Goal: Task Accomplishment & Management: Manage account settings

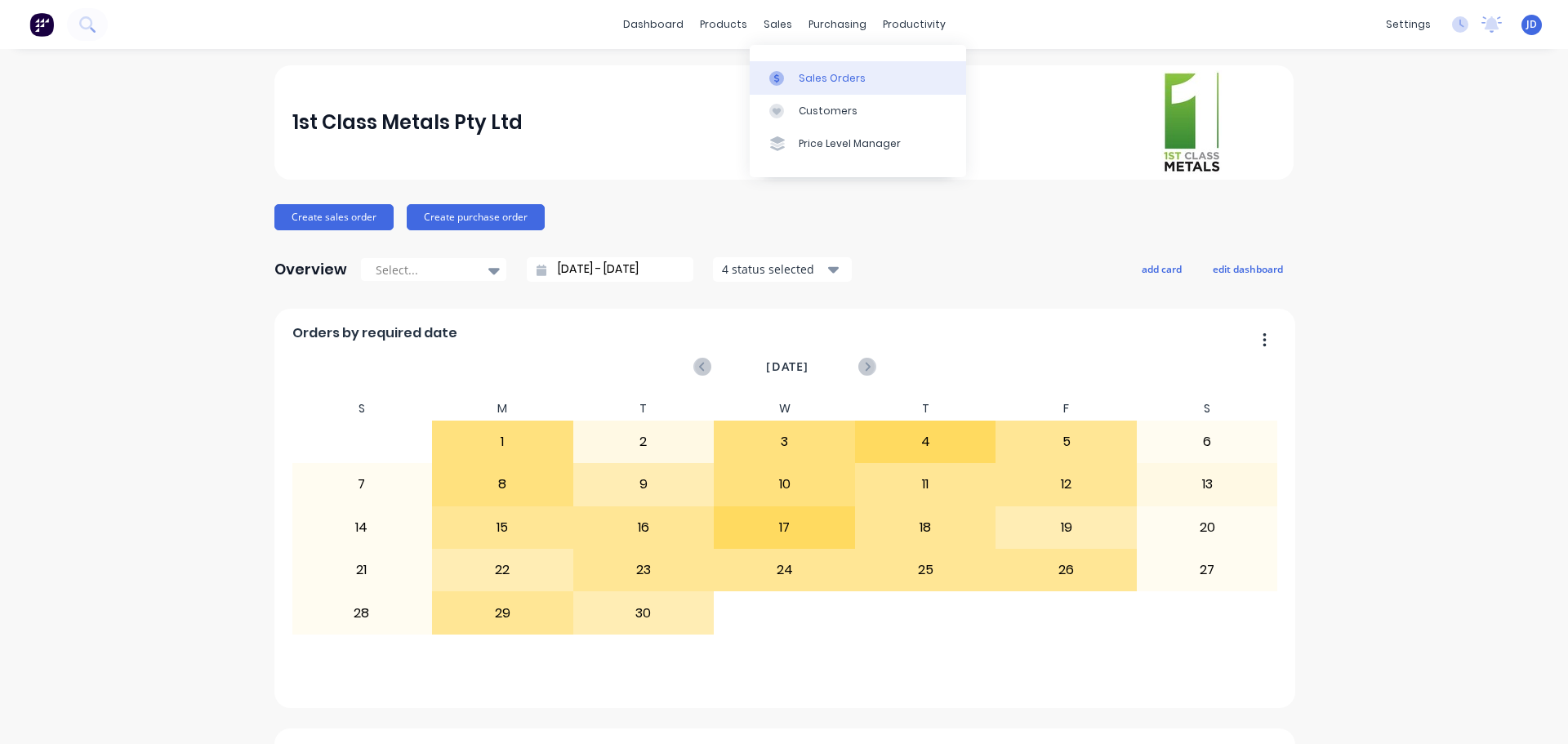
click at [800, 76] on div "Sales Orders" at bounding box center [832, 79] width 67 height 15
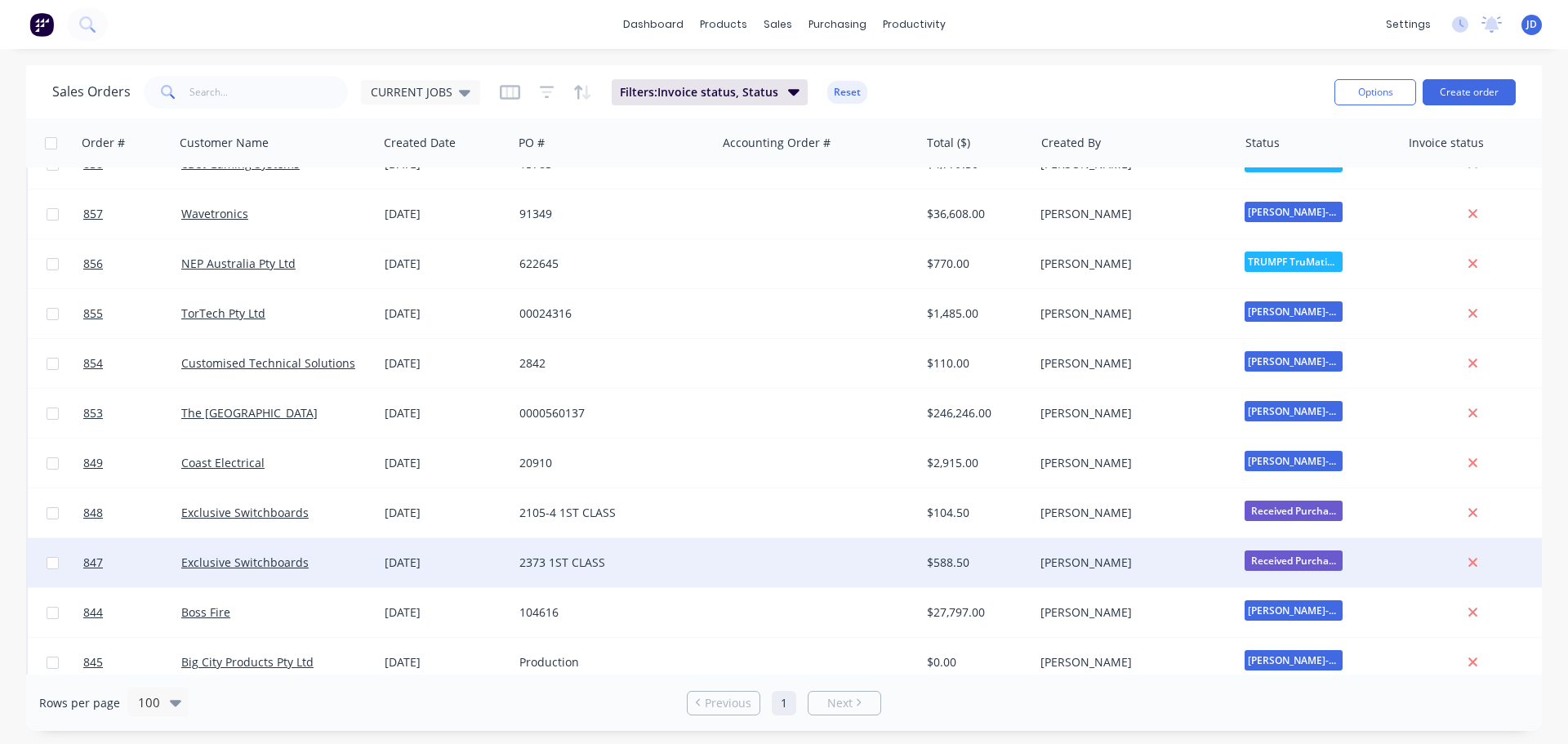
scroll to position [245, 0]
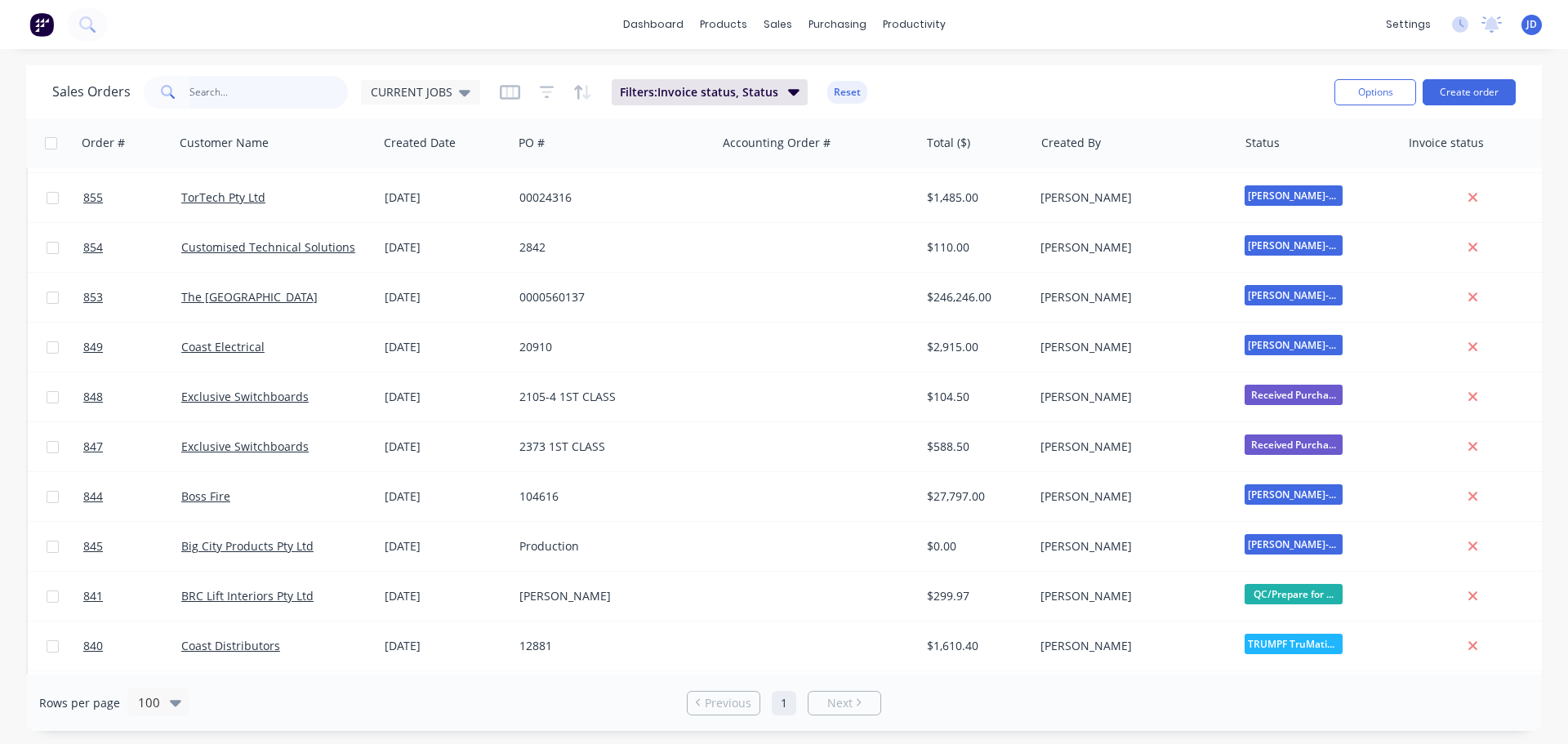
click at [229, 98] on input "text" at bounding box center [269, 92] width 160 height 32
type input "COMP"
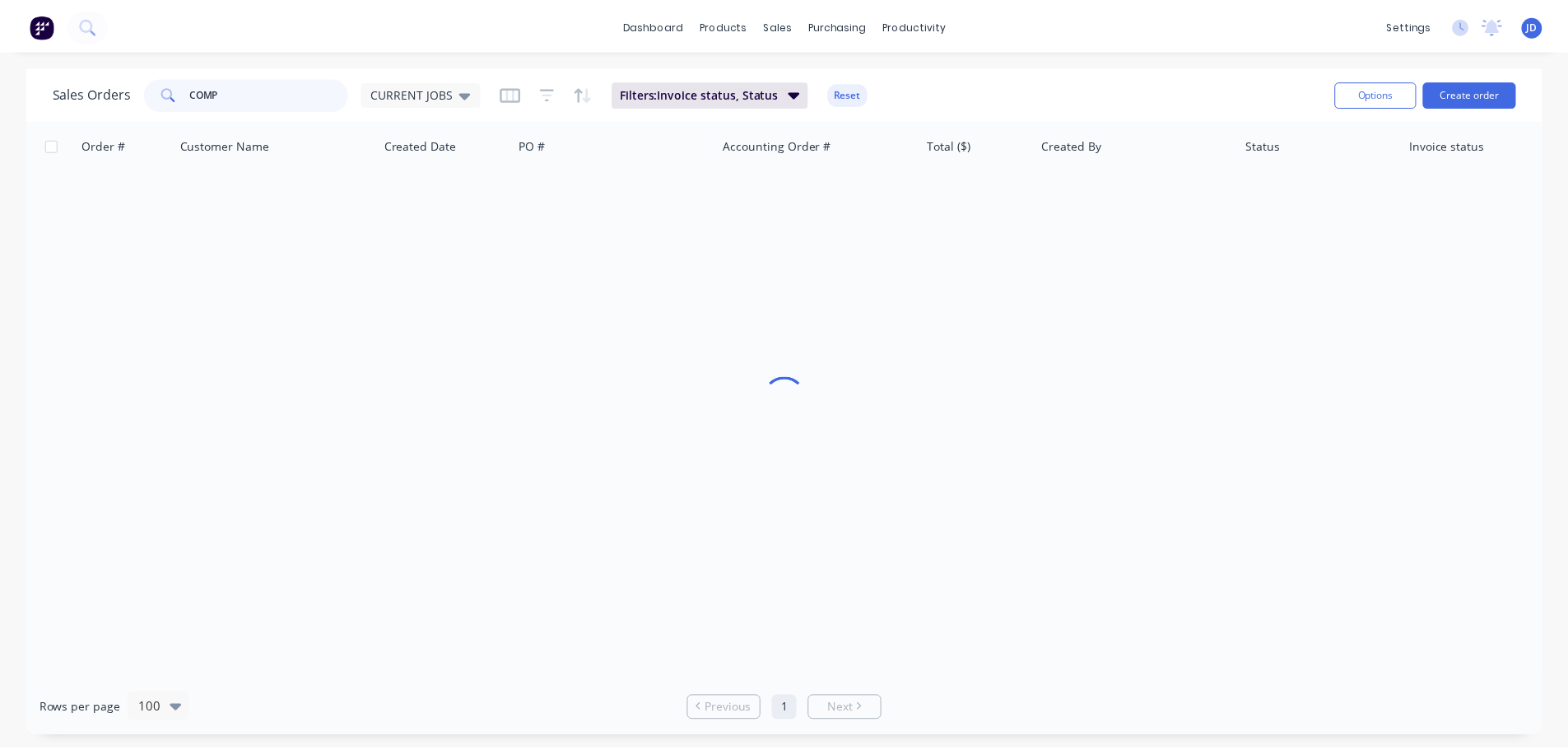
scroll to position [0, 0]
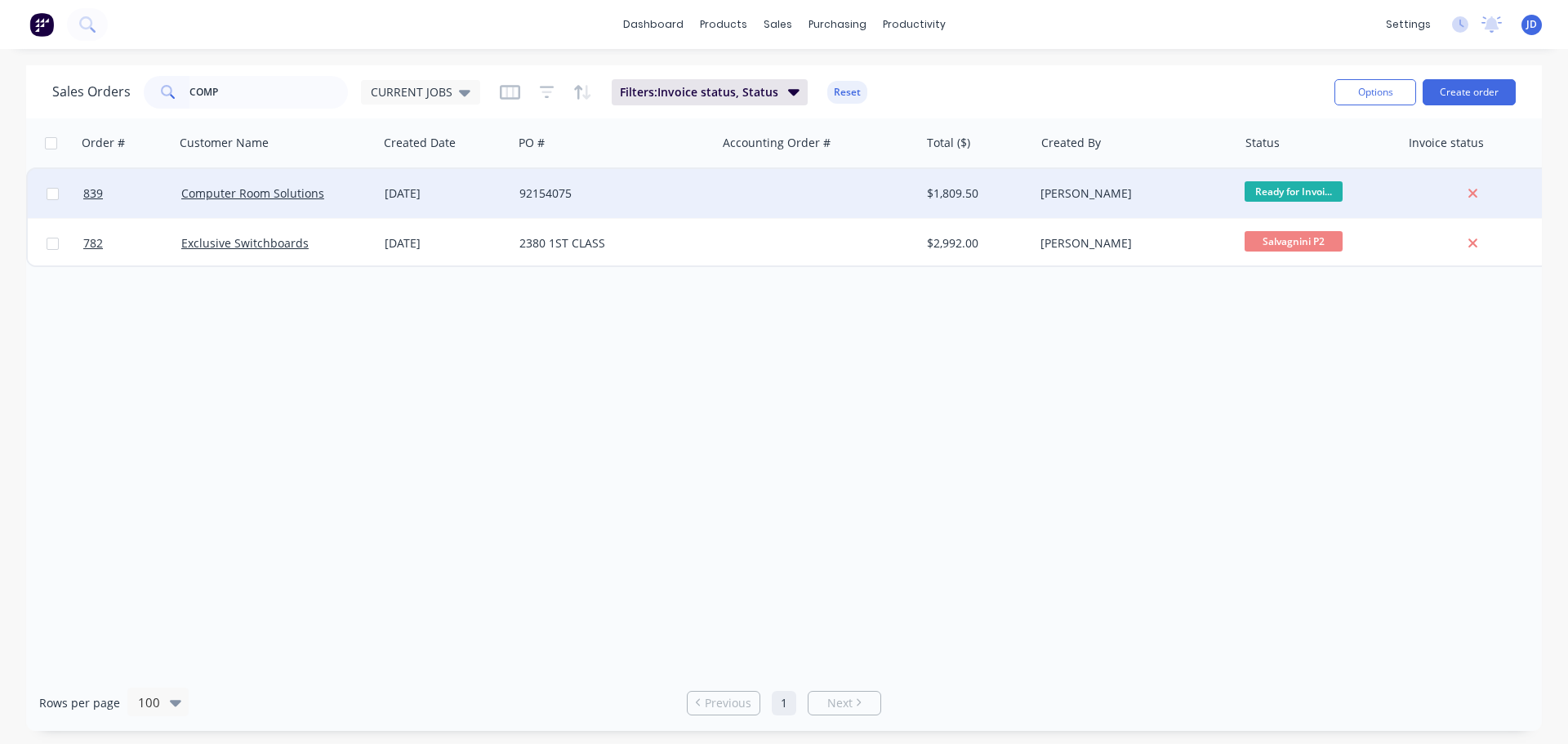
click at [393, 192] on div "[DATE]" at bounding box center [444, 194] width 122 height 17
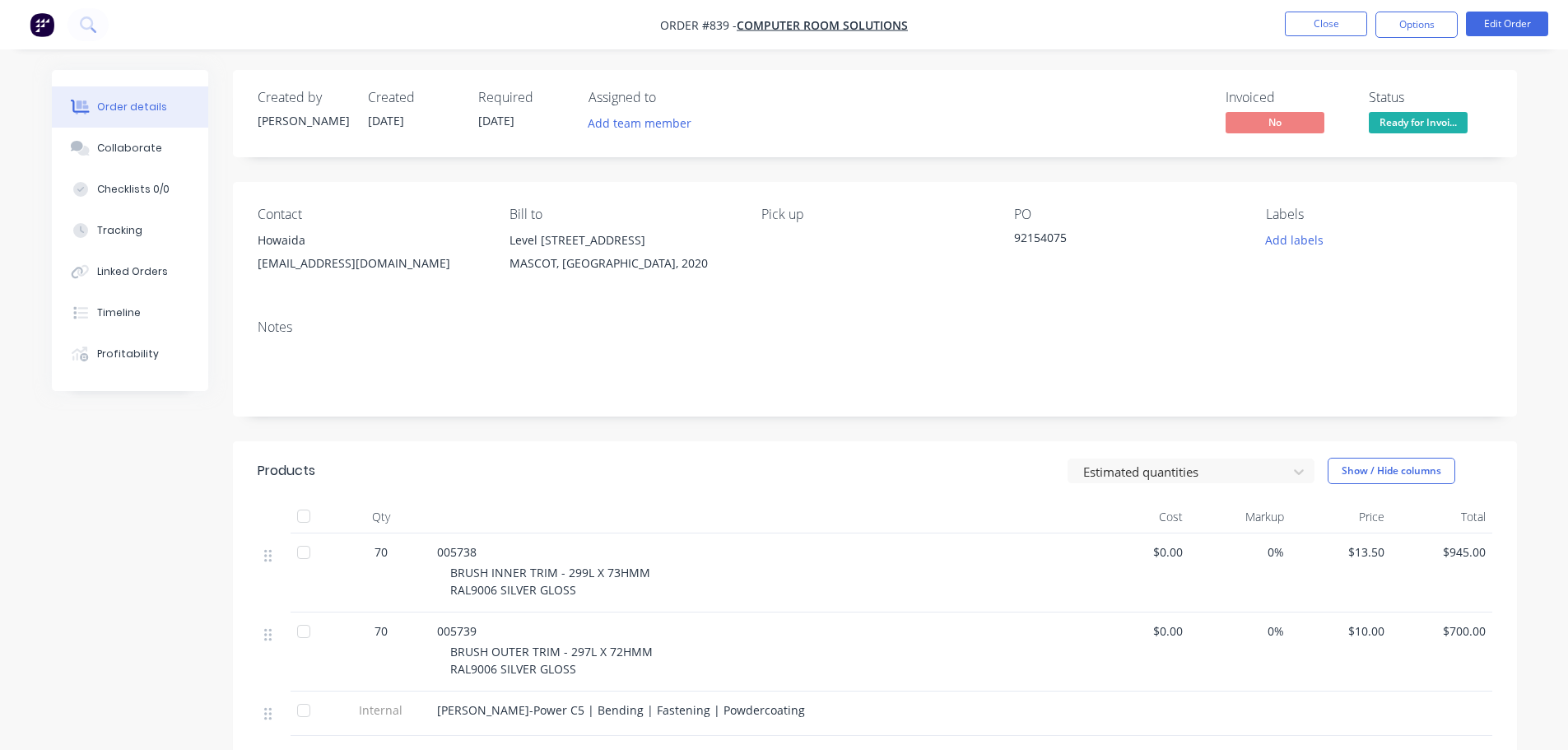
click at [1417, 113] on span "Ready for Invoi..." at bounding box center [1418, 123] width 99 height 21
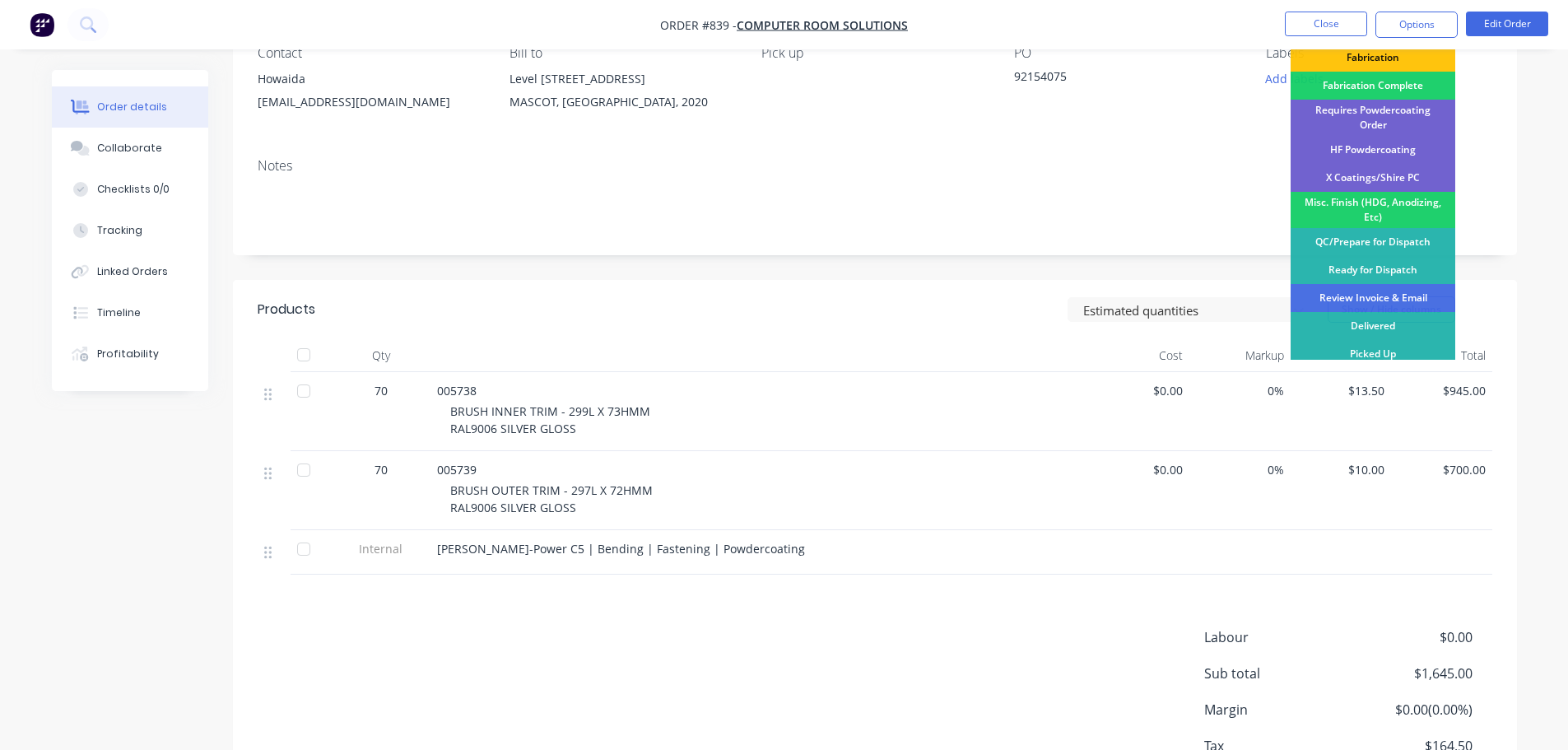
scroll to position [165, 0]
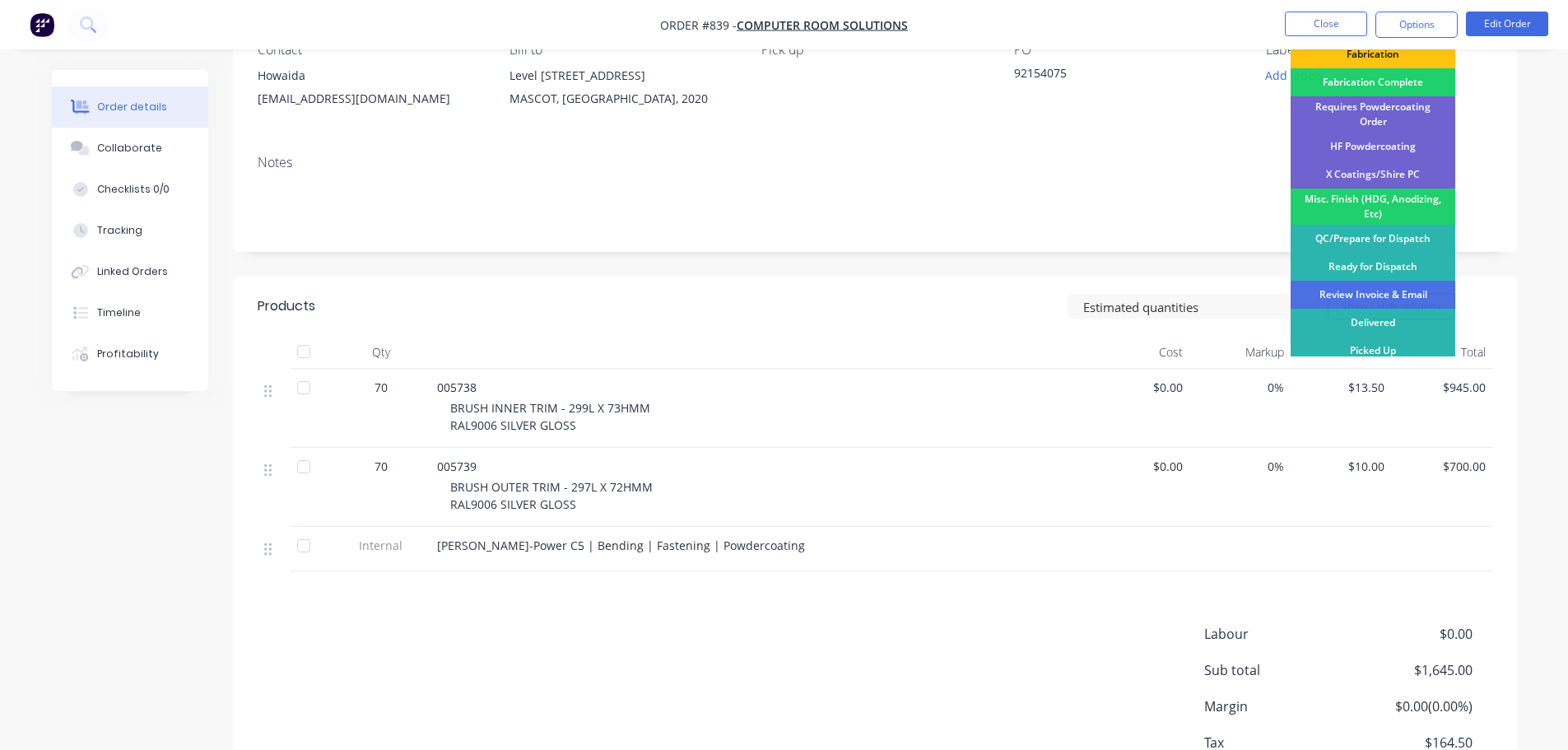
click at [1428, 281] on div "Review Invoice & Email" at bounding box center [1373, 295] width 165 height 28
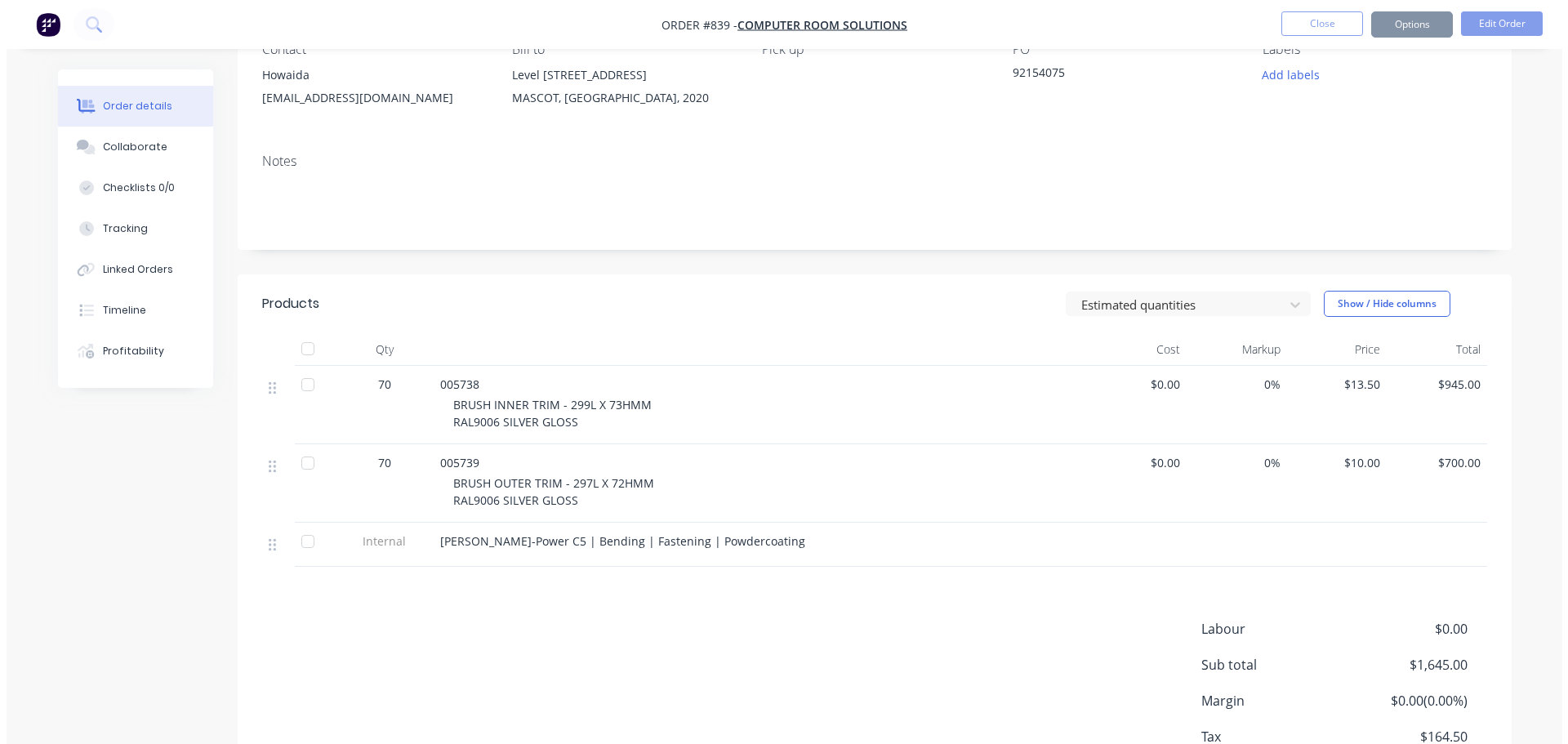
scroll to position [0, 0]
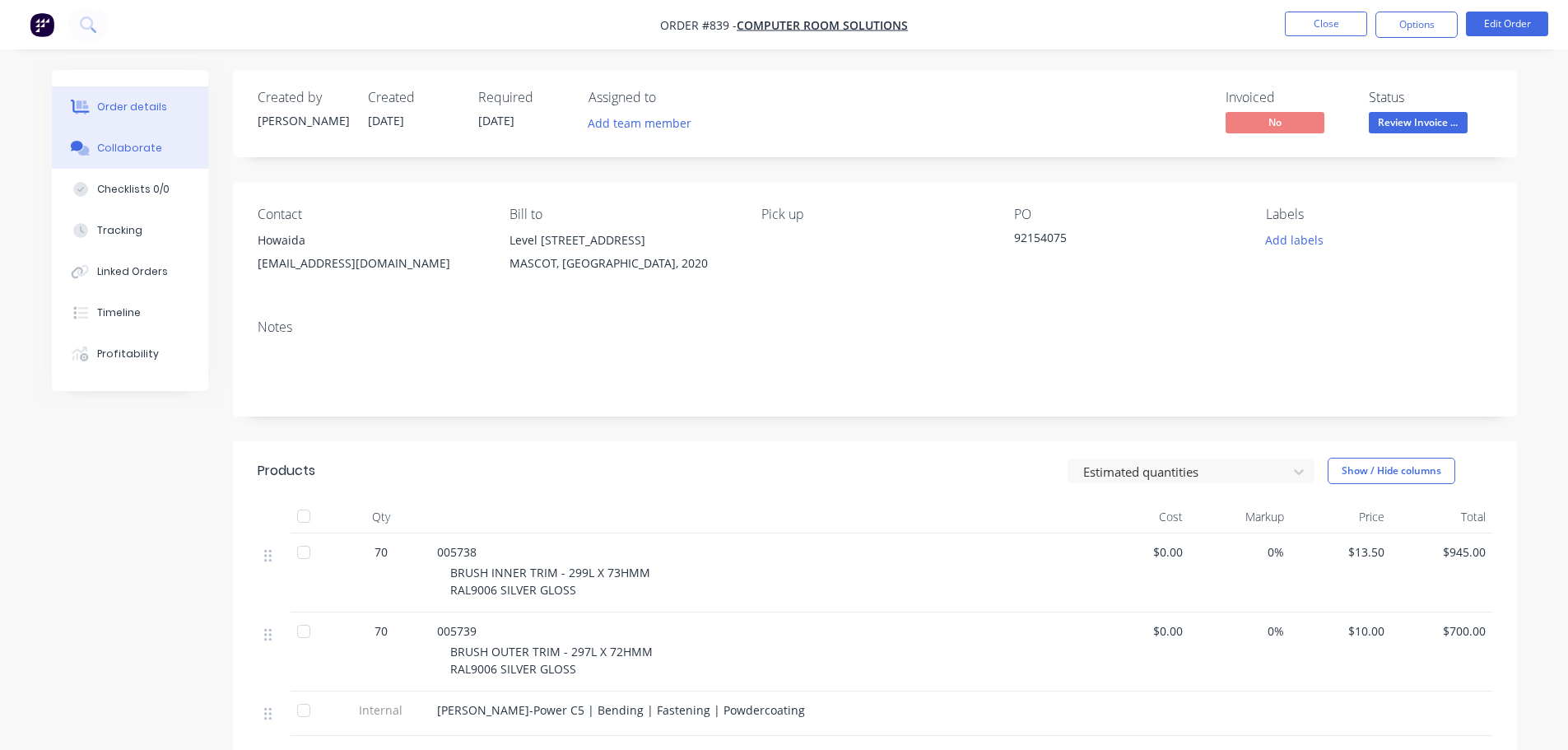
click at [126, 147] on div "Collaborate" at bounding box center [130, 148] width 65 height 15
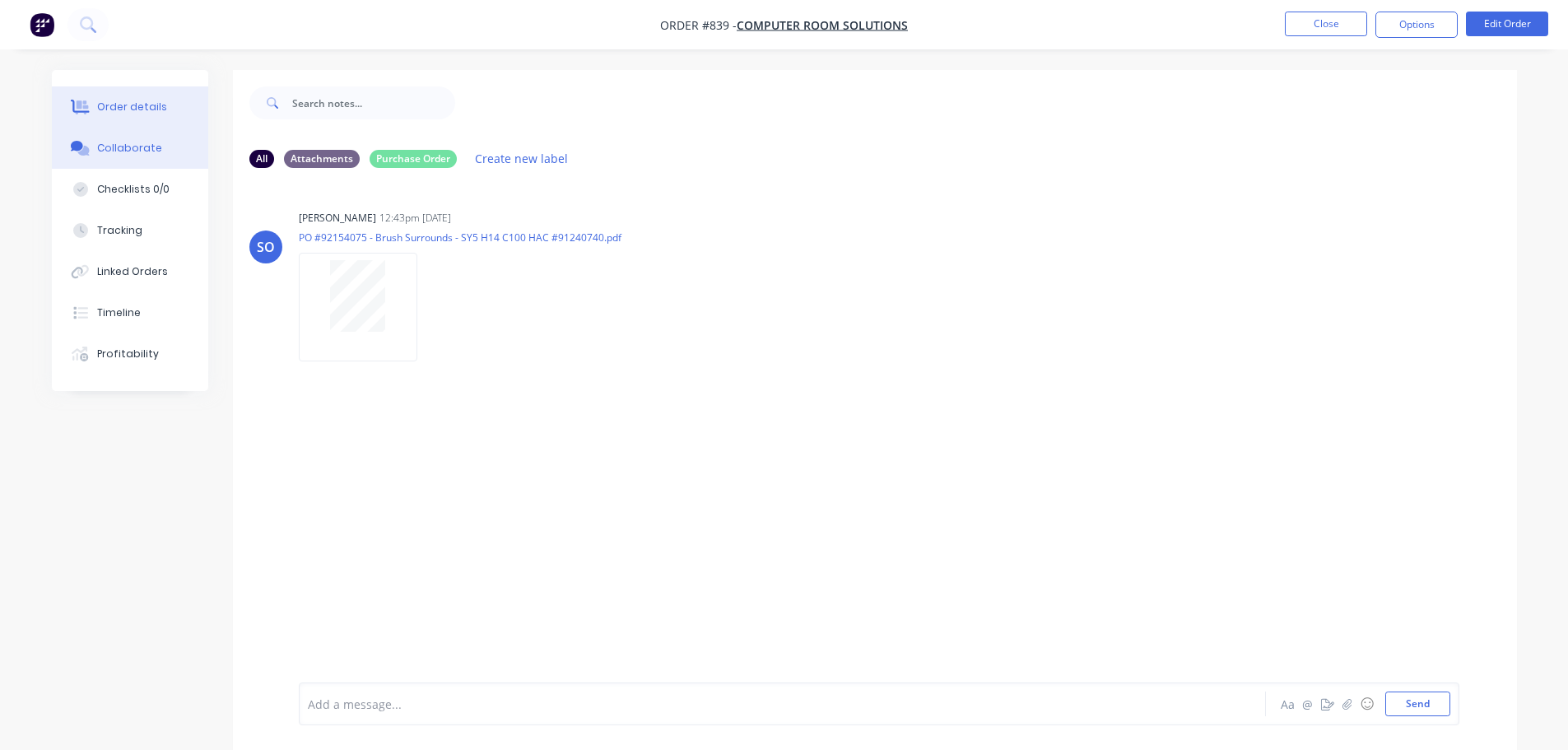
click at [144, 120] on button "Order details" at bounding box center [129, 107] width 156 height 41
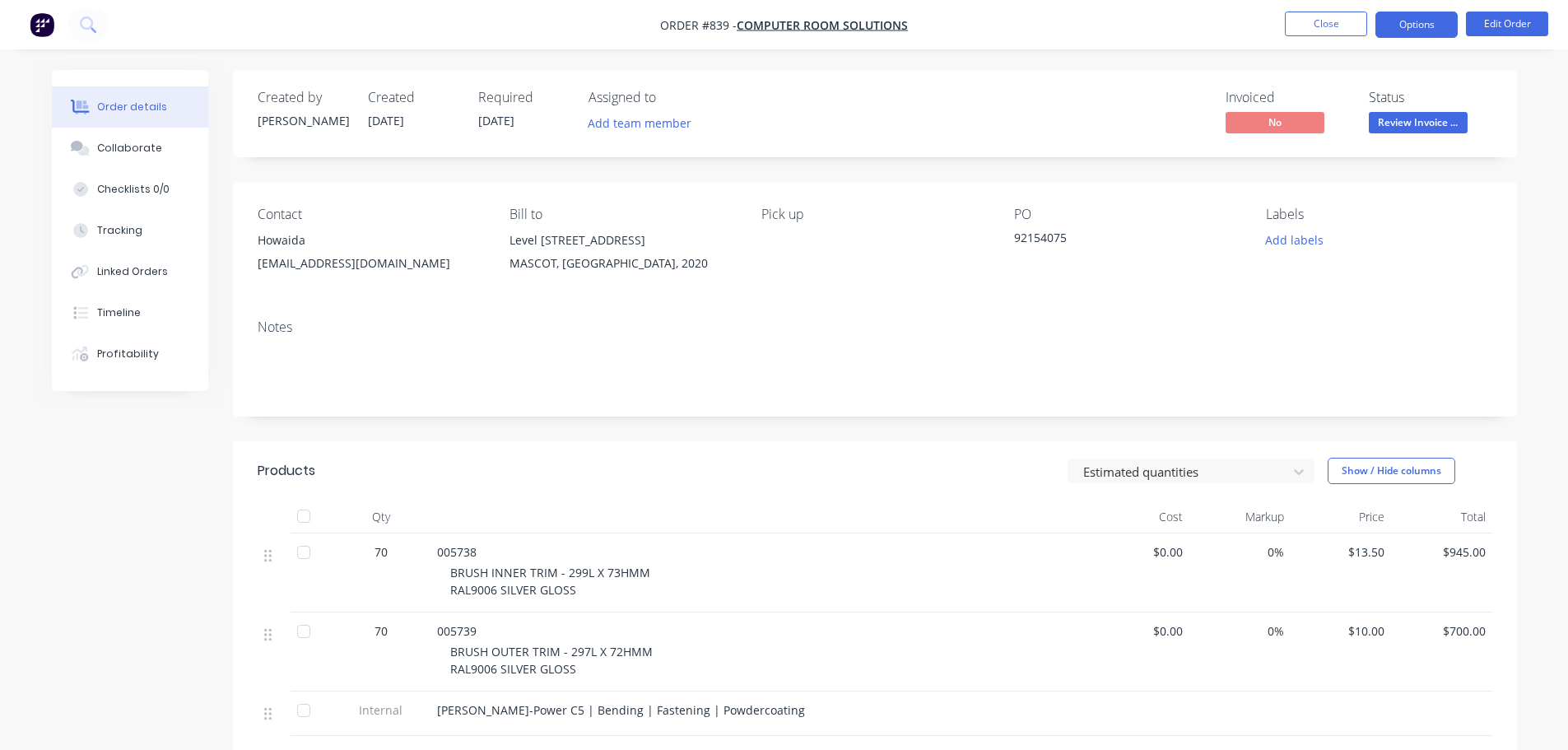
click at [1425, 22] on button "Options" at bounding box center [1417, 24] width 82 height 26
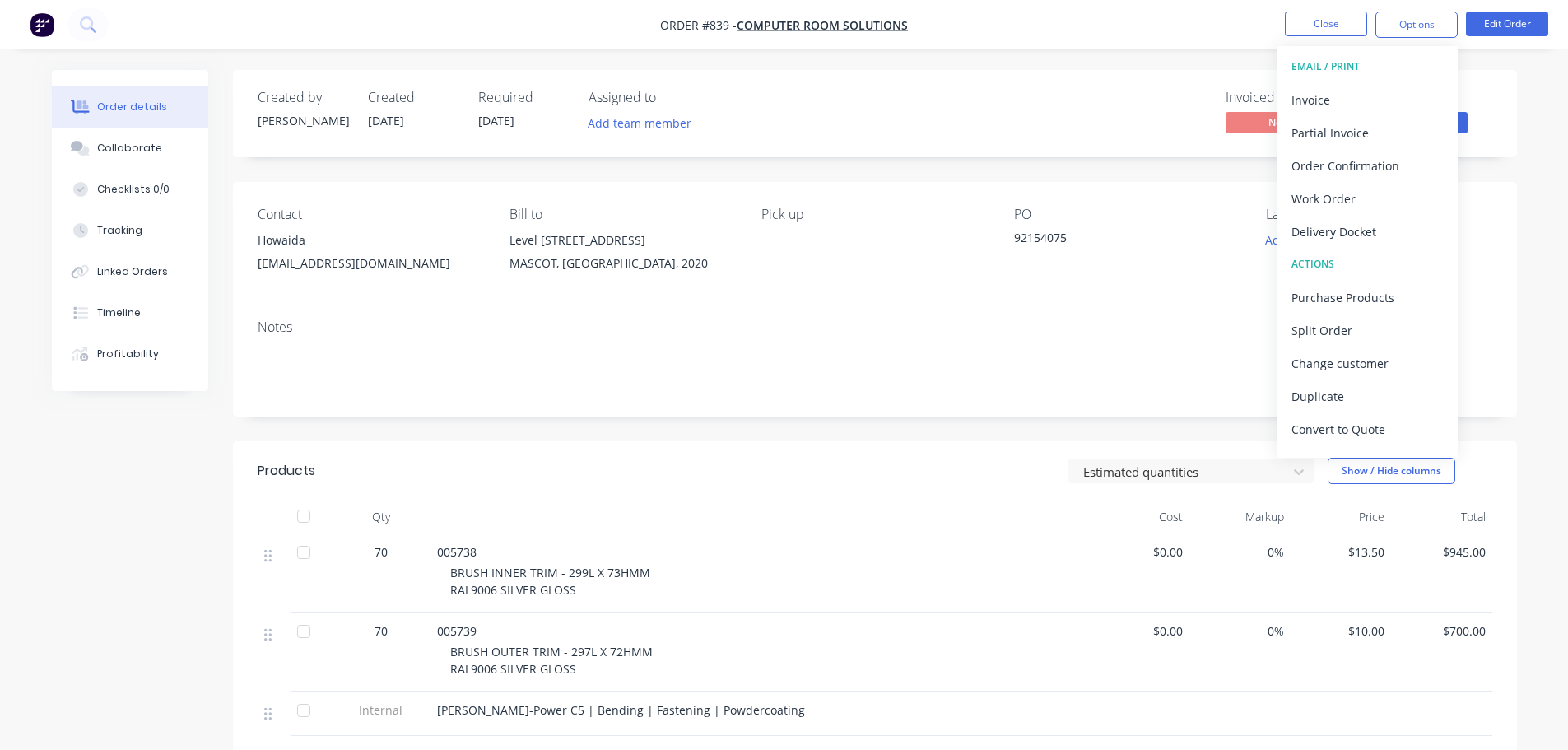
drag, startPoint x: 1377, startPoint y: 238, endPoint x: 1374, endPoint y: 222, distance: 16.3
click at [1377, 238] on div "Delivery Docket" at bounding box center [1368, 232] width 152 height 24
click at [1371, 174] on div "Without pricing" at bounding box center [1368, 166] width 152 height 24
click at [1326, 95] on div "Invoice" at bounding box center [1368, 100] width 152 height 24
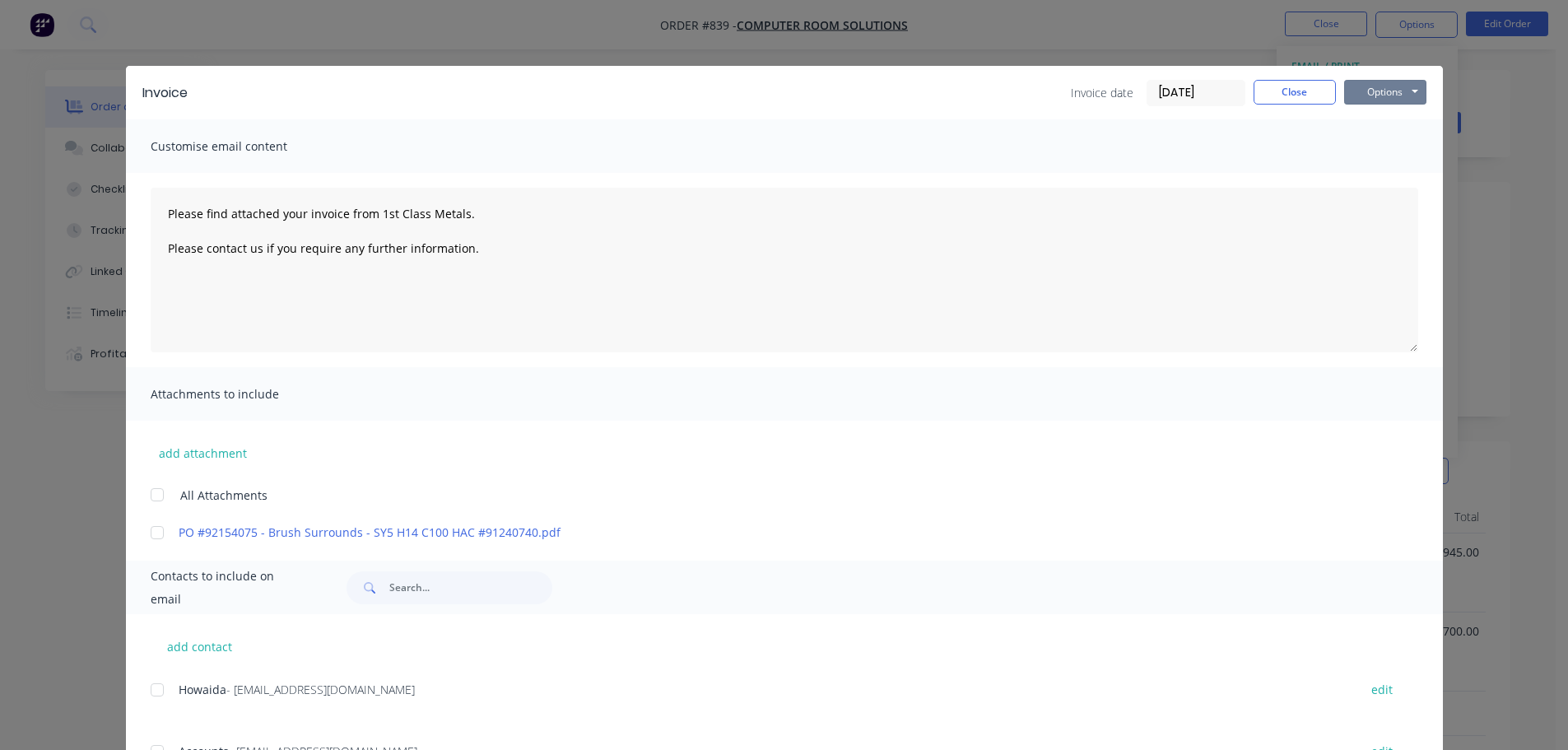
drag, startPoint x: 1376, startPoint y: 89, endPoint x: 1378, endPoint y: 107, distance: 18.1
click at [1376, 90] on button "Options" at bounding box center [1386, 92] width 82 height 24
click at [1398, 153] on button "Print" at bounding box center [1397, 148] width 106 height 27
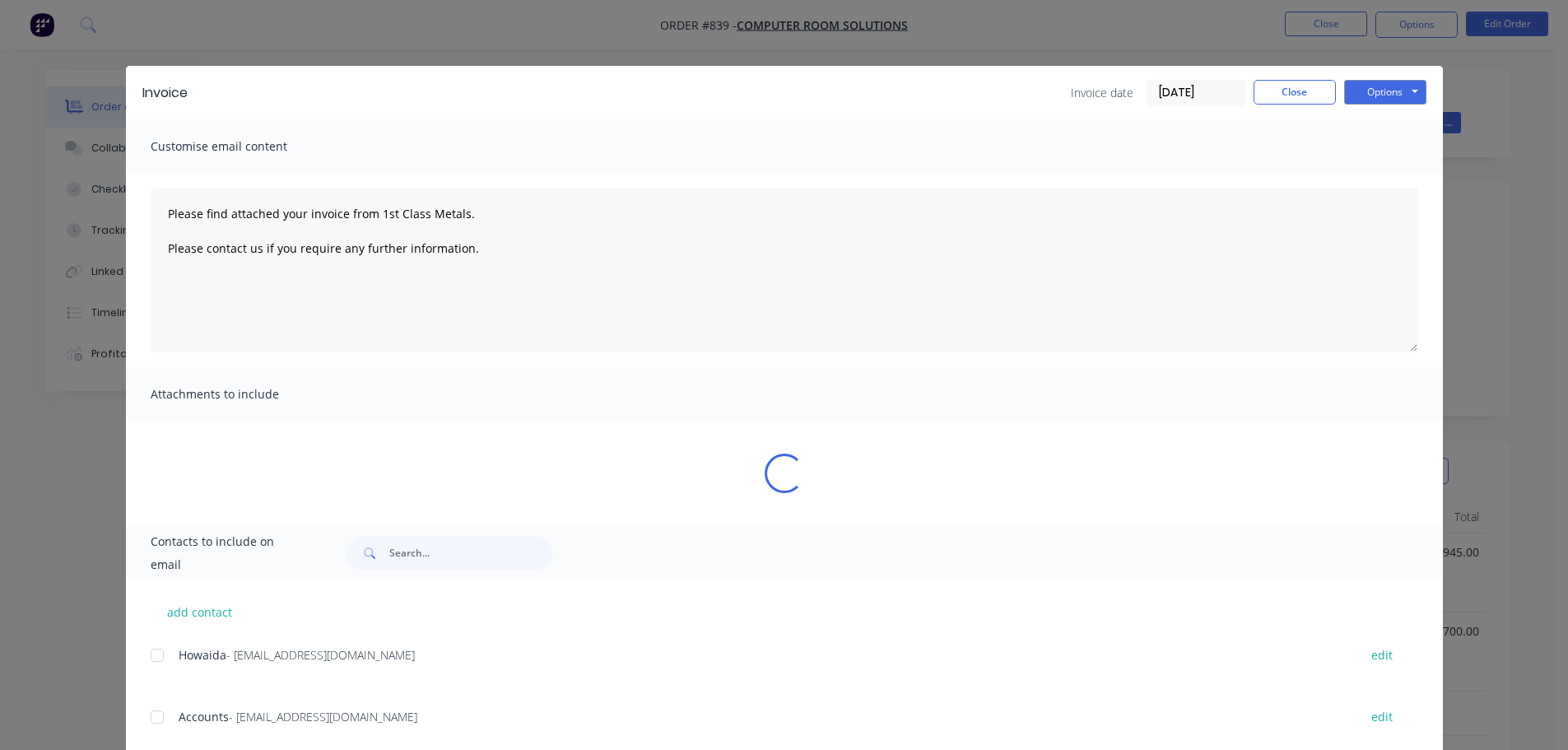
type textarea "Please find attached your invoice from 1st Class Metals. Please contact us if y…"
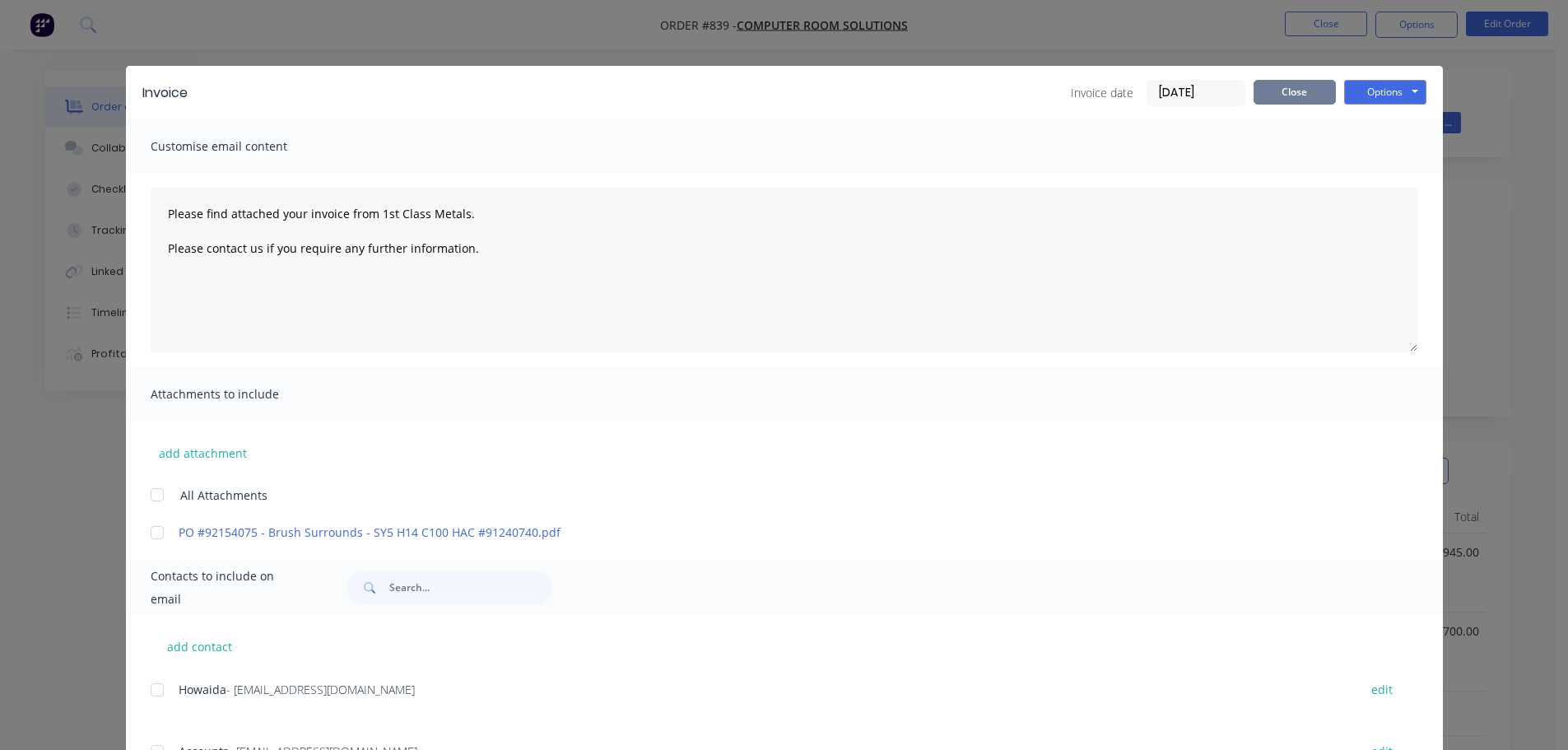
click at [1290, 93] on button "Close" at bounding box center [1295, 92] width 82 height 24
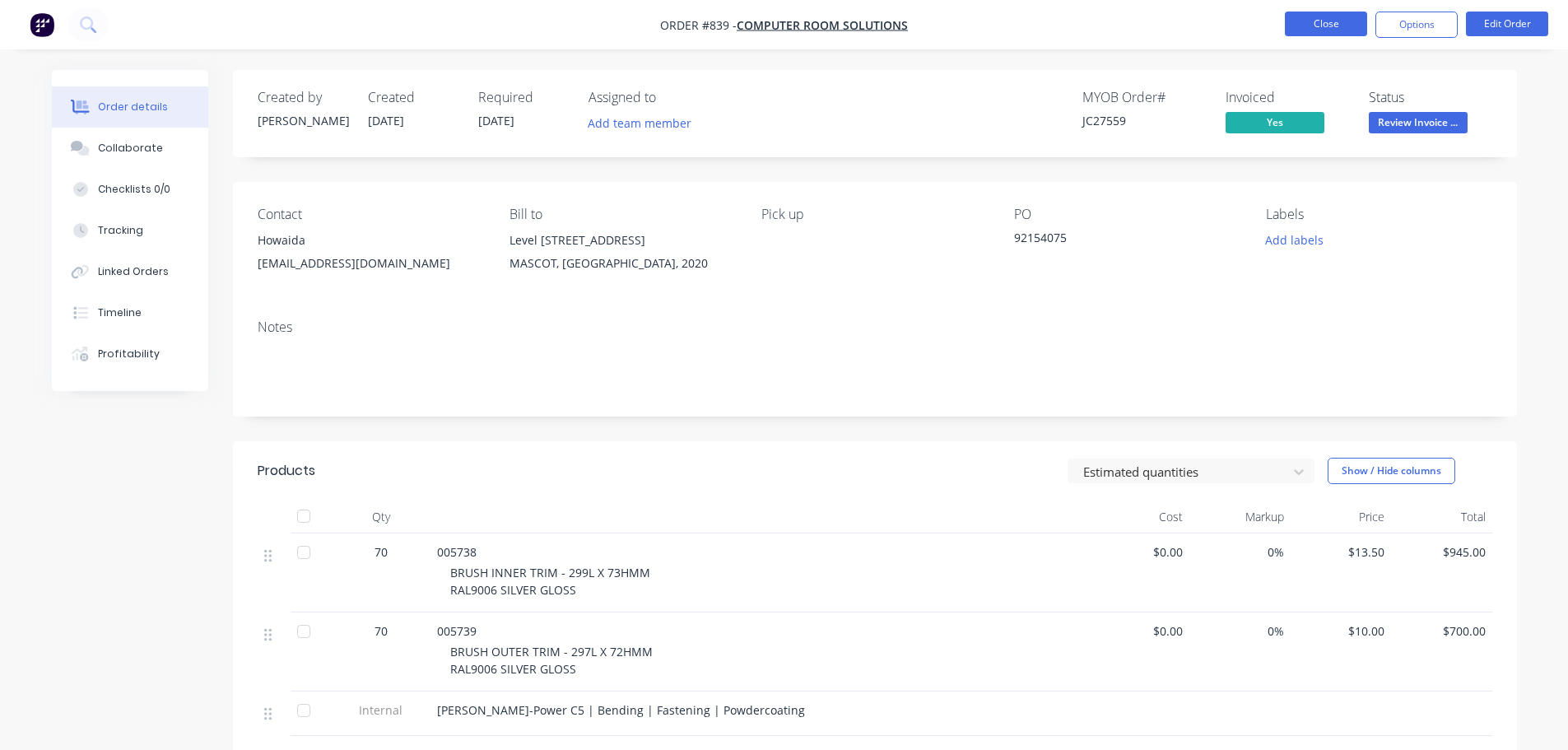
click at [1313, 32] on button "Close" at bounding box center [1327, 23] width 82 height 24
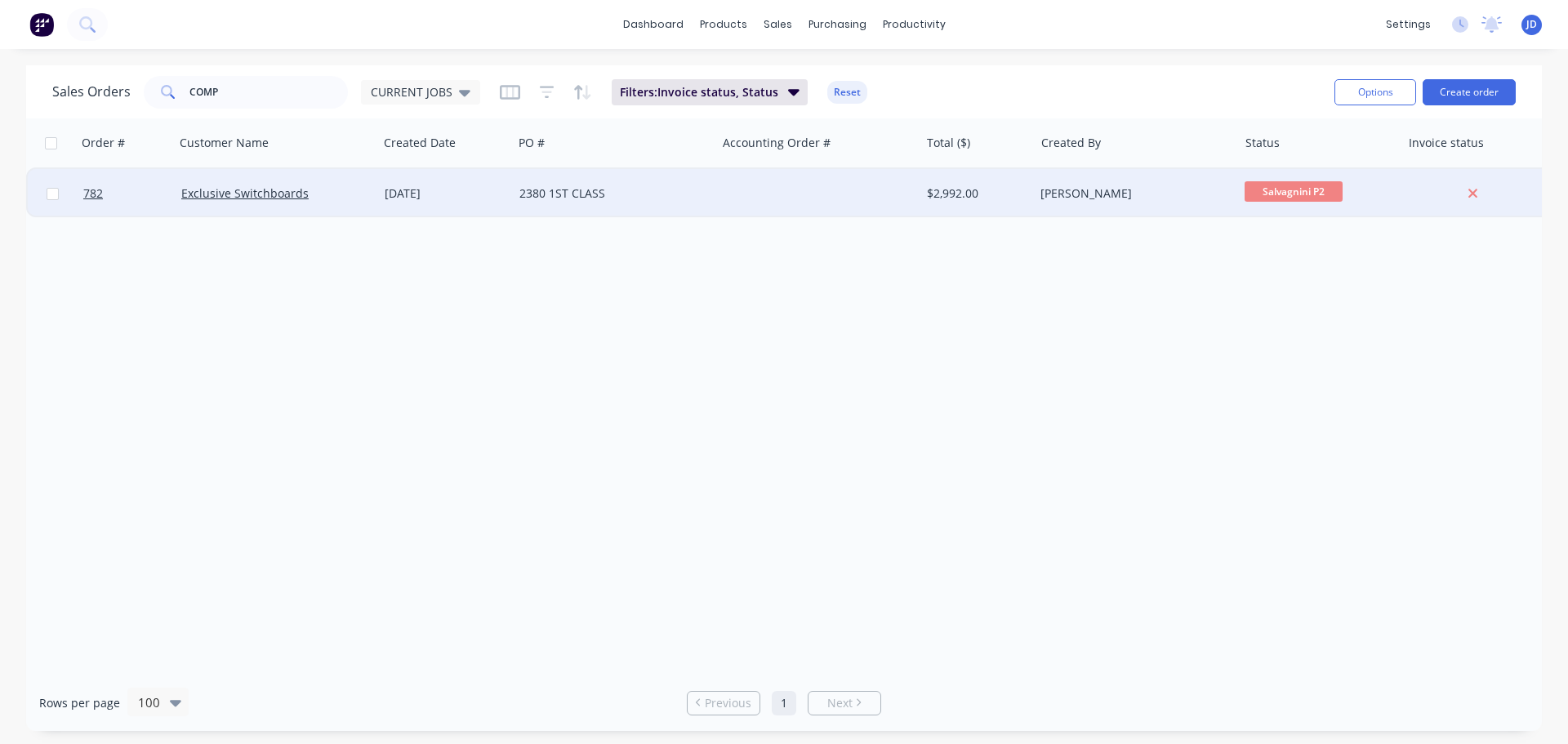
click at [738, 173] on div at bounding box center [817, 193] width 203 height 49
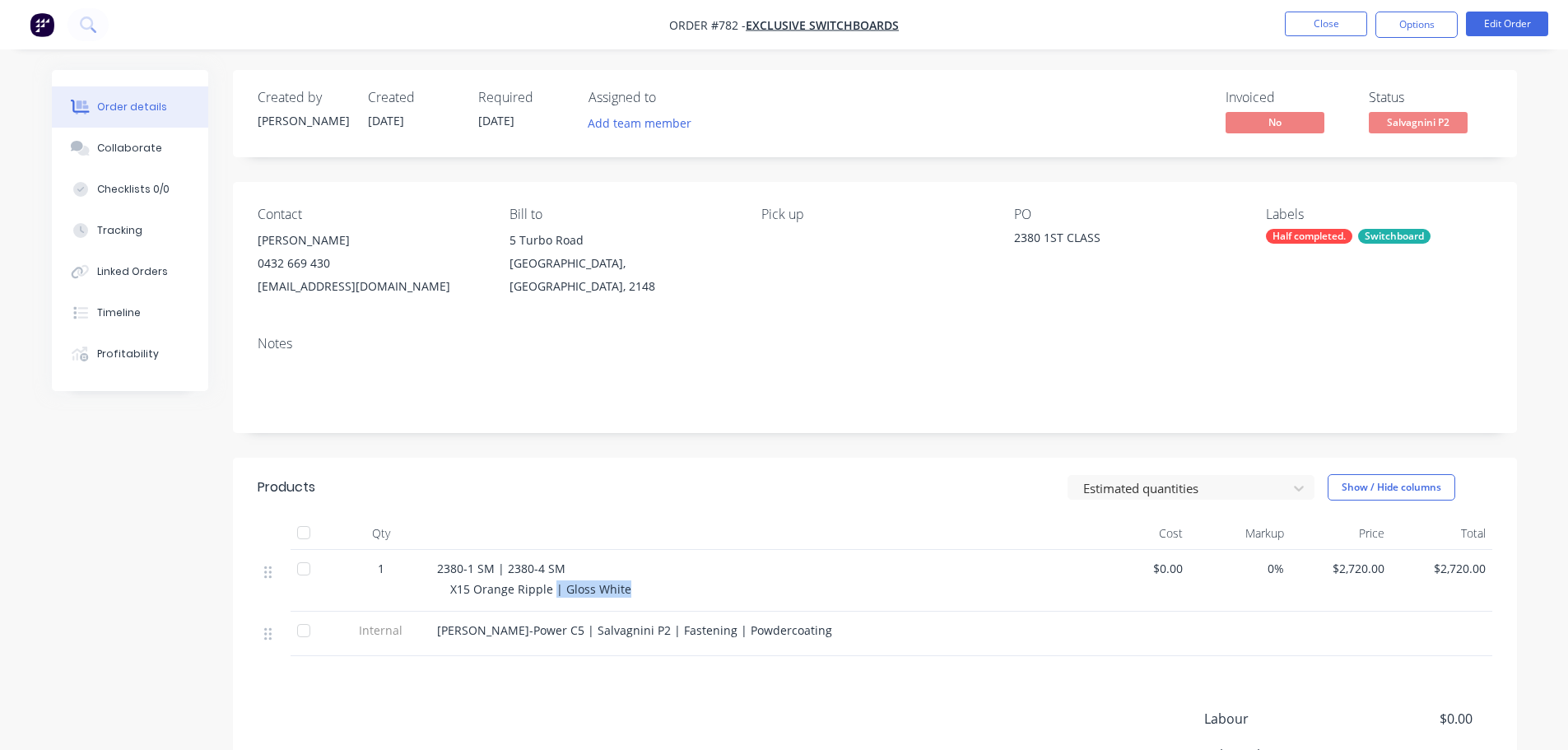
drag, startPoint x: 628, startPoint y: 588, endPoint x: 551, endPoint y: 584, distance: 77.1
click at [551, 584] on div "X15 Orange Ripple | Gloss White" at bounding box center [766, 588] width 632 height 17
click at [734, 565] on div "2380-1 SM | 2380-4 SM" at bounding box center [760, 568] width 646 height 17
click at [1357, 24] on button "Close" at bounding box center [1327, 23] width 82 height 24
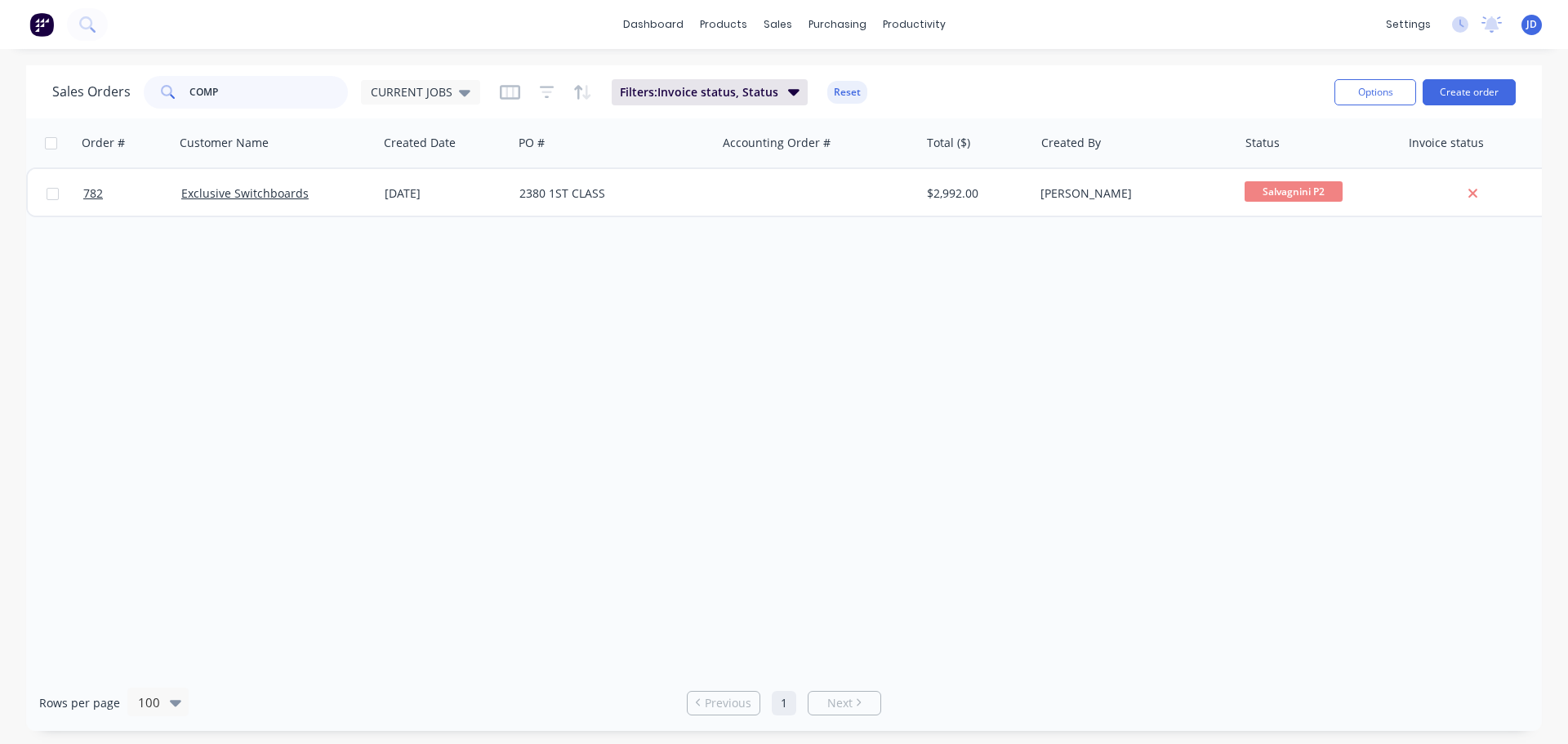
drag, startPoint x: 239, startPoint y: 104, endPoint x: 0, endPoint y: 0, distance: 260.6
click at [84, 88] on div "Sales Orders COMP CURRENT JOBS" at bounding box center [265, 92] width 428 height 32
type input "excl"
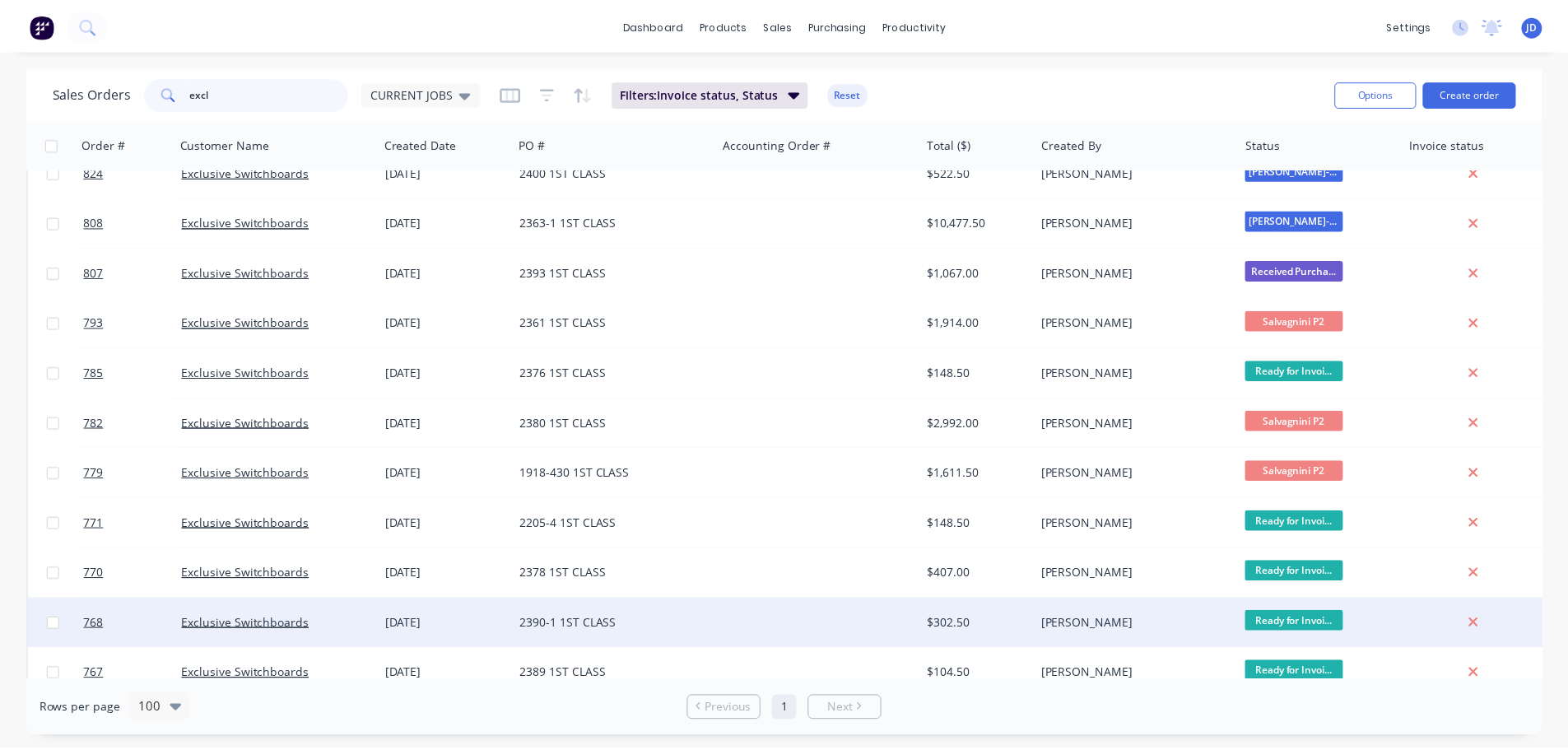
scroll to position [451, 0]
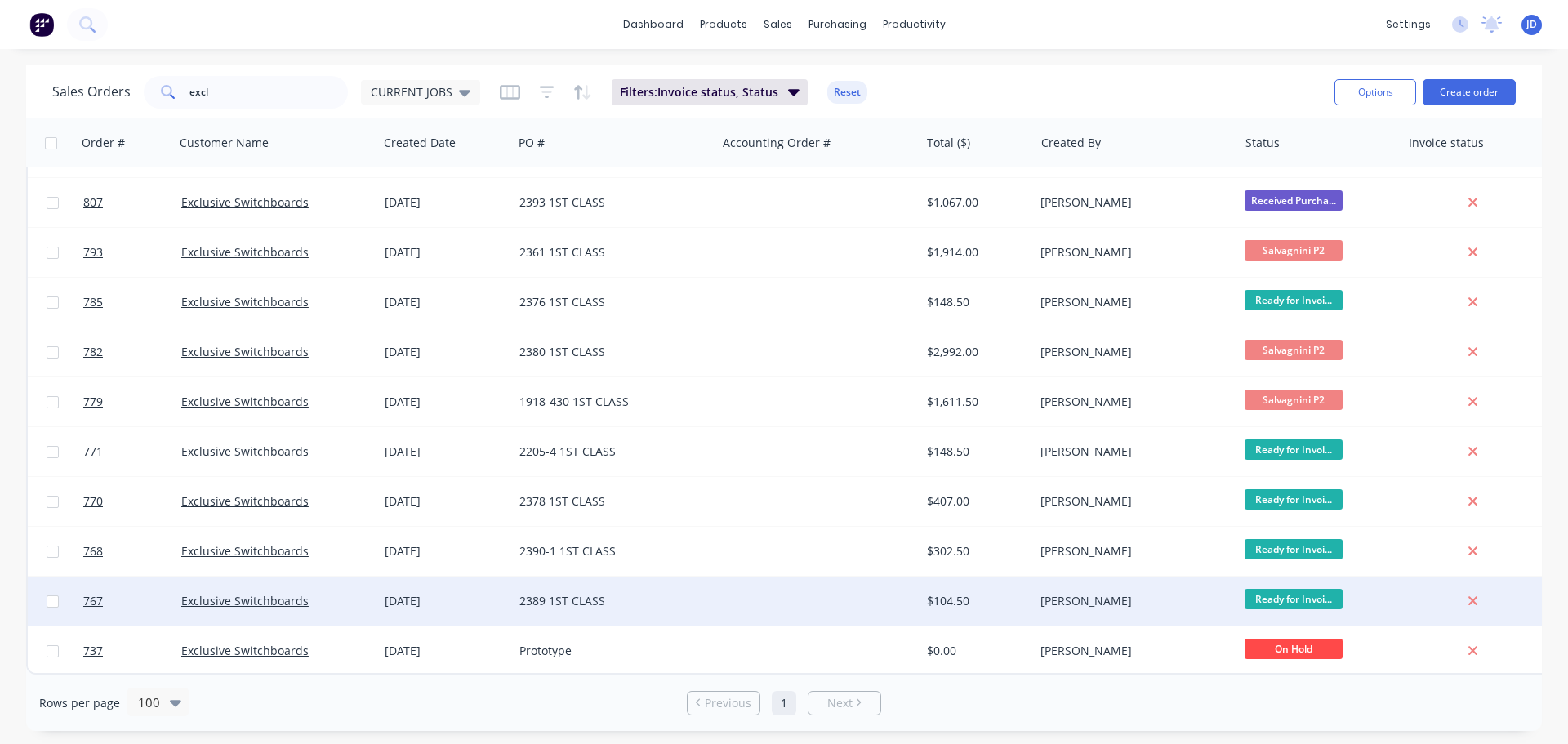
click at [629, 595] on div "2389 1ST CLASS" at bounding box center [610, 601] width 181 height 17
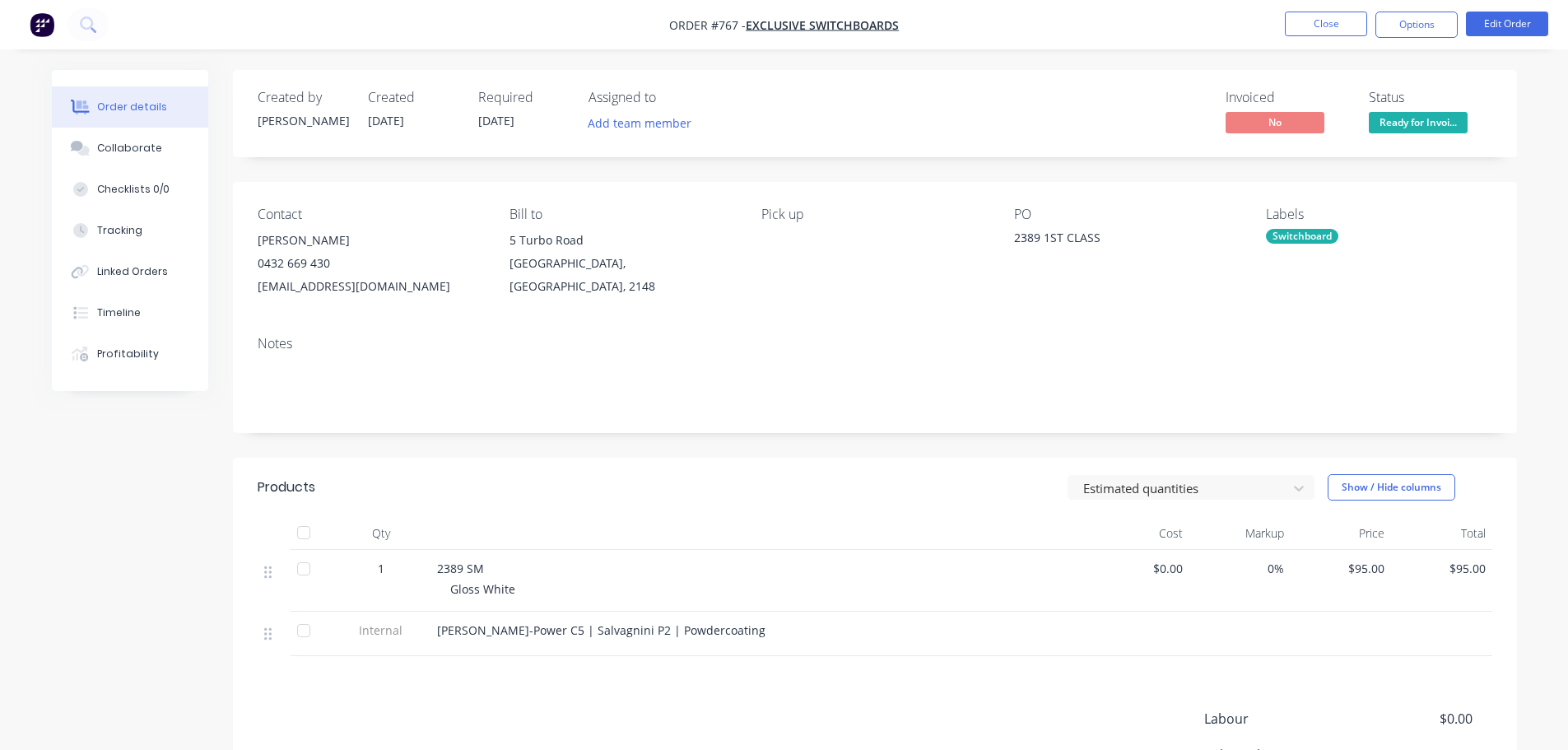
click at [1416, 122] on span "Ready for Invoi..." at bounding box center [1418, 123] width 99 height 21
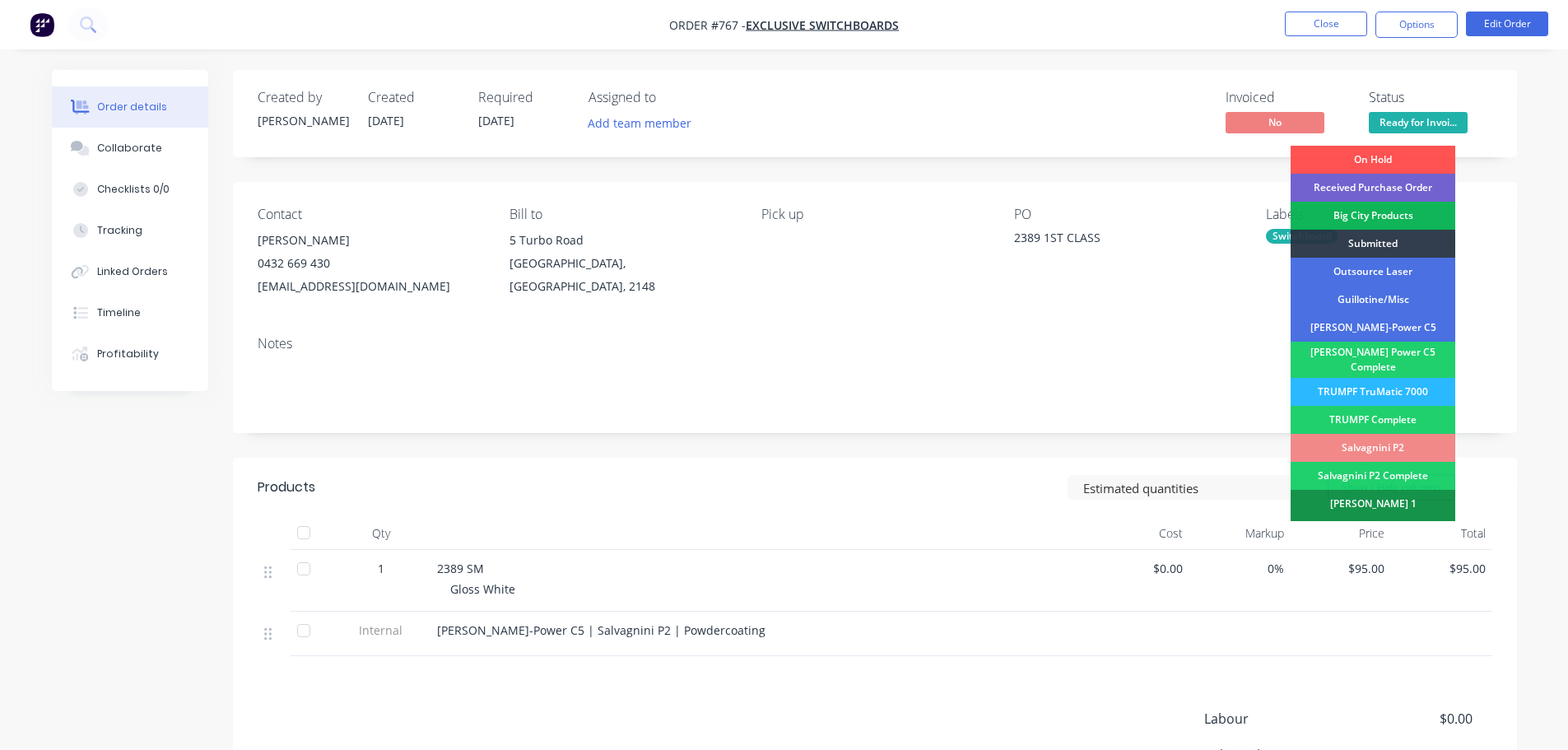
scroll to position [481, 0]
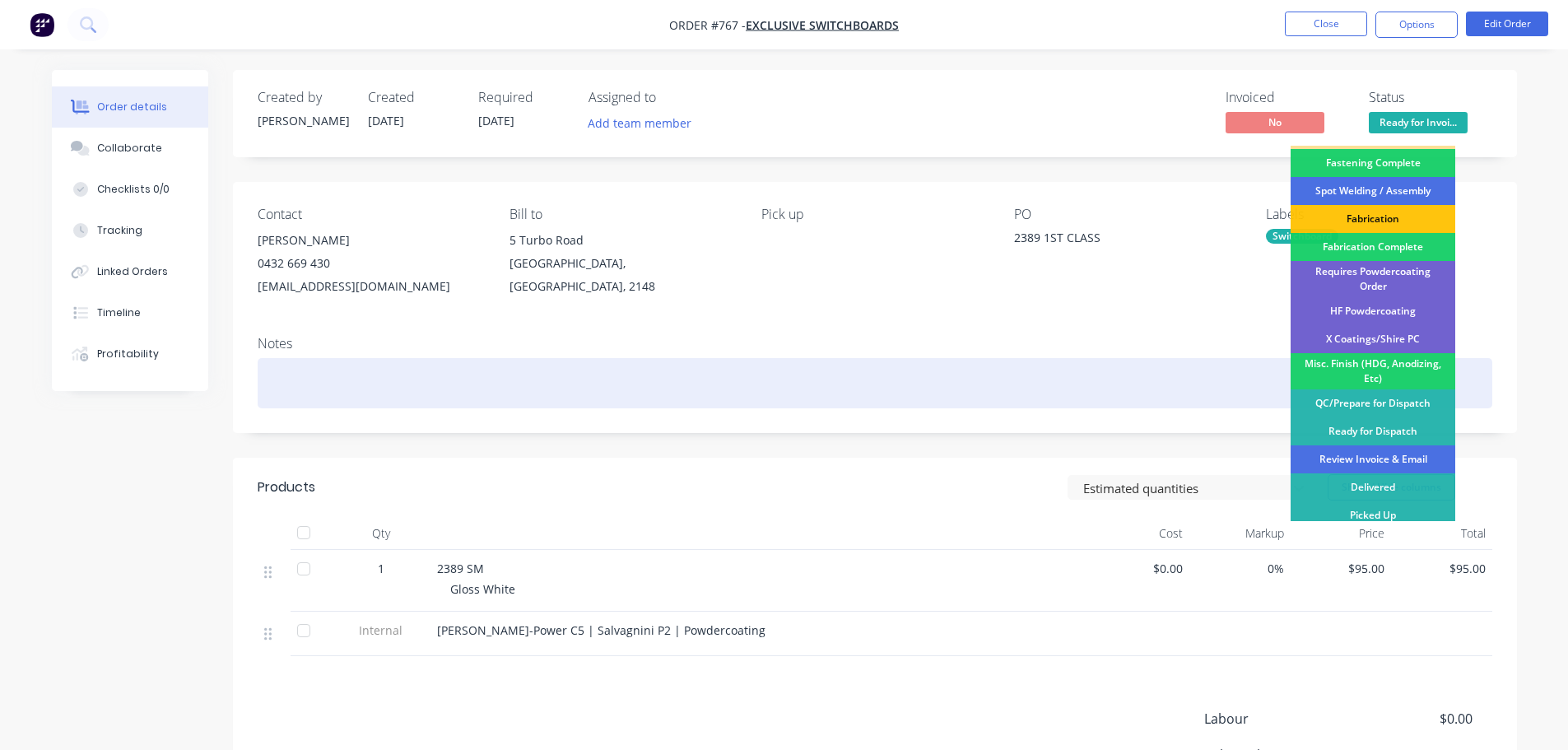
click at [872, 368] on div at bounding box center [875, 383] width 1235 height 50
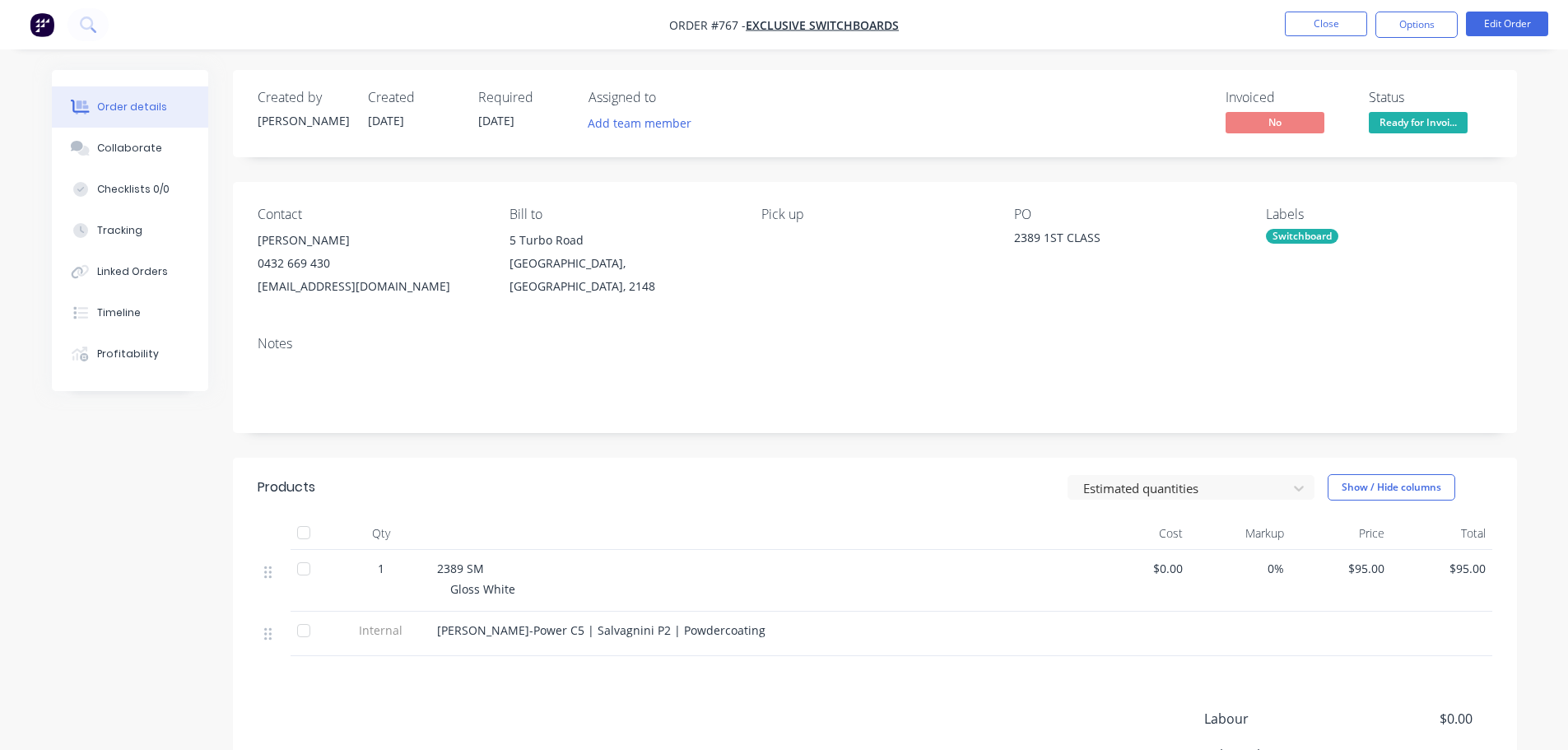
click at [480, 465] on header "Products Estimated quantities Show / Hide columns" at bounding box center [875, 486] width 1285 height 59
click at [168, 158] on button "Collaborate" at bounding box center [129, 148] width 156 height 41
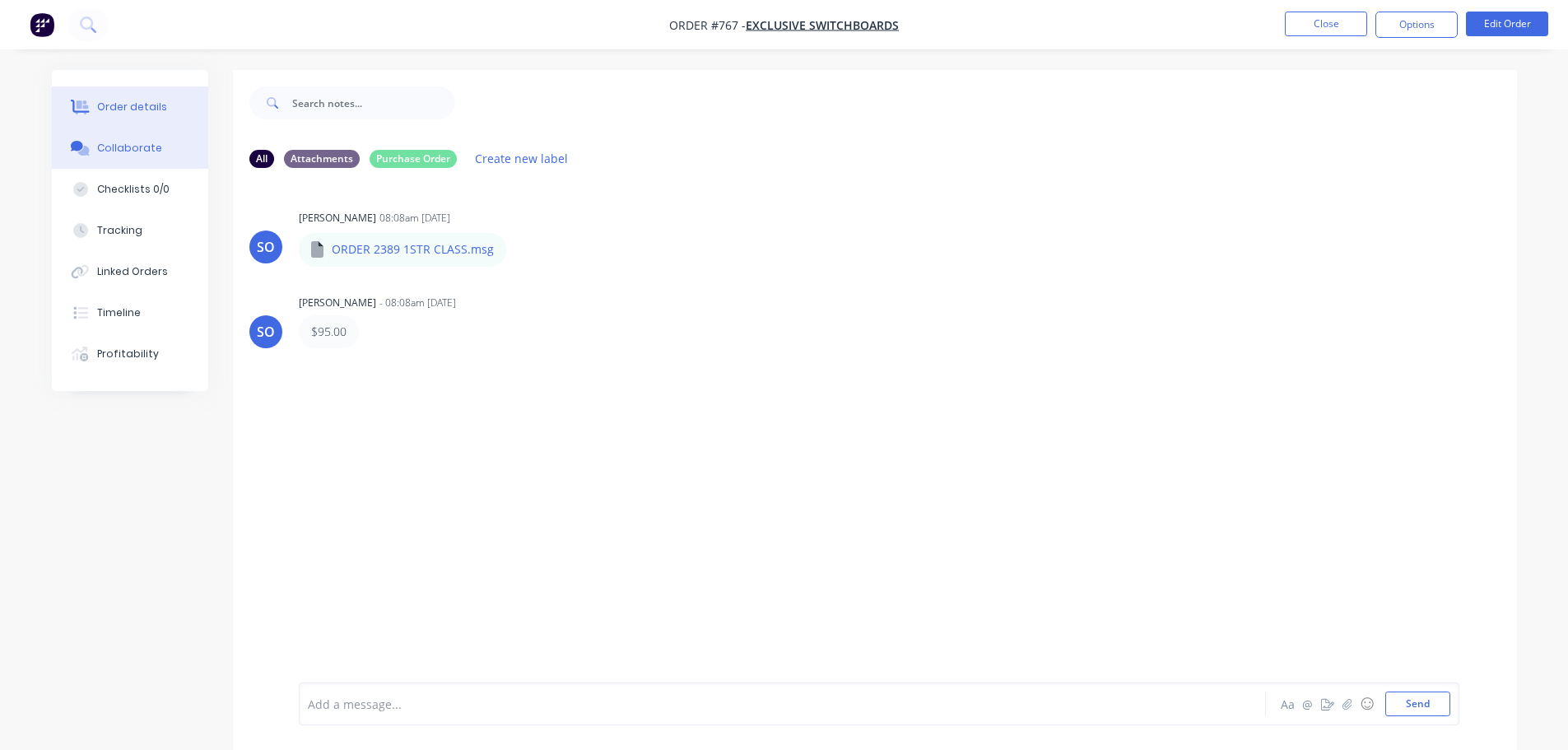
click at [146, 106] on div "Order details" at bounding box center [132, 107] width 70 height 15
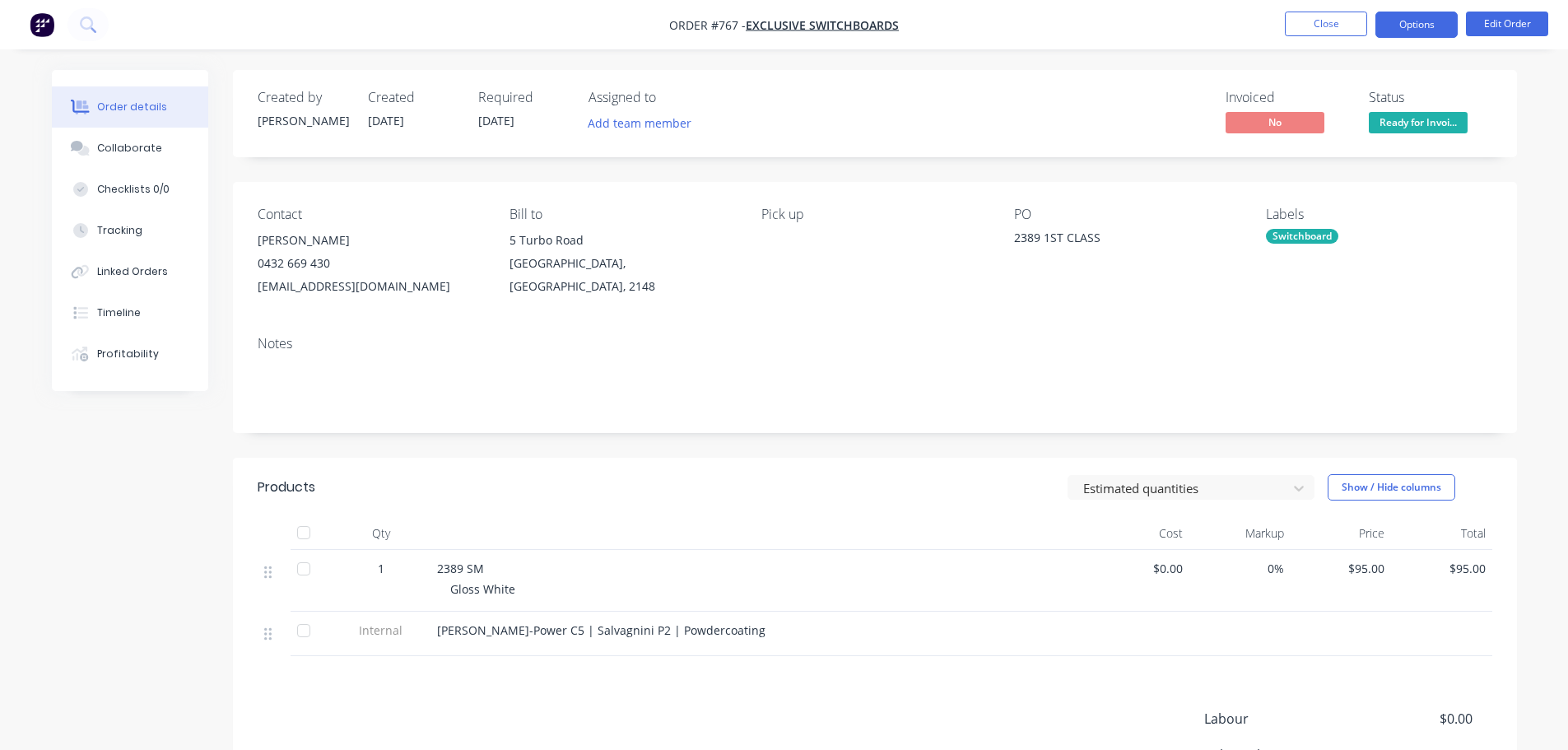
click at [1432, 28] on button "Options" at bounding box center [1417, 24] width 82 height 26
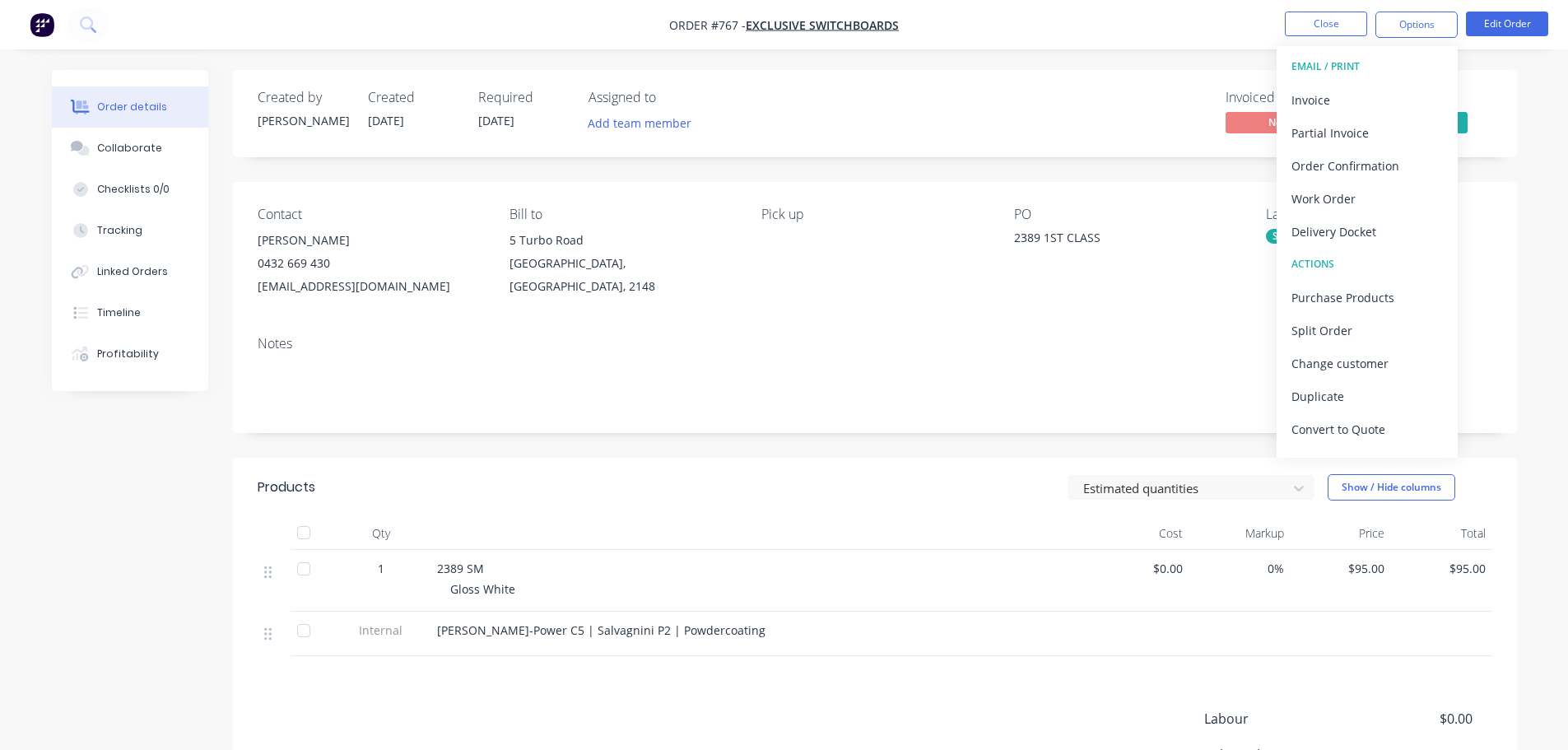
click at [1367, 242] on div "Delivery Docket" at bounding box center [1368, 232] width 152 height 24
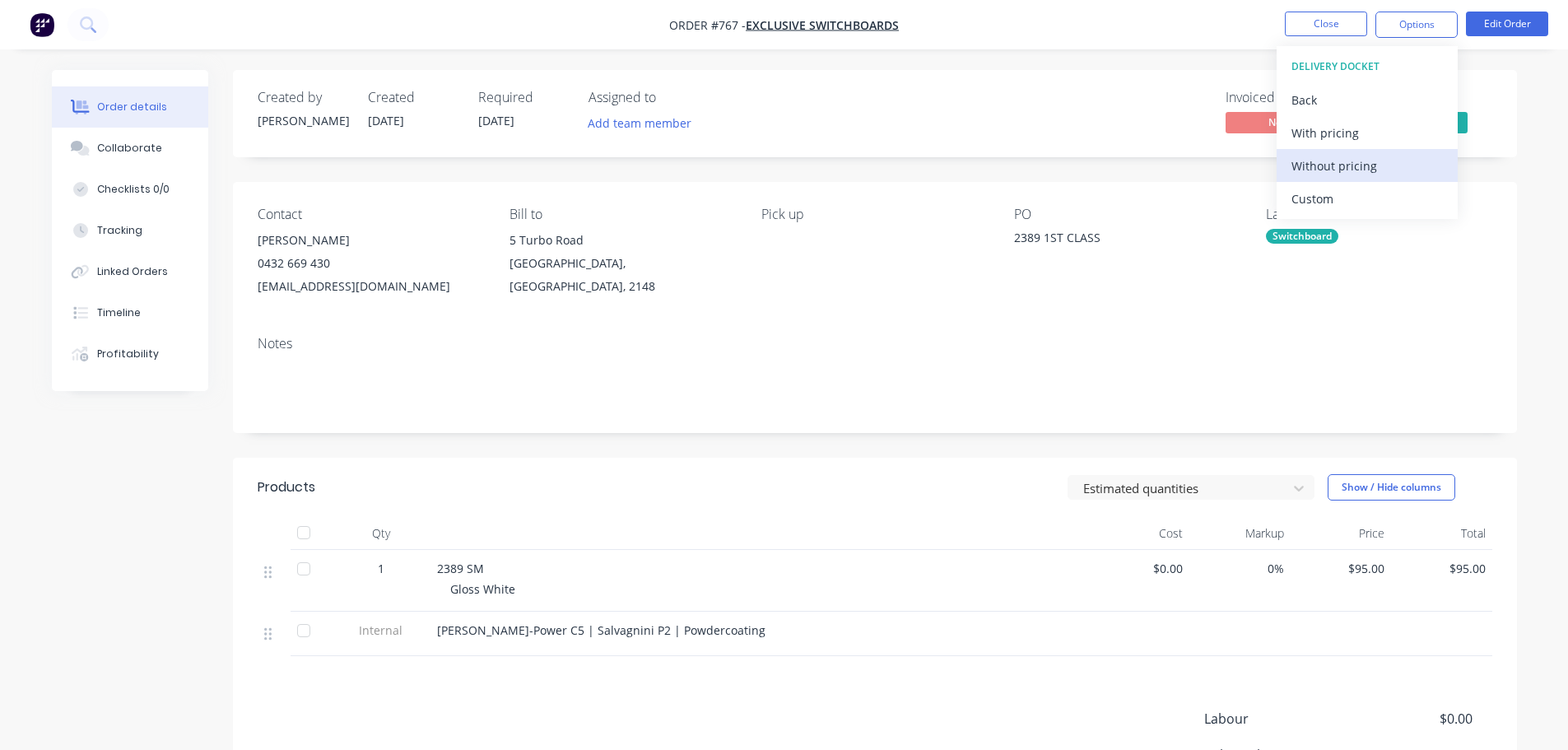
click at [1367, 151] on button "Without pricing" at bounding box center [1368, 165] width 181 height 33
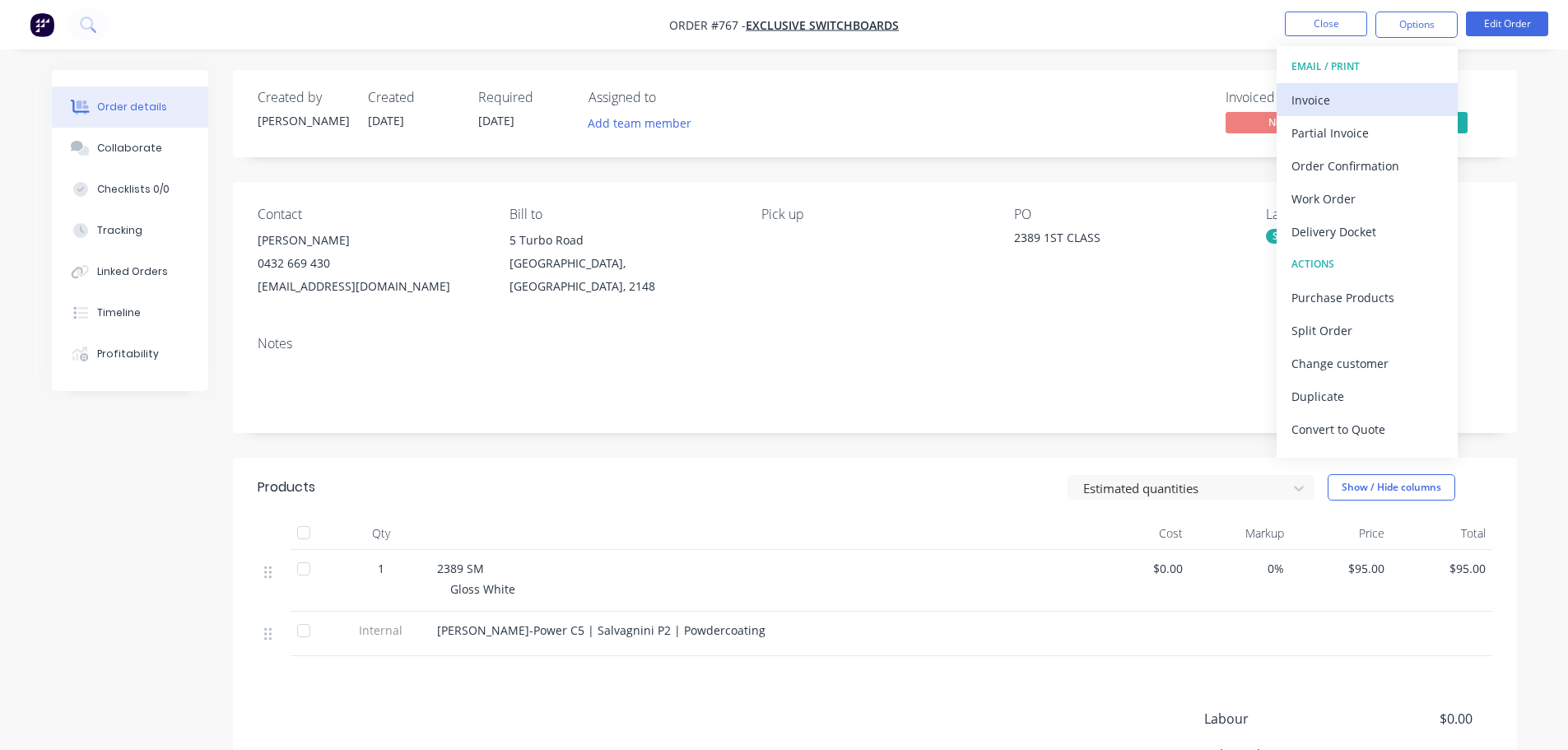
click at [1319, 93] on div "Invoice" at bounding box center [1368, 100] width 152 height 24
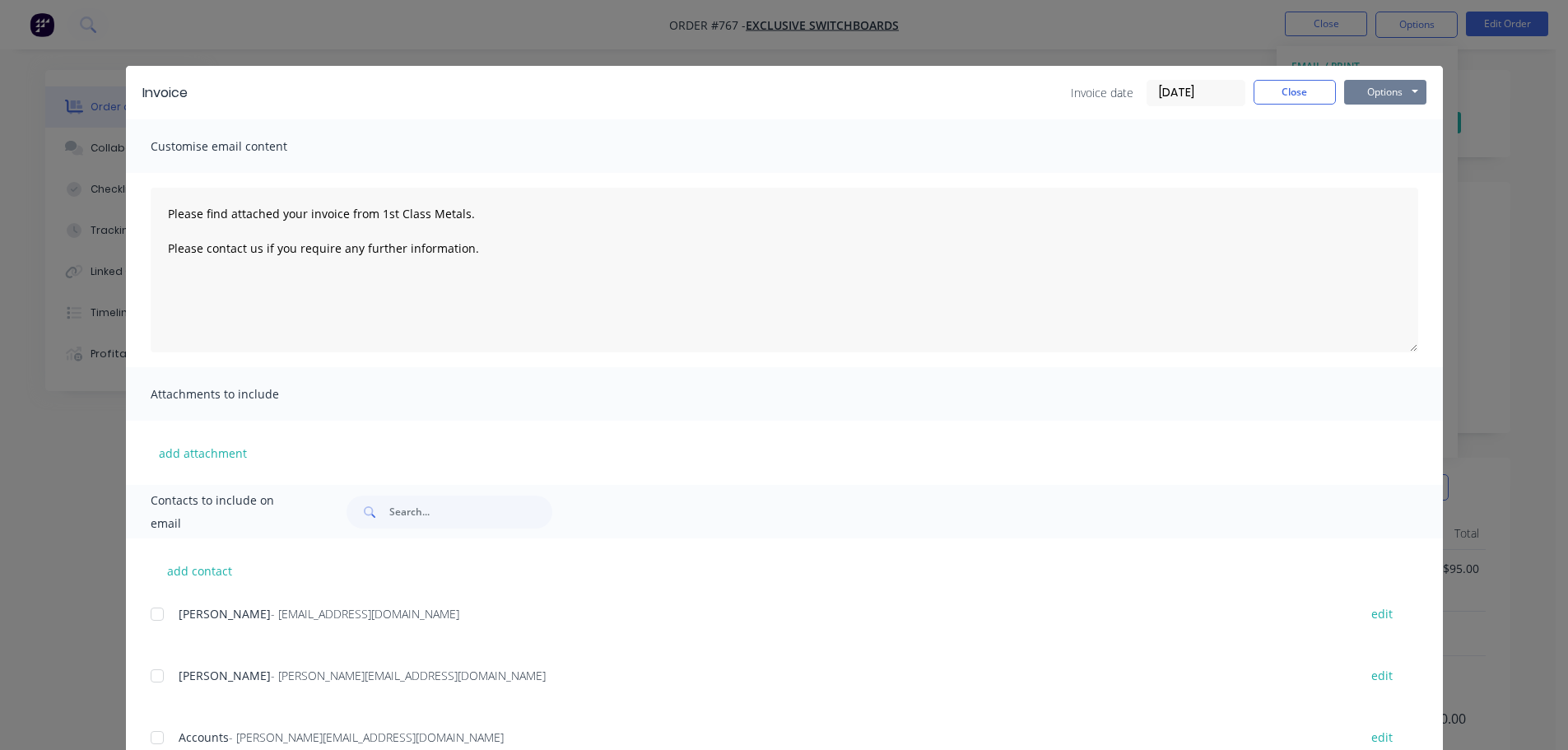
drag, startPoint x: 1379, startPoint y: 89, endPoint x: 1379, endPoint y: 104, distance: 15.0
click at [1379, 91] on button "Options" at bounding box center [1386, 92] width 82 height 24
click at [1380, 151] on button "Print" at bounding box center [1397, 148] width 106 height 27
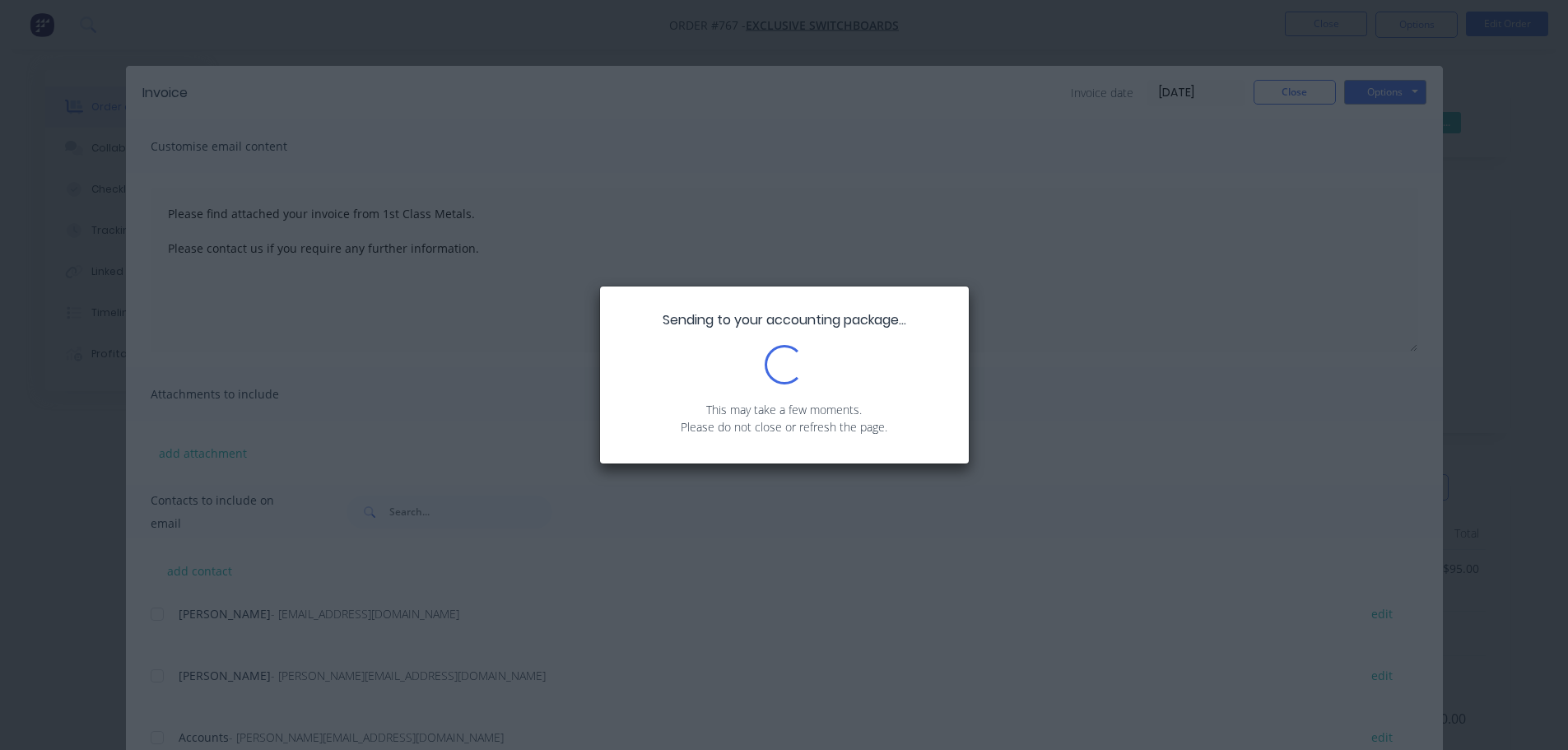
drag, startPoint x: 0, startPoint y: 79, endPoint x: 4, endPoint y: 93, distance: 14.6
click at [4, 93] on div "Sending to your accounting package... Loading... This may take a few moments. P…" at bounding box center [784, 375] width 1568 height 750
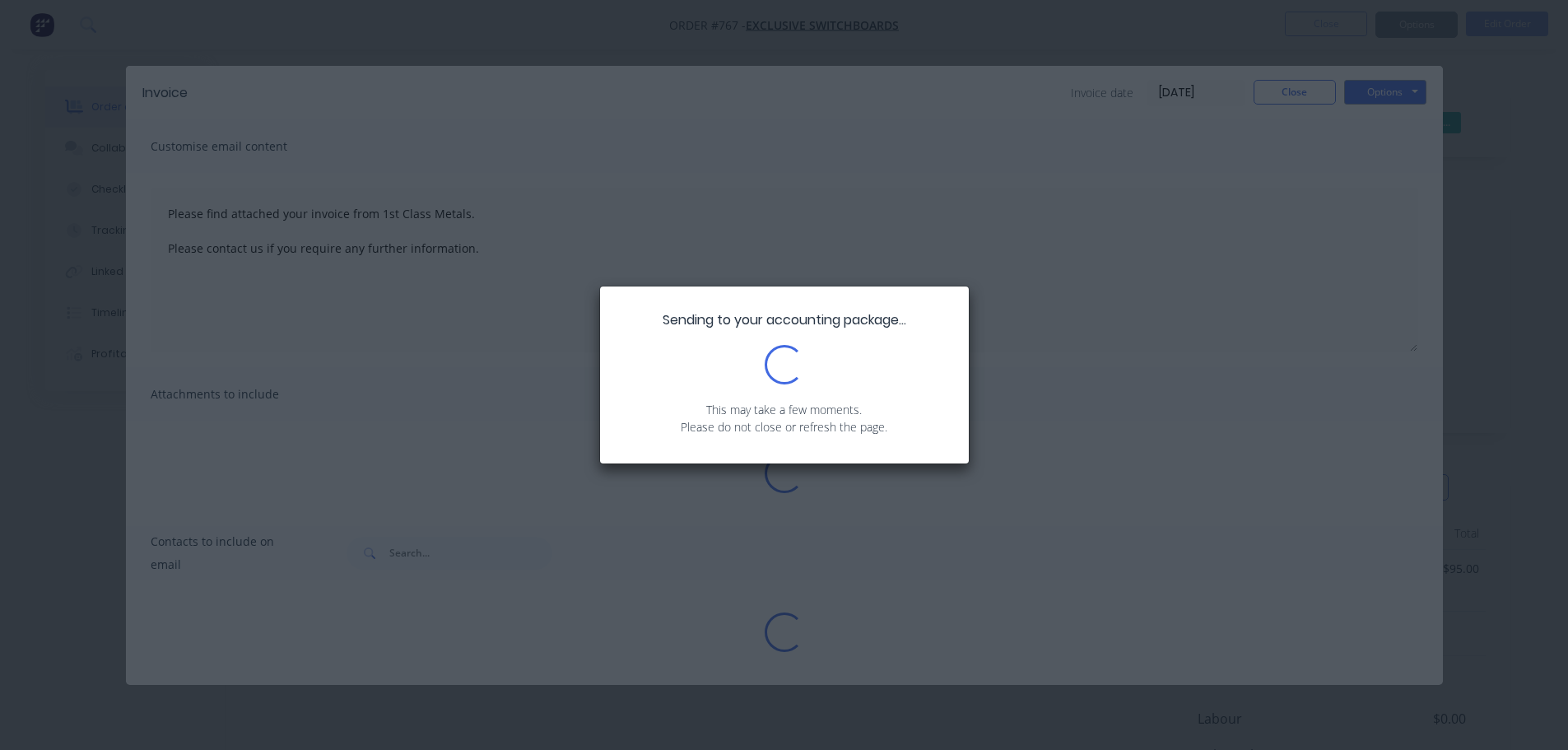
type textarea "Please find attached your invoice from 1st Class Metals. Please contact us if y…"
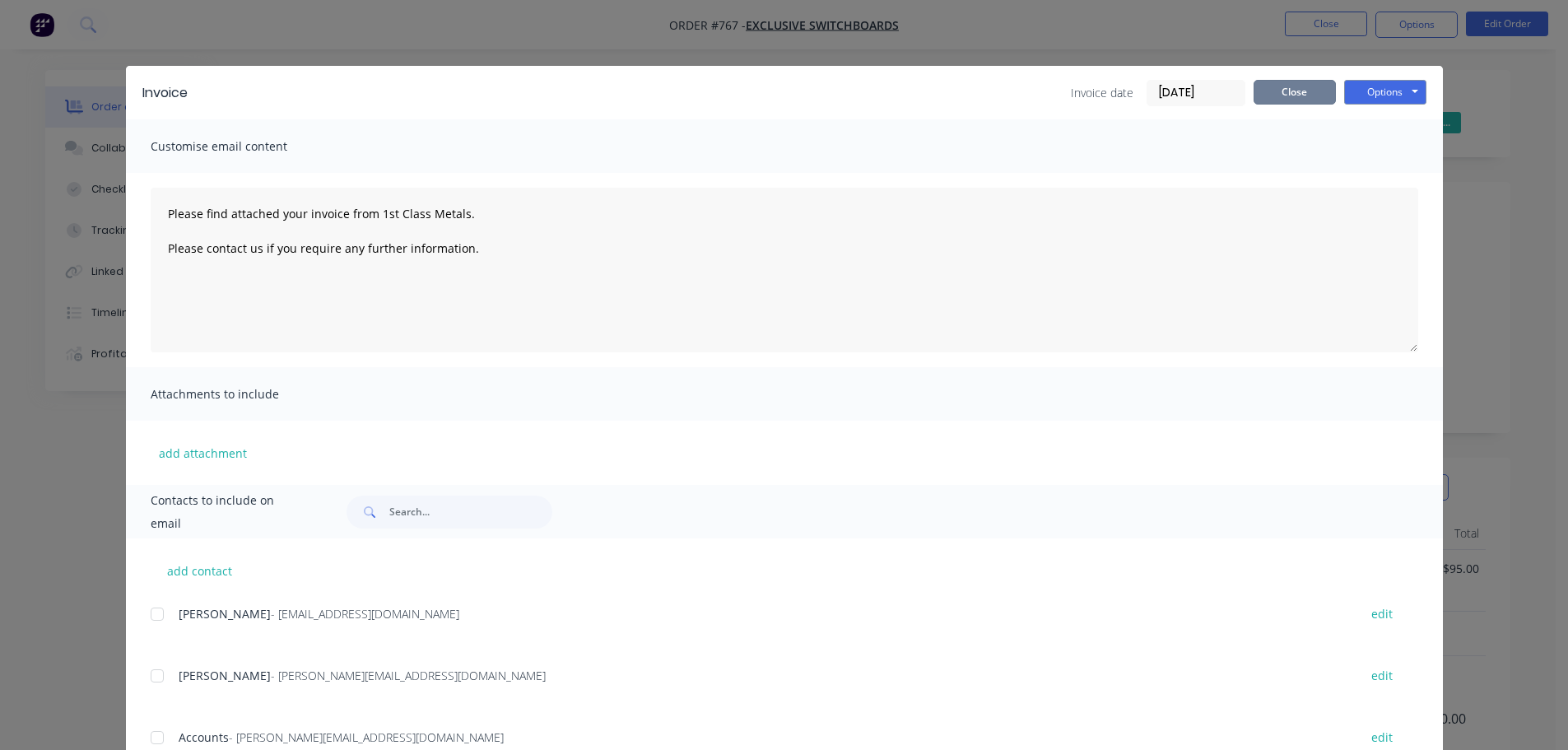
click at [1264, 83] on button "Close" at bounding box center [1295, 92] width 82 height 24
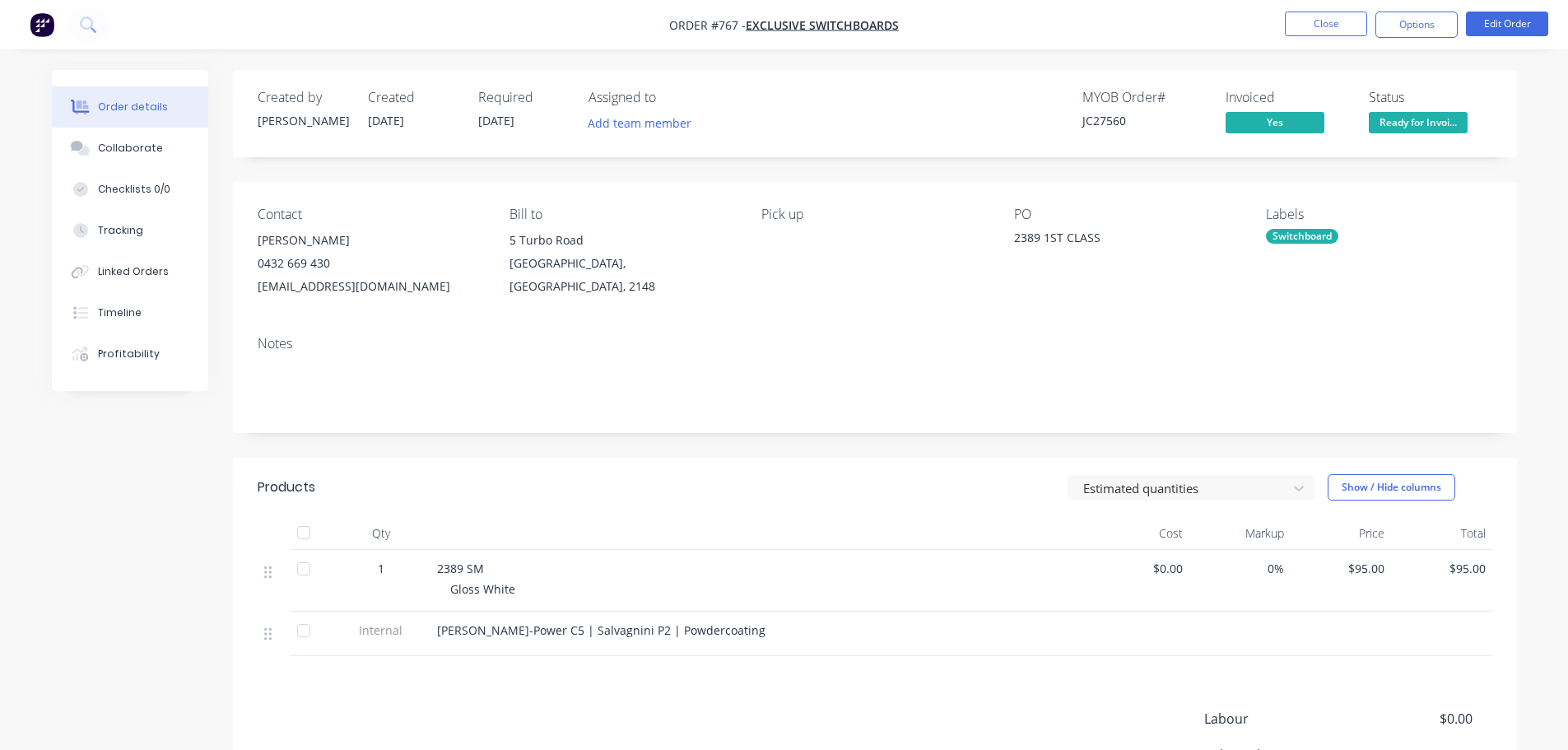
click at [1401, 123] on span "Ready for Invoi..." at bounding box center [1418, 123] width 99 height 21
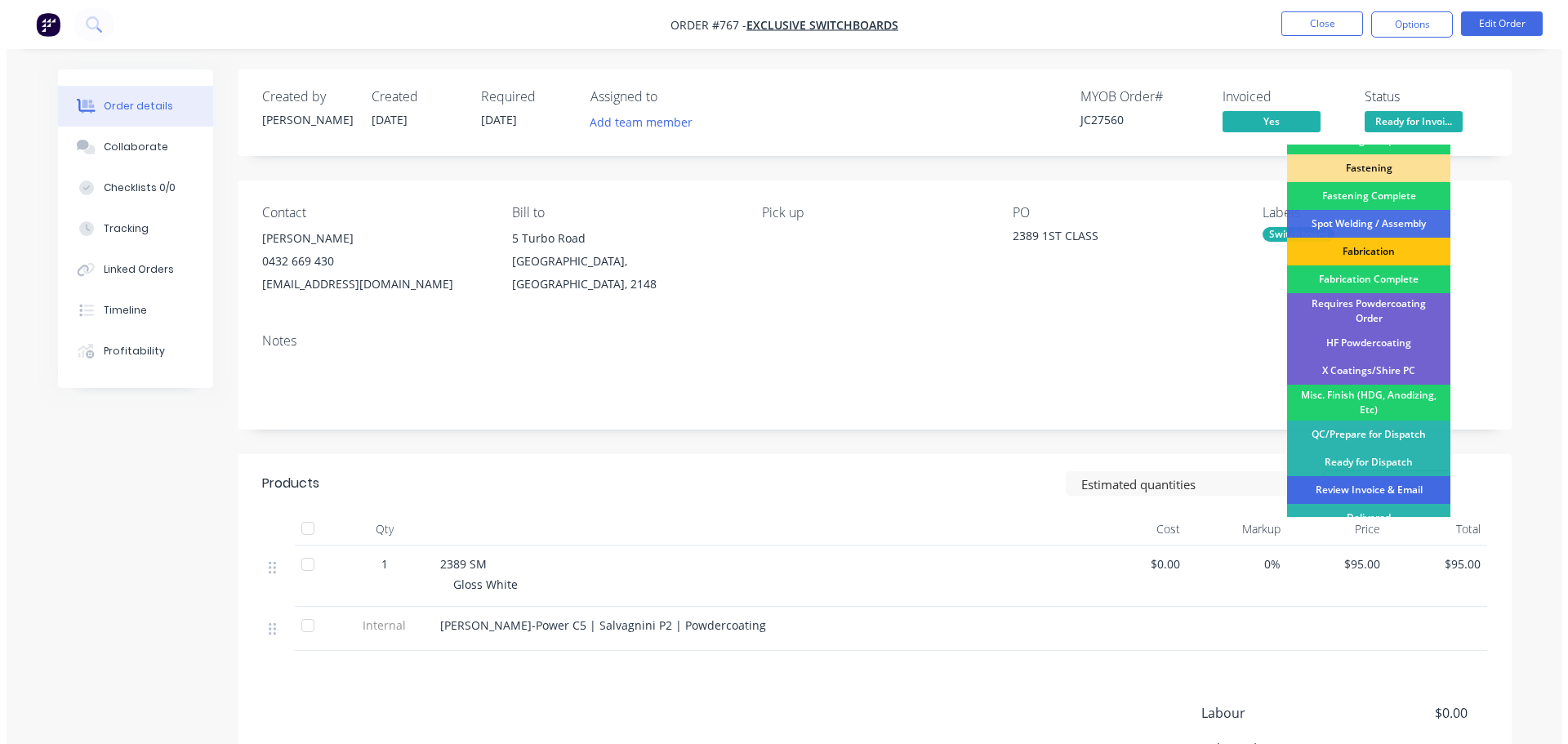
scroll to position [477, 0]
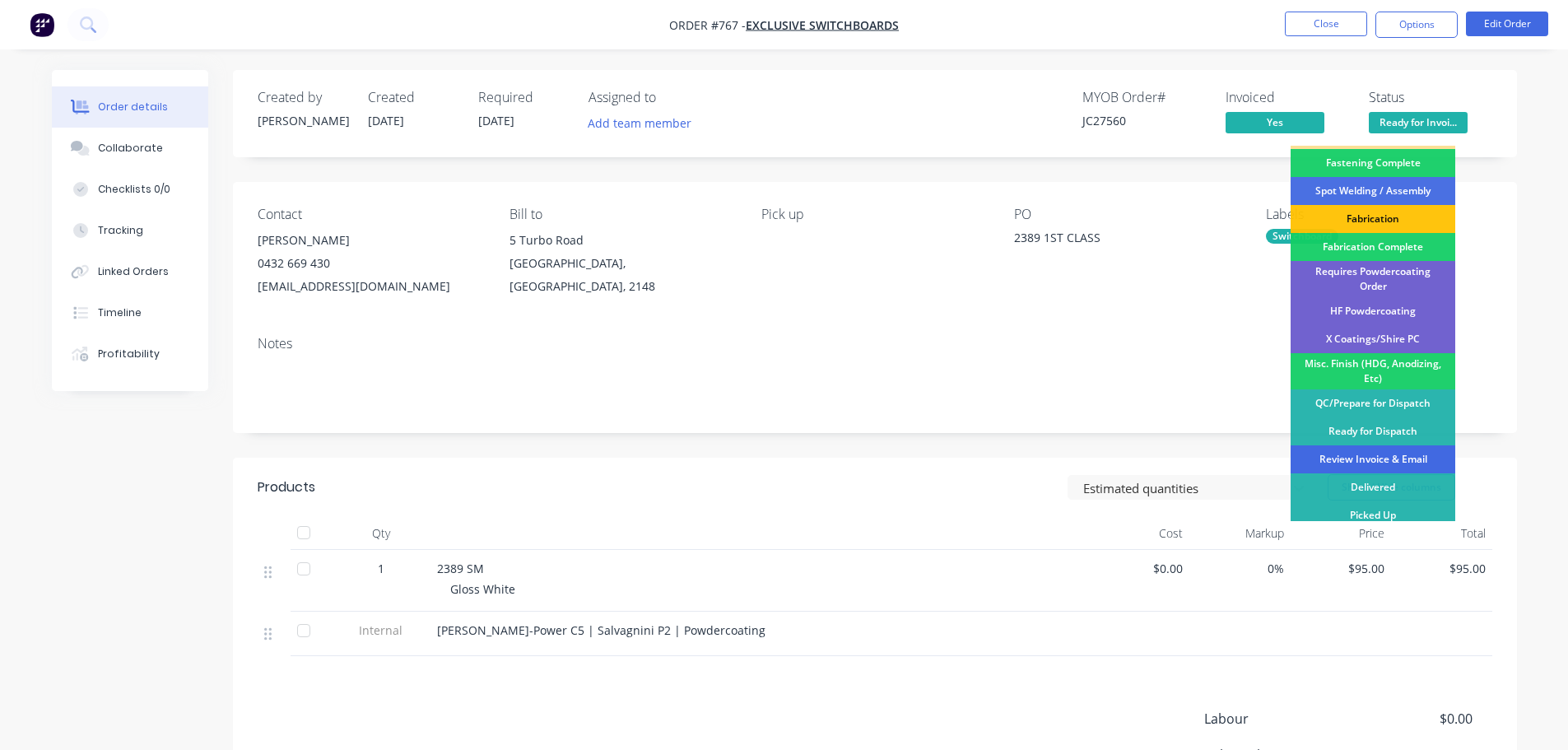
click at [1387, 455] on div "Review Invoice & Email" at bounding box center [1373, 459] width 165 height 28
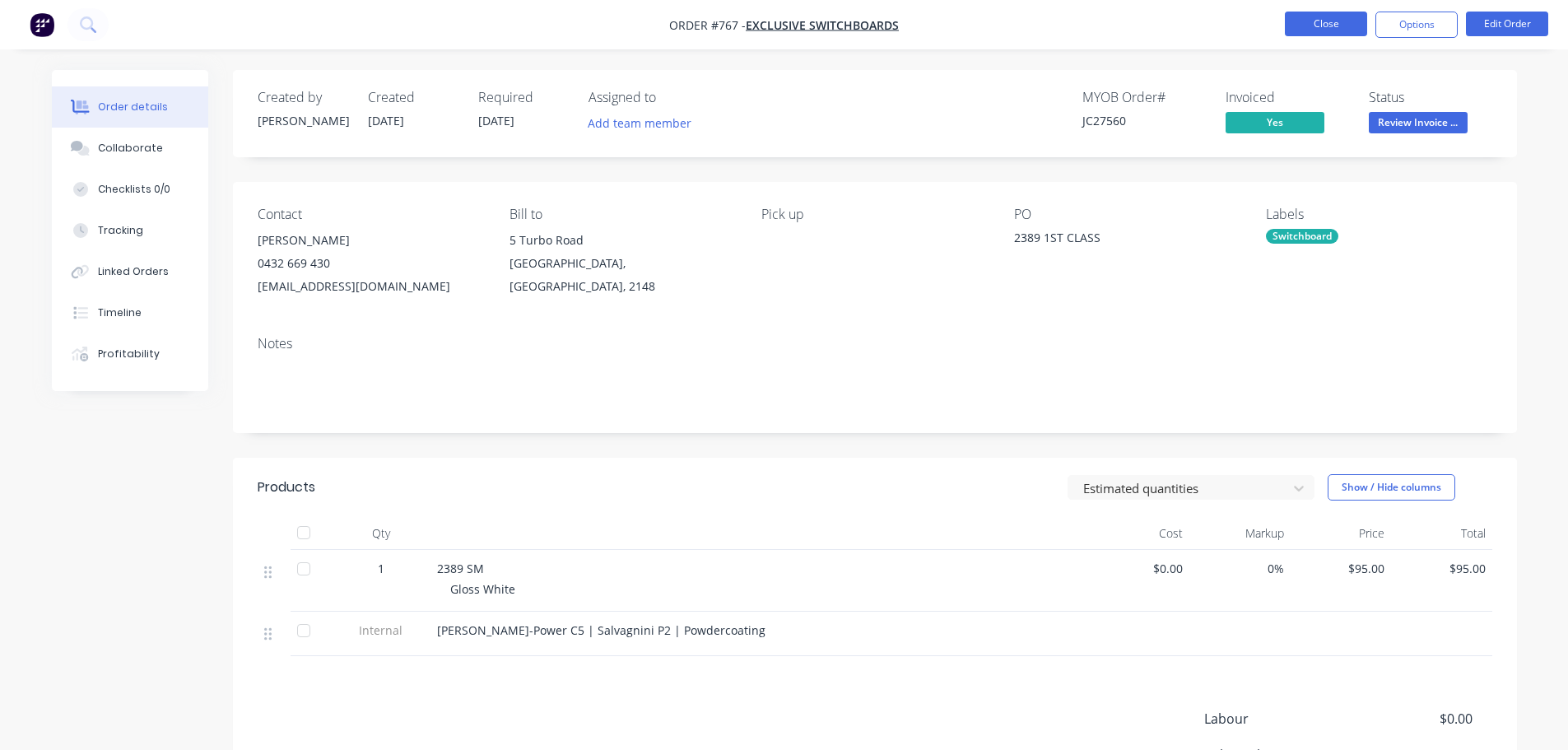
click at [1323, 30] on button "Close" at bounding box center [1327, 23] width 82 height 24
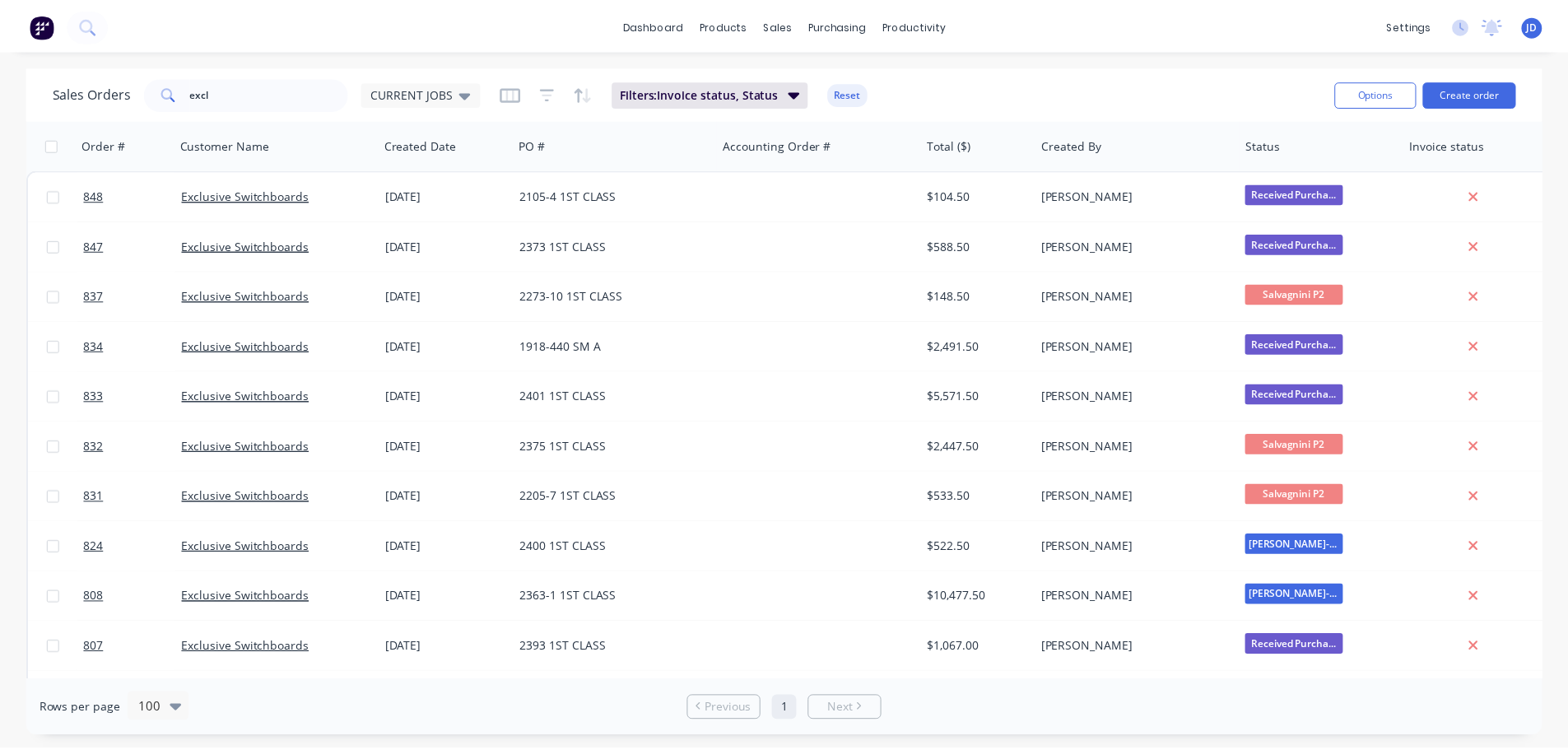
scroll to position [401, 0]
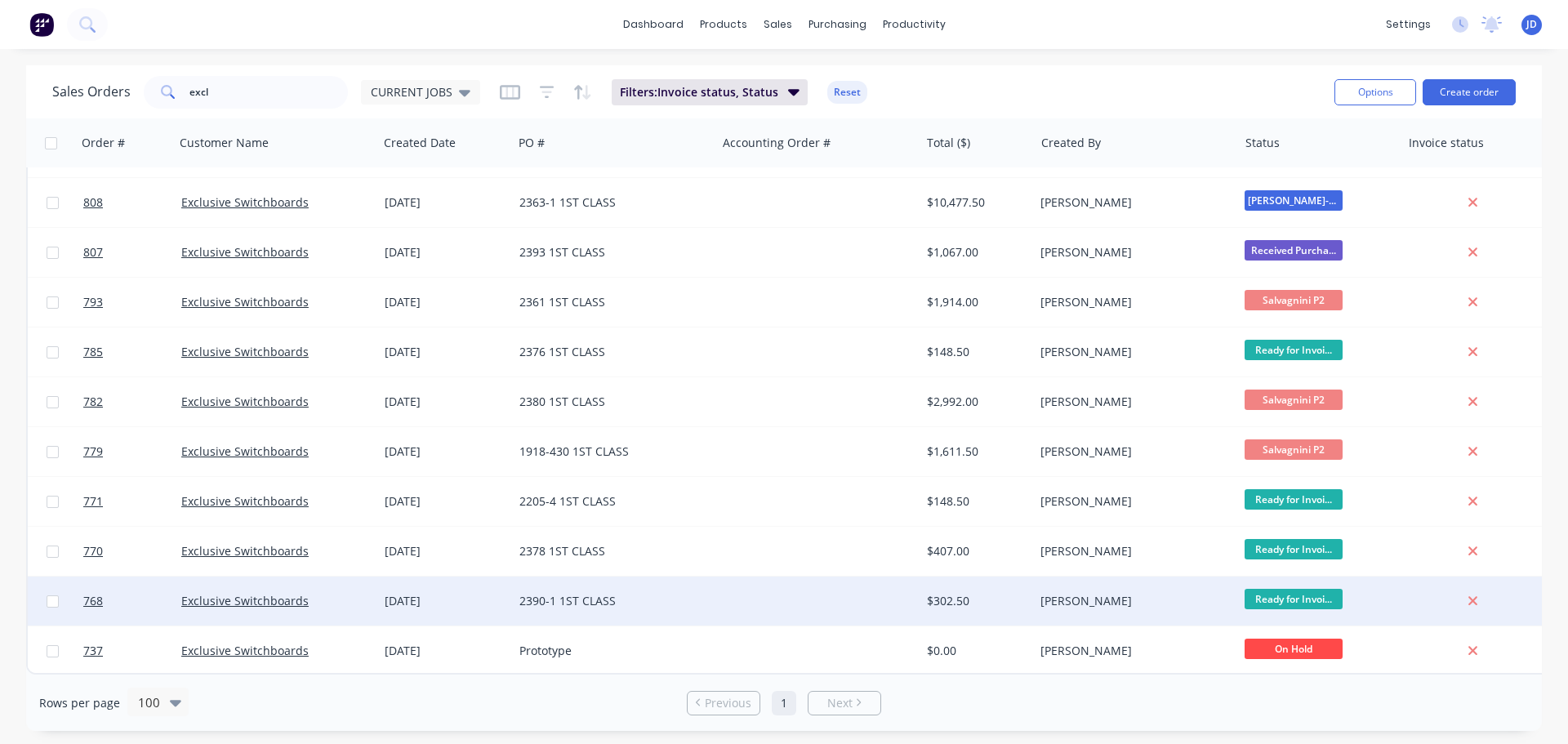
click at [433, 593] on div "[DATE]" at bounding box center [444, 601] width 122 height 17
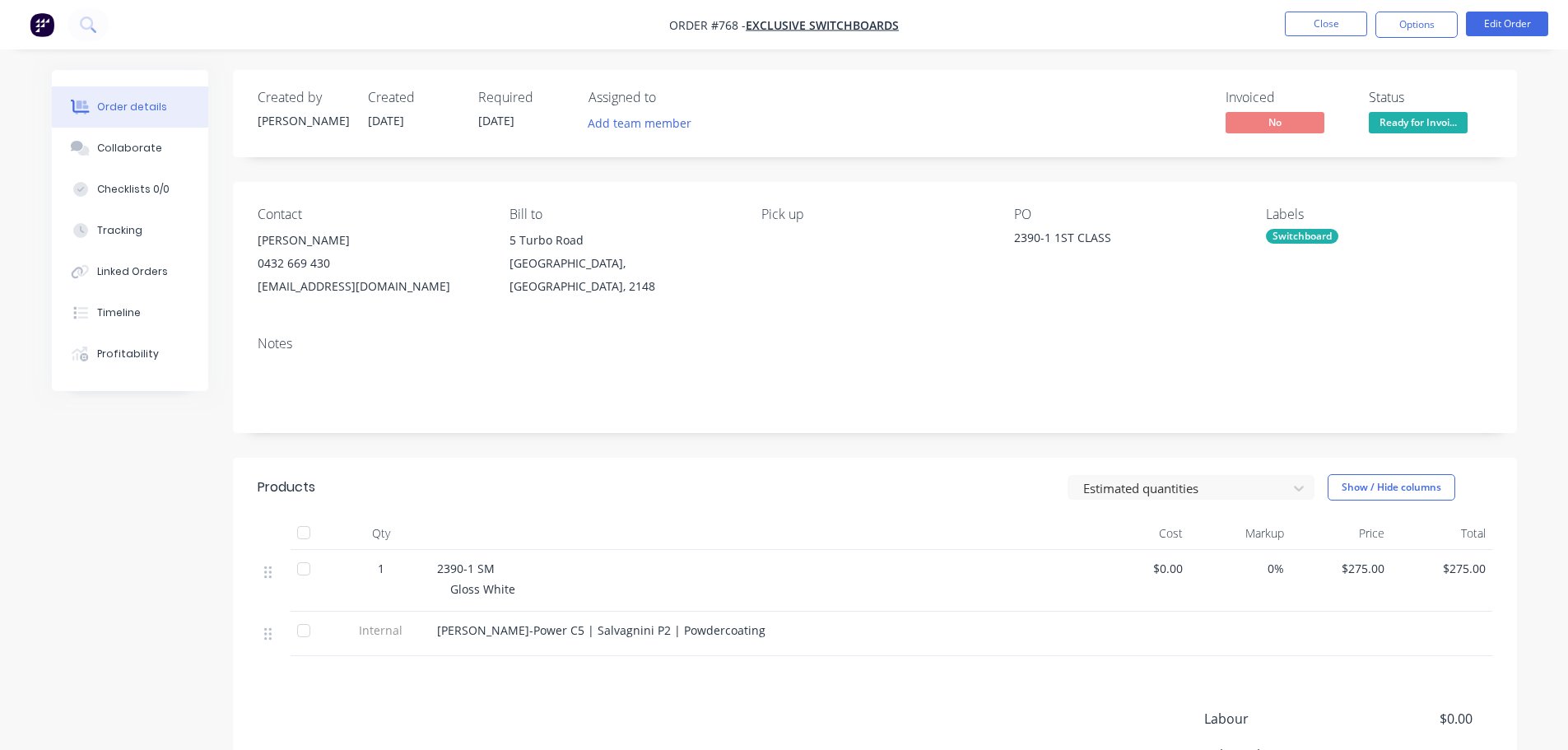
drag, startPoint x: 1414, startPoint y: 19, endPoint x: 1416, endPoint y: 45, distance: 26.1
click at [1414, 23] on button "Options" at bounding box center [1417, 24] width 82 height 26
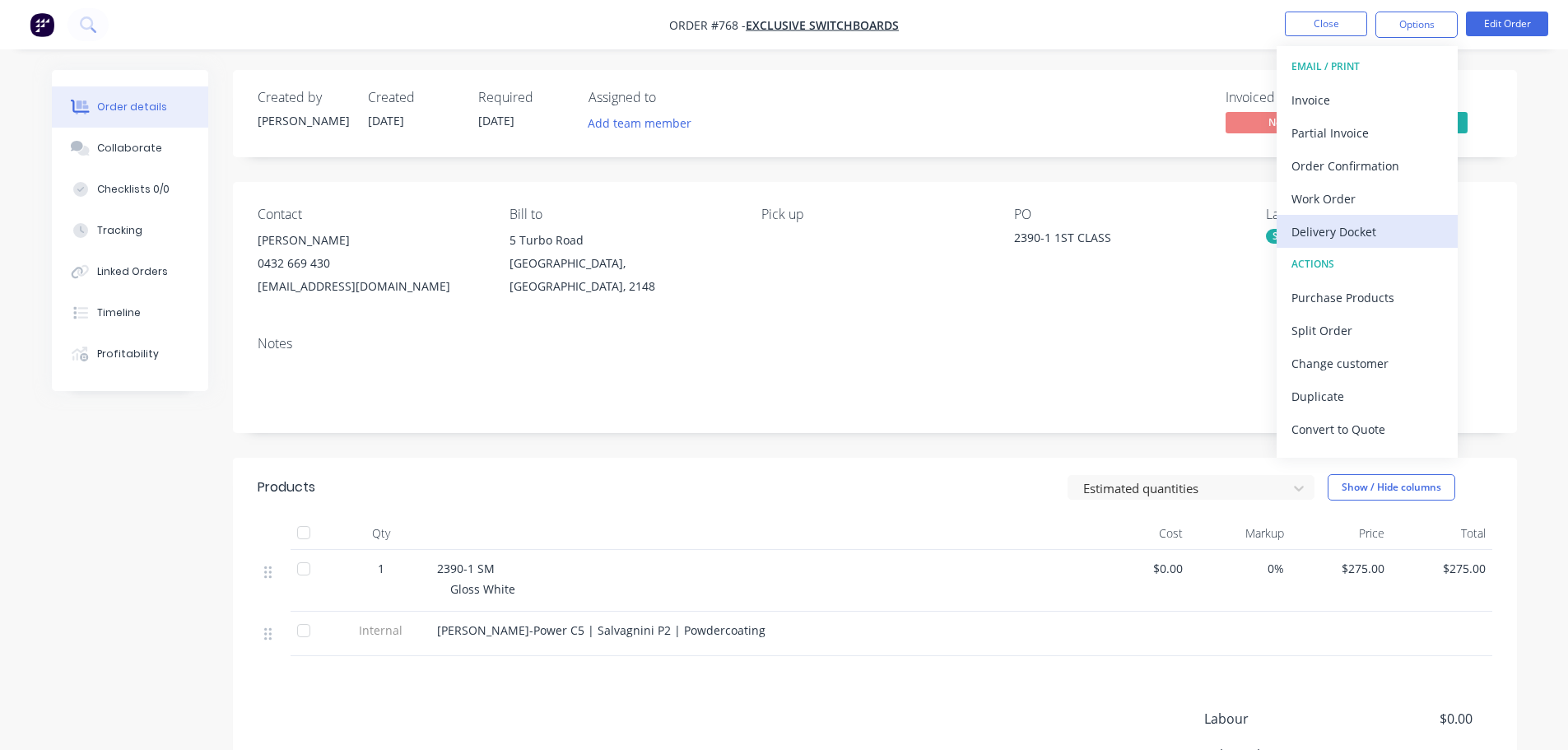
click at [1360, 241] on div "Delivery Docket" at bounding box center [1368, 232] width 152 height 24
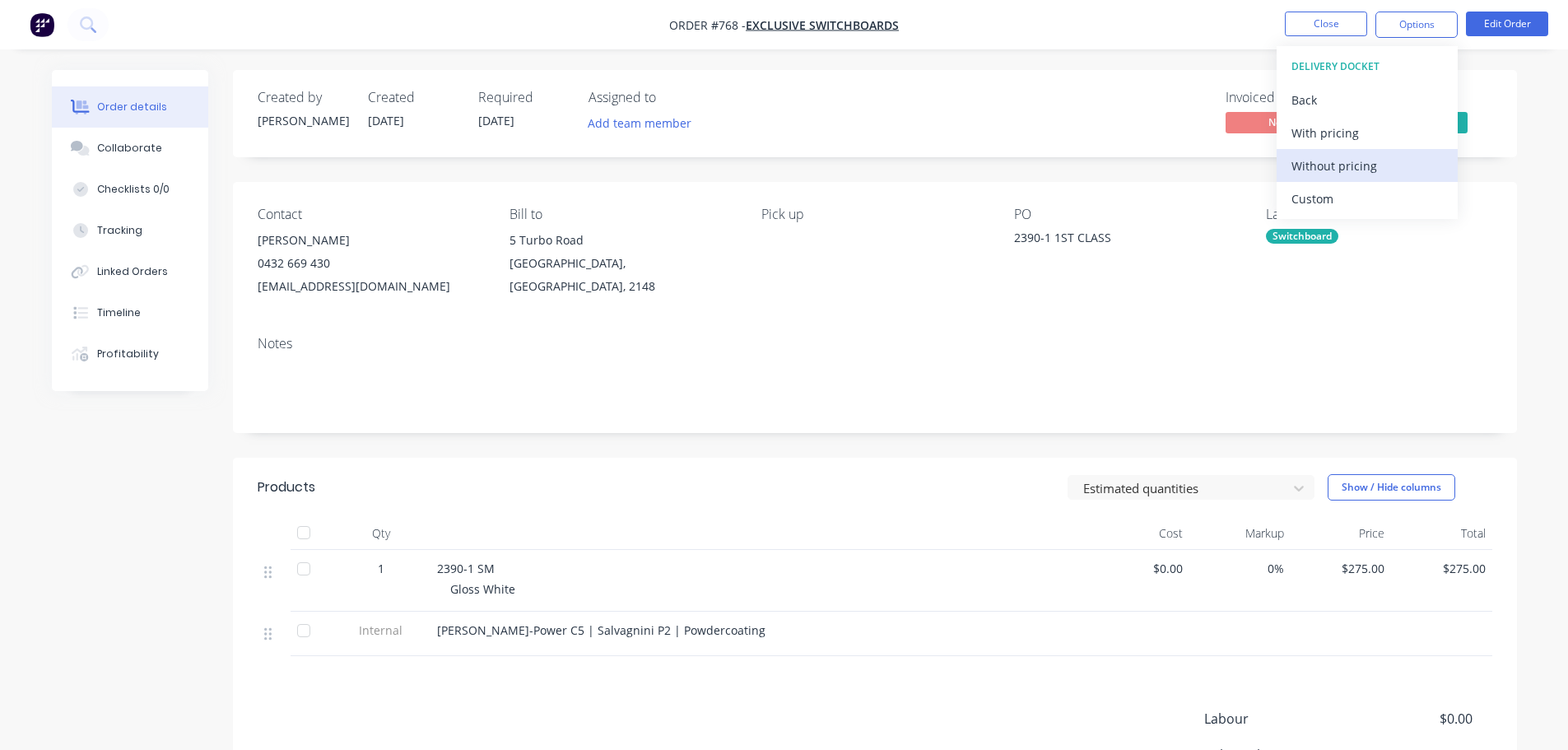
click at [1360, 170] on div "Without pricing" at bounding box center [1368, 166] width 152 height 24
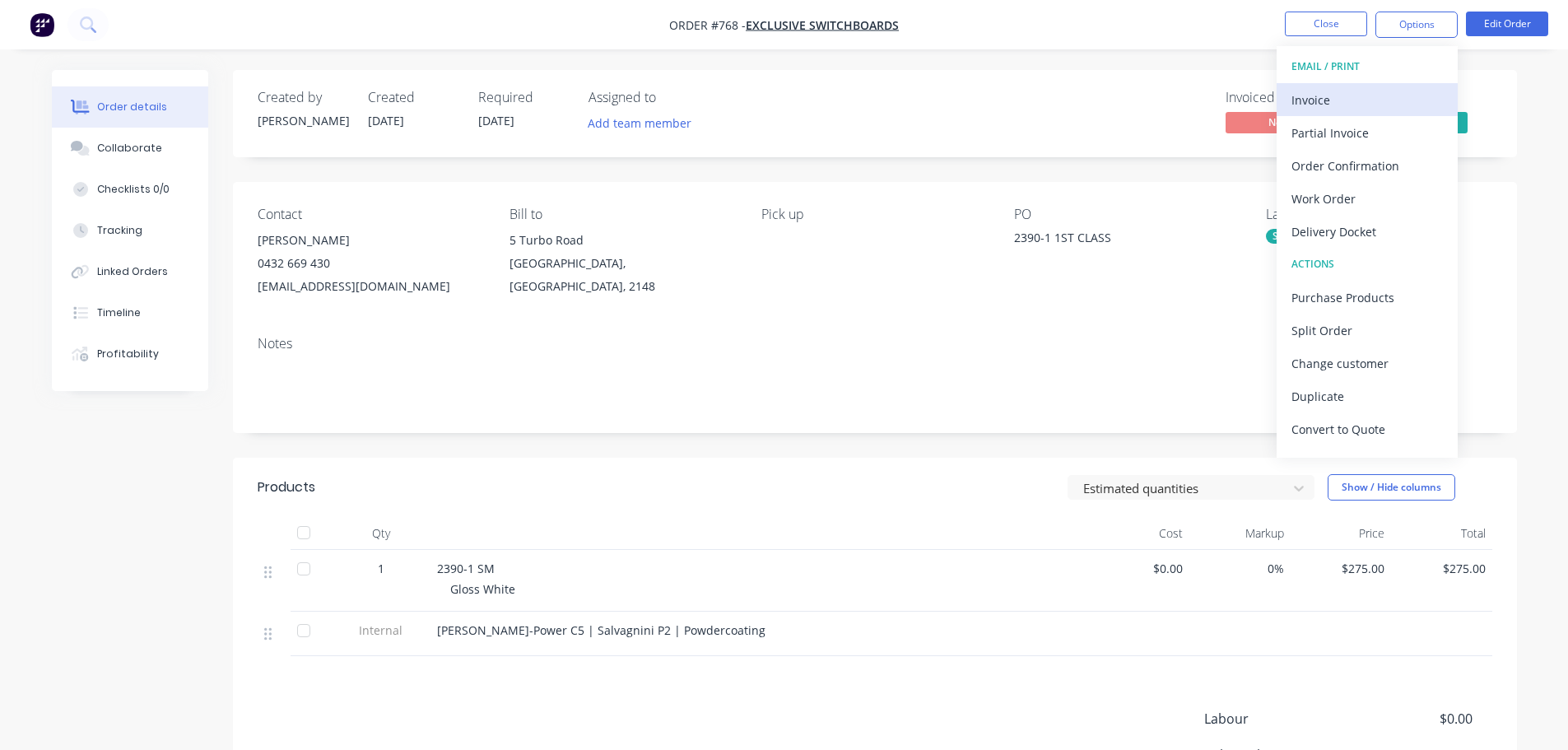
click at [1321, 102] on div "Invoice" at bounding box center [1368, 100] width 152 height 24
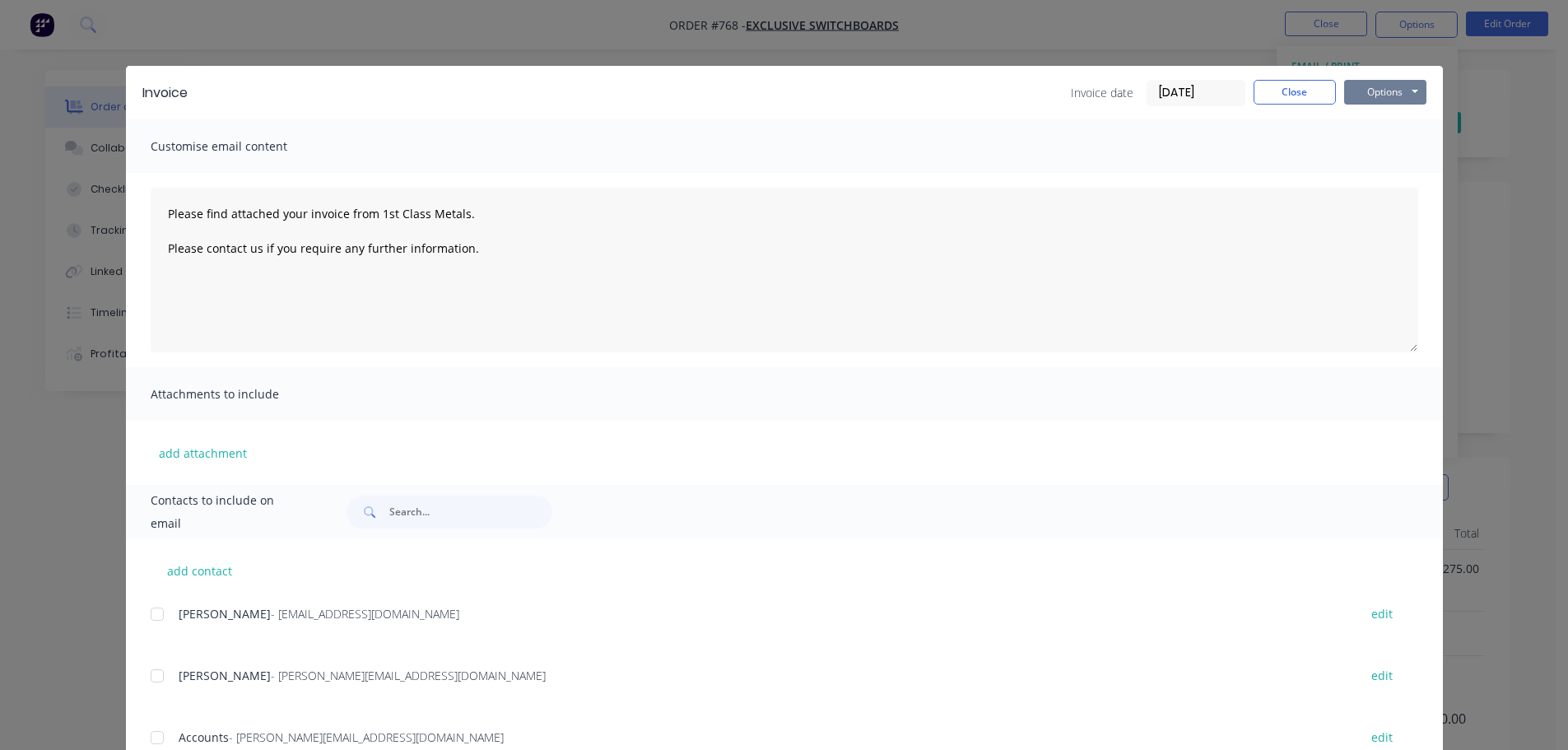
click at [1358, 94] on button "Options" at bounding box center [1386, 92] width 82 height 24
click at [1375, 154] on button "Print" at bounding box center [1397, 148] width 106 height 27
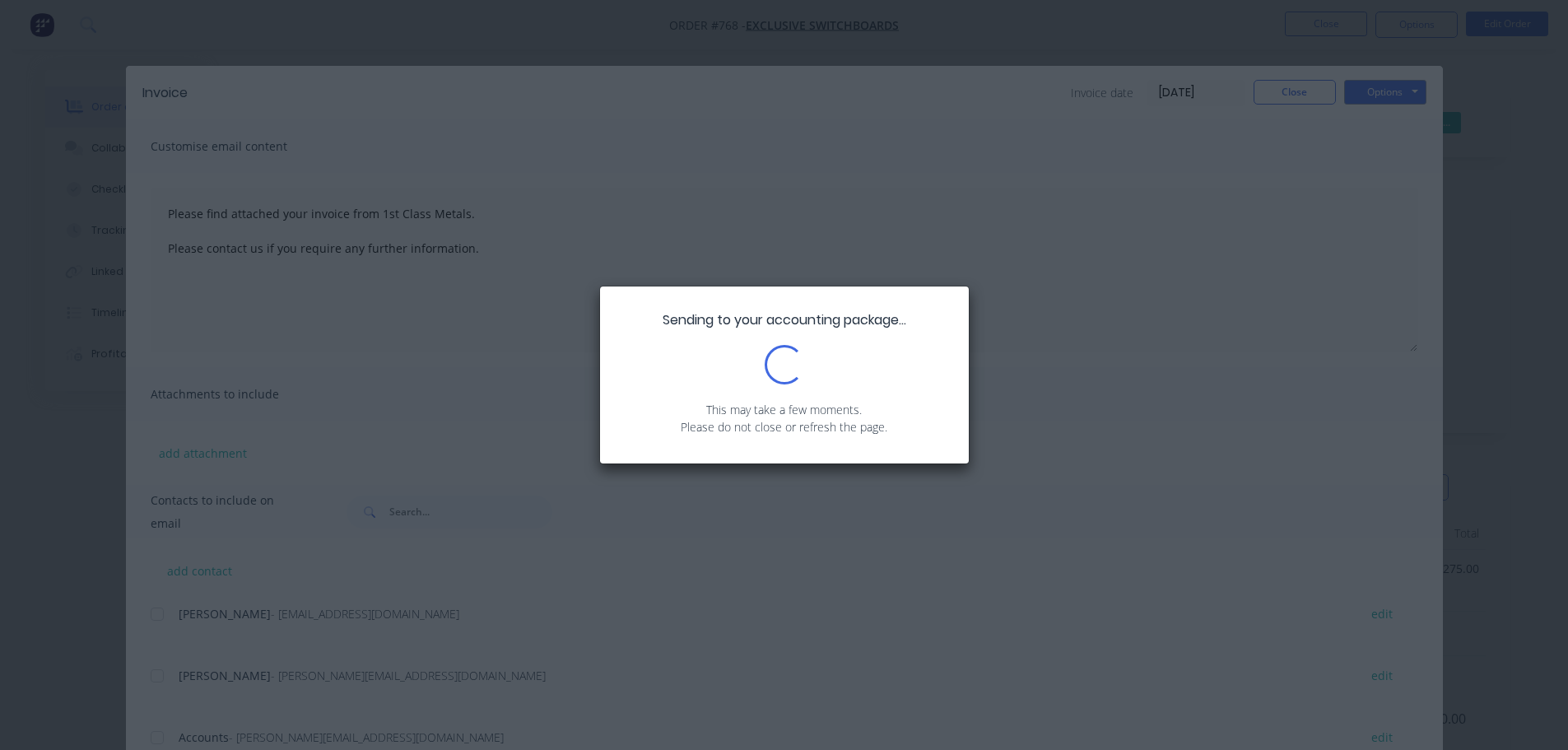
type textarea "Please find attached your invoice from 1st Class Metals. Please contact us if y…"
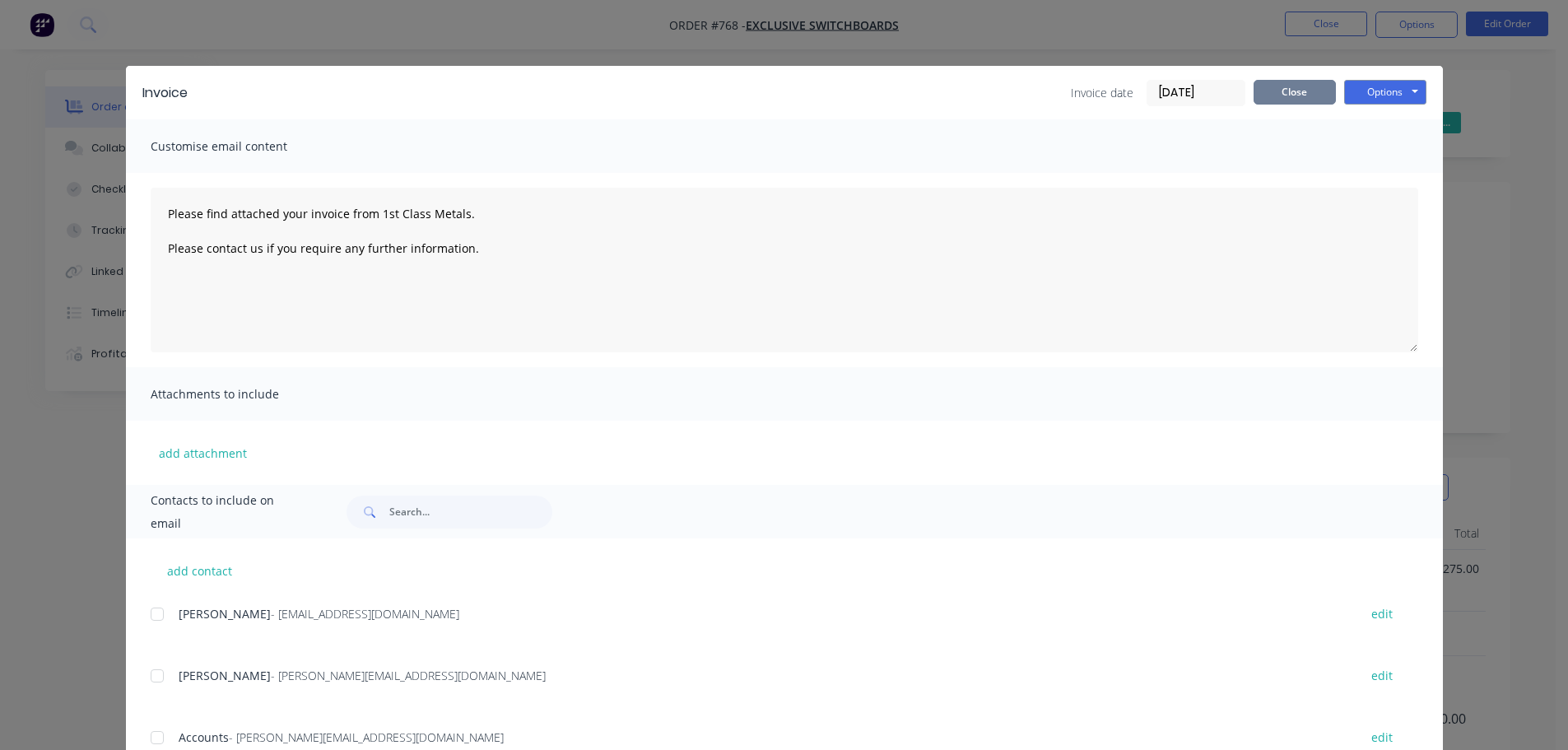
click at [1288, 88] on button "Close" at bounding box center [1295, 92] width 82 height 24
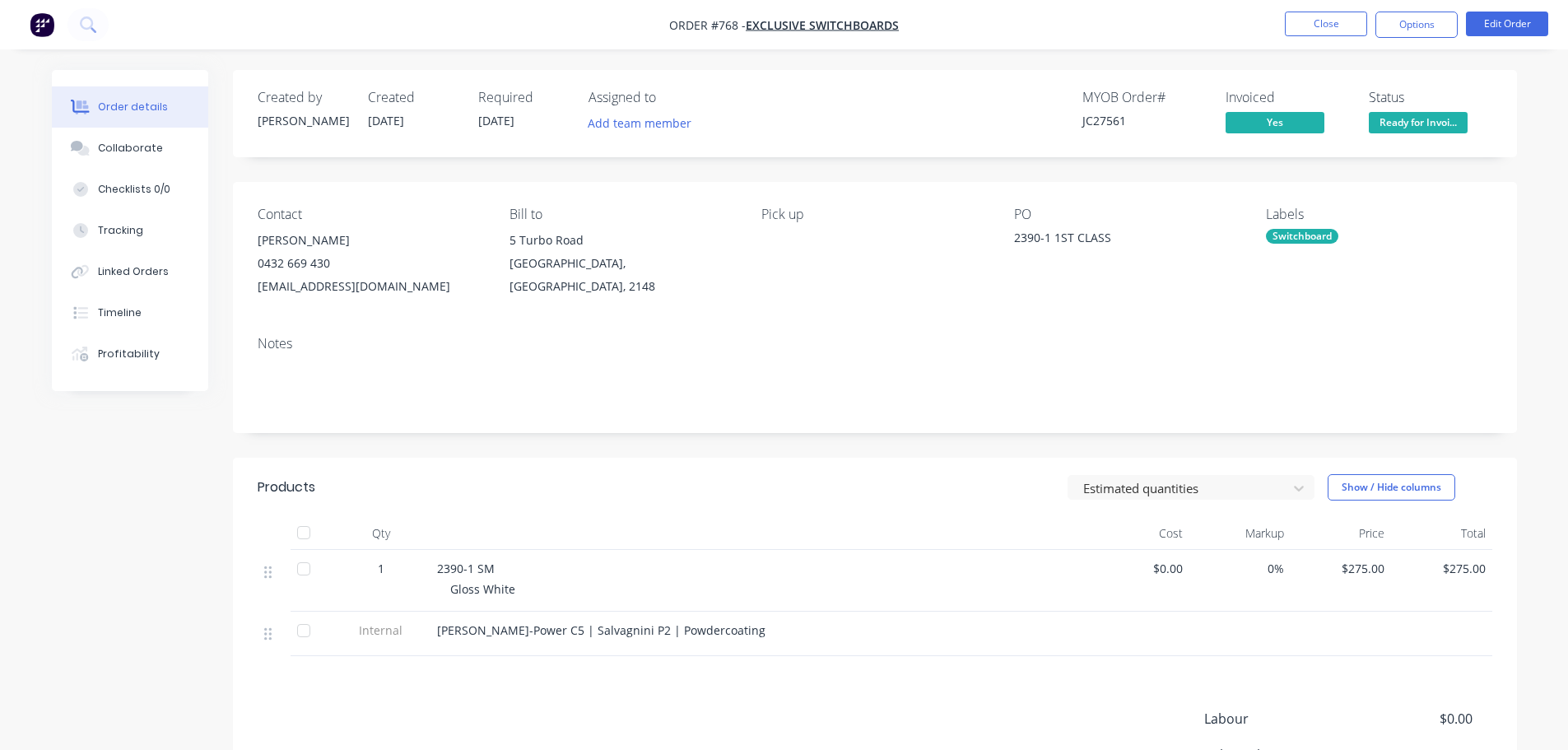
click at [1391, 137] on div "Created by [PERSON_NAME] Created [DATE] Required [DATE] Assigned to Add team me…" at bounding box center [875, 113] width 1285 height 87
click at [1390, 126] on span "Ready for Invoi..." at bounding box center [1418, 123] width 99 height 21
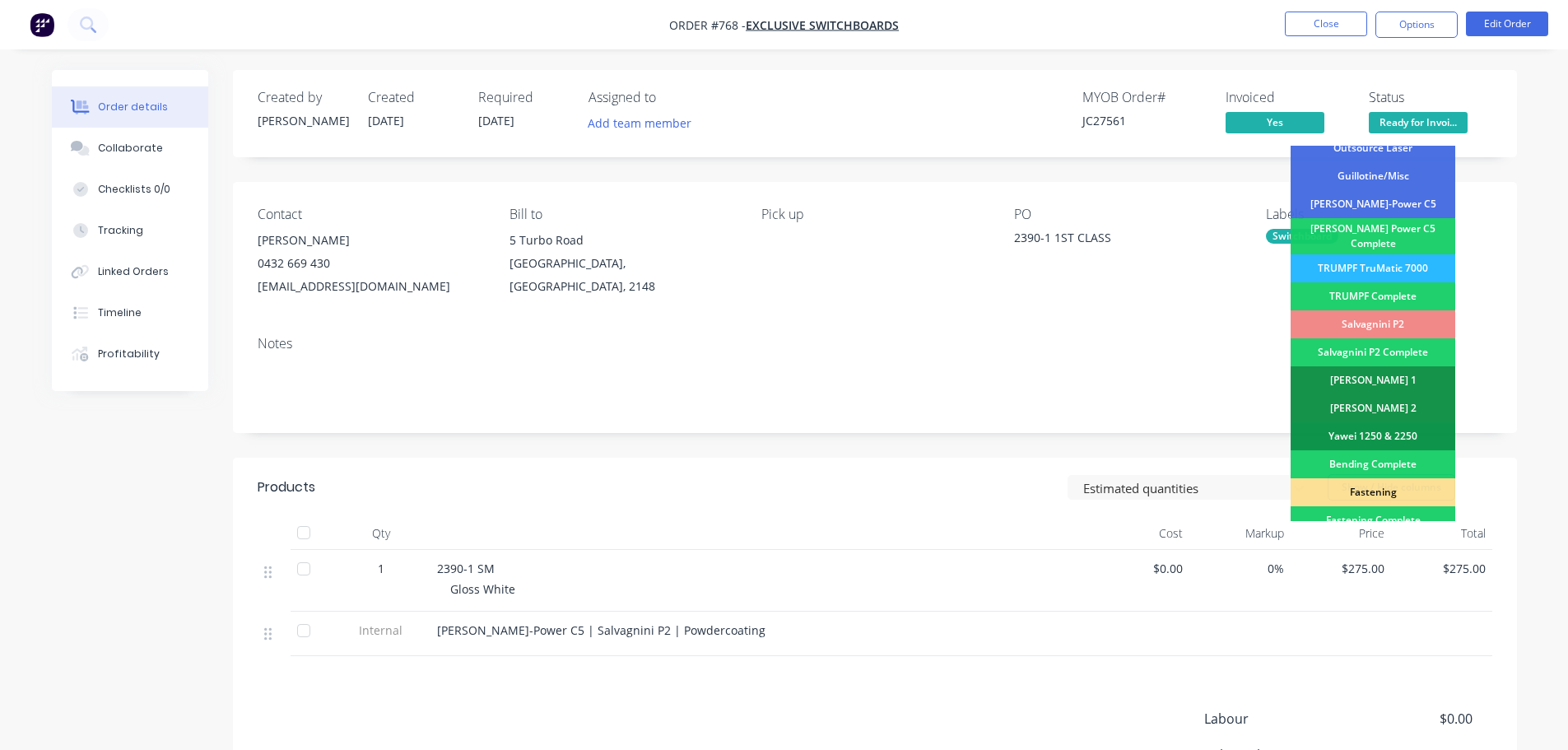
scroll to position [329, 0]
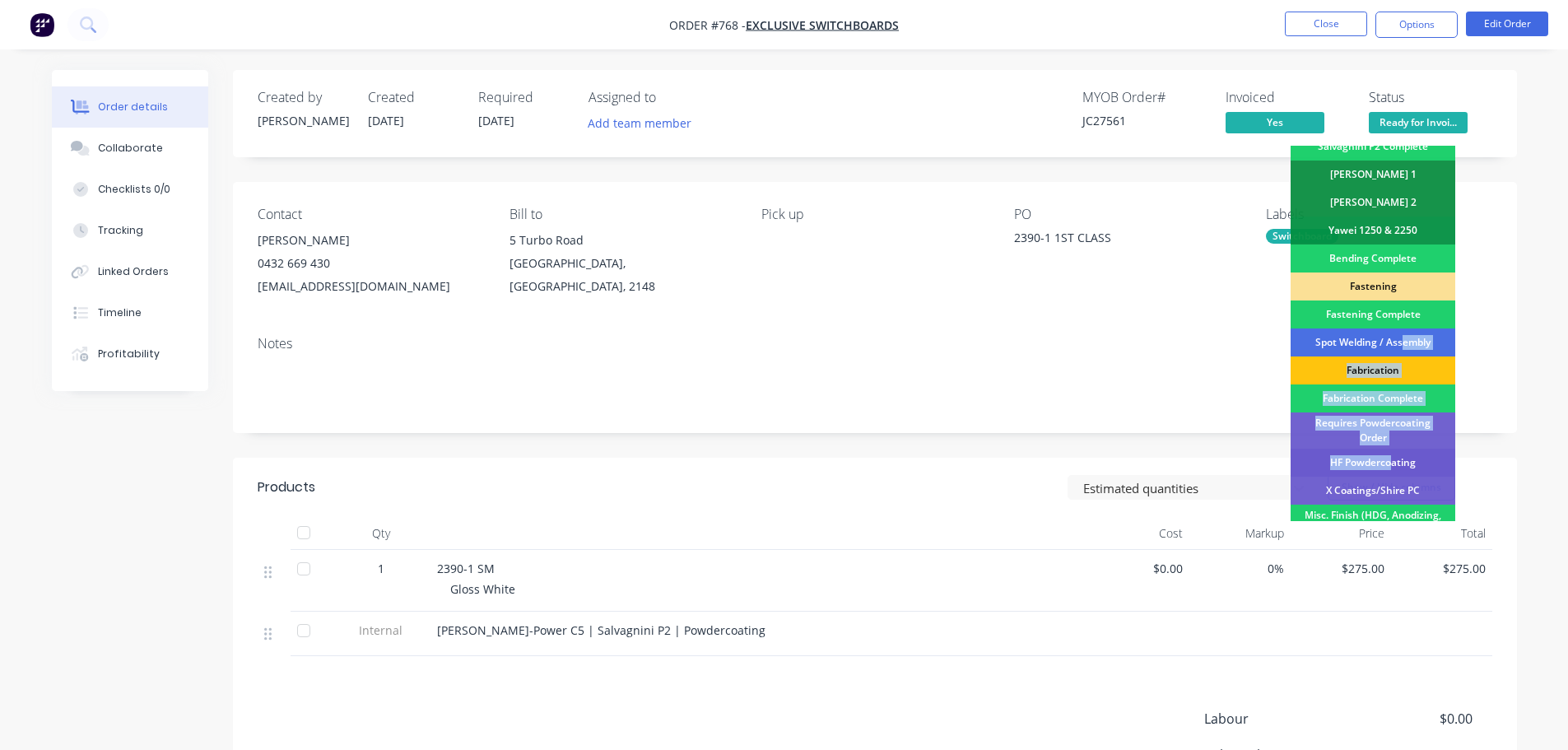
drag, startPoint x: 1404, startPoint y: 331, endPoint x: 1393, endPoint y: 450, distance: 119.5
click at [1391, 440] on div "On Hold Received Purchase Order Big City Products Submitted Outsource Laser Gui…" at bounding box center [1373, 333] width 165 height 375
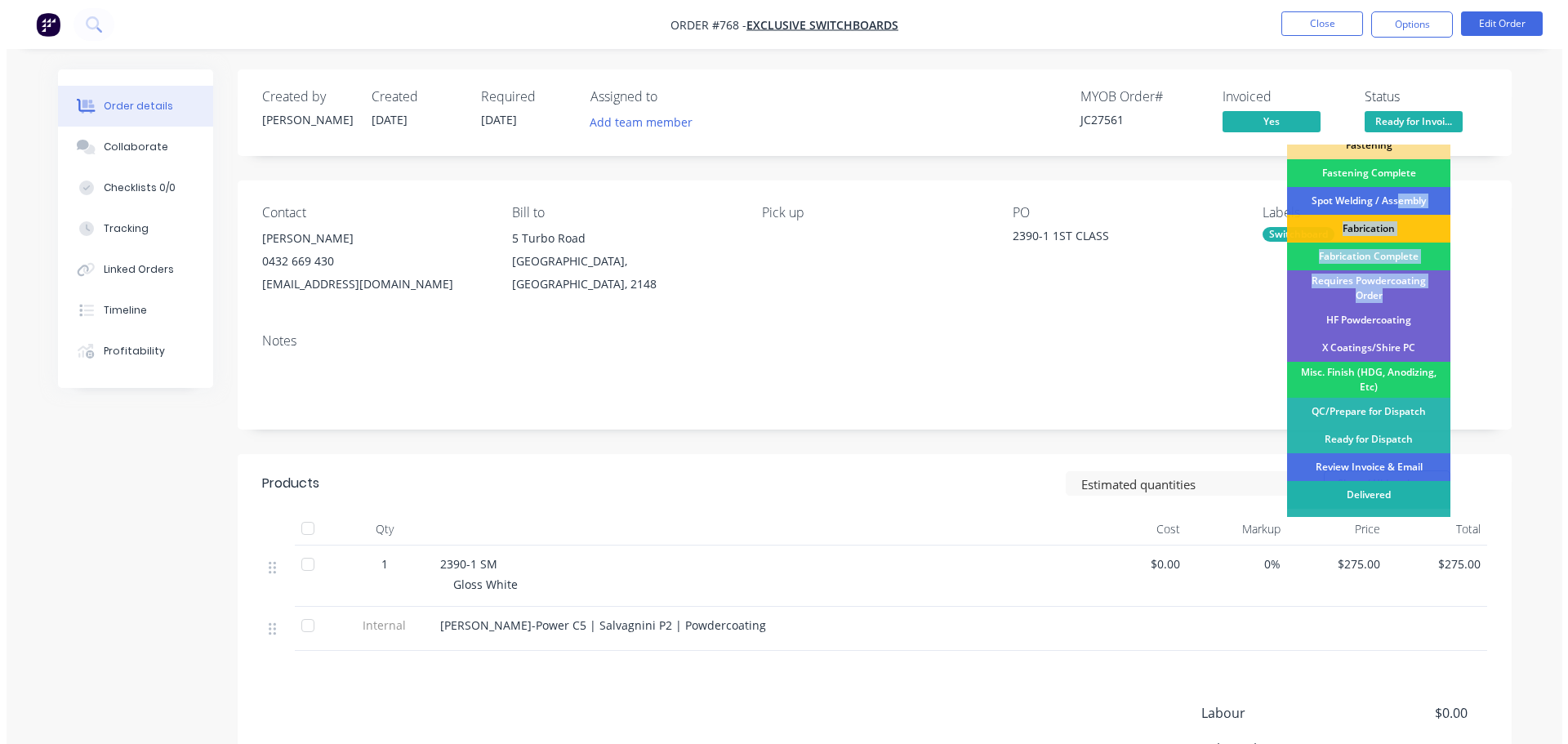
scroll to position [477, 0]
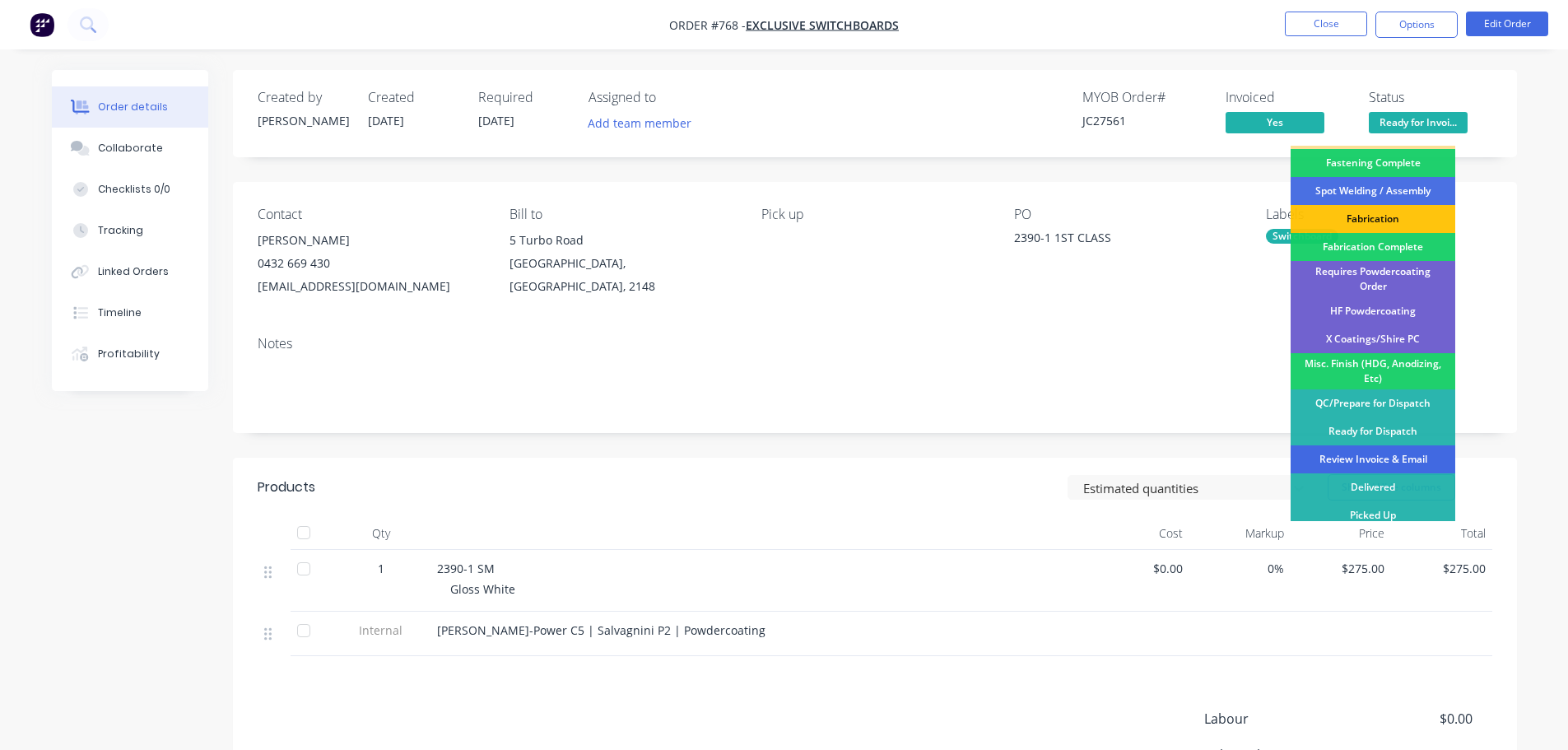
click at [1387, 454] on div "Review Invoice & Email" at bounding box center [1373, 459] width 165 height 28
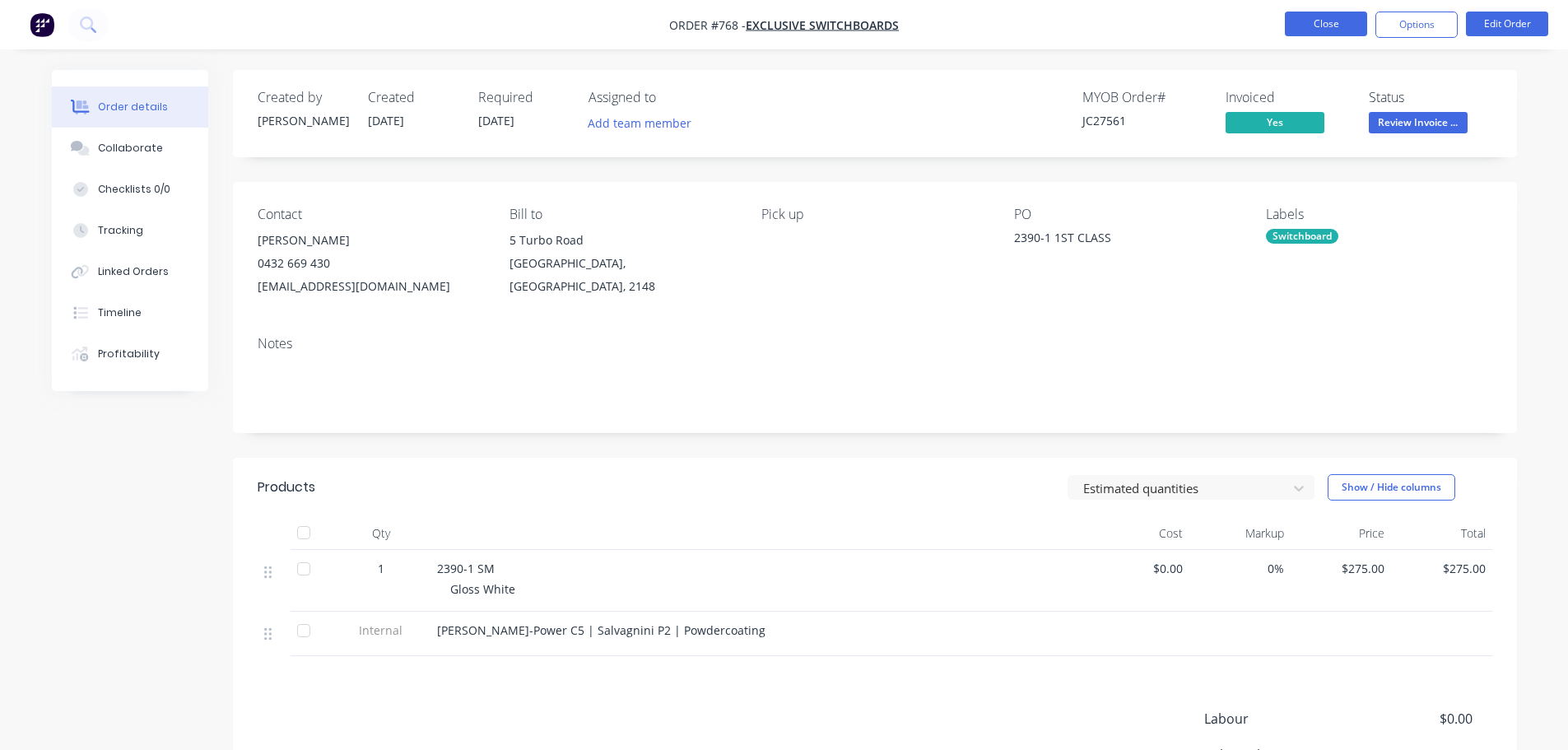
click at [1335, 28] on button "Close" at bounding box center [1327, 23] width 82 height 24
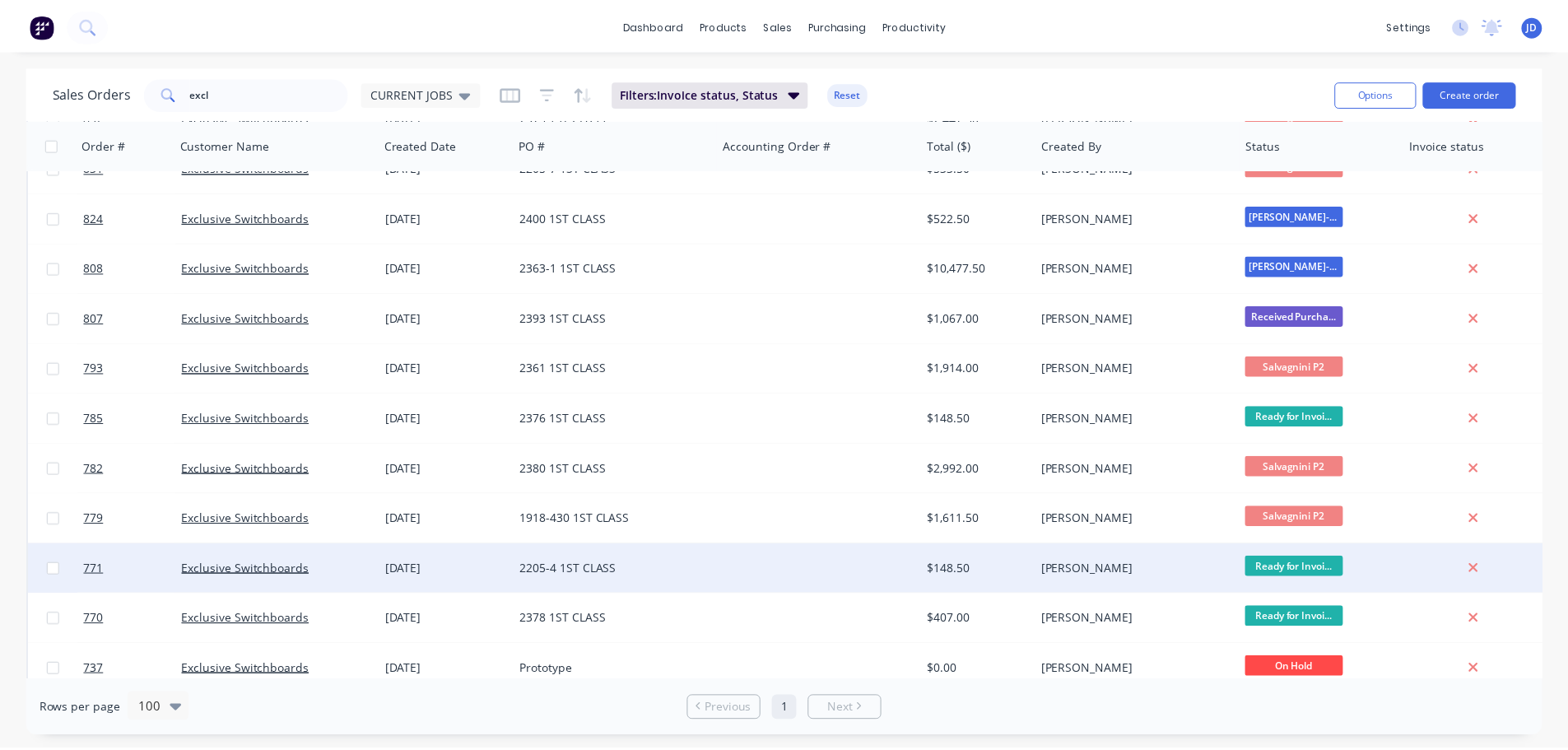
scroll to position [351, 0]
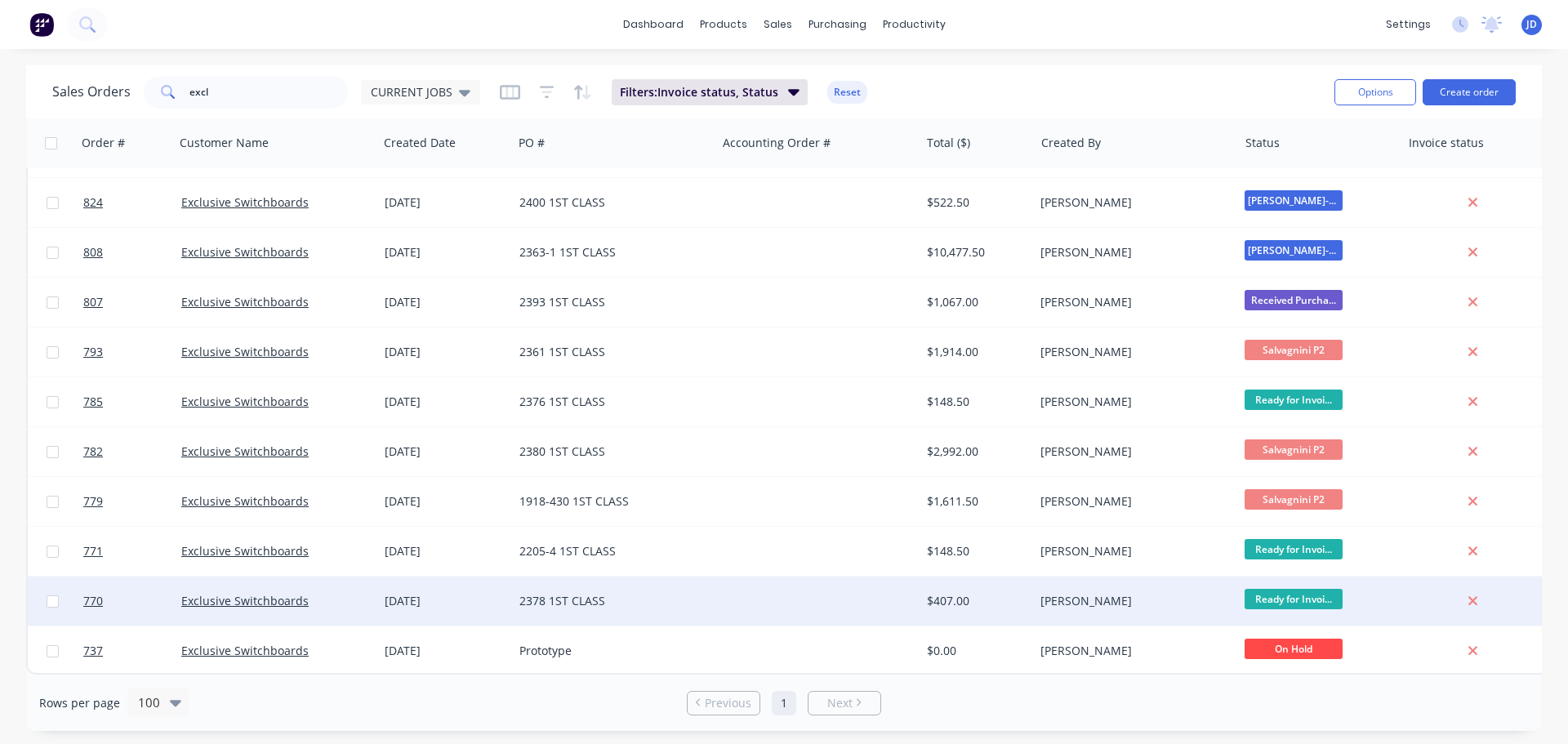
click at [350, 595] on div "Exclusive Switchboards" at bounding box center [271, 601] width 181 height 17
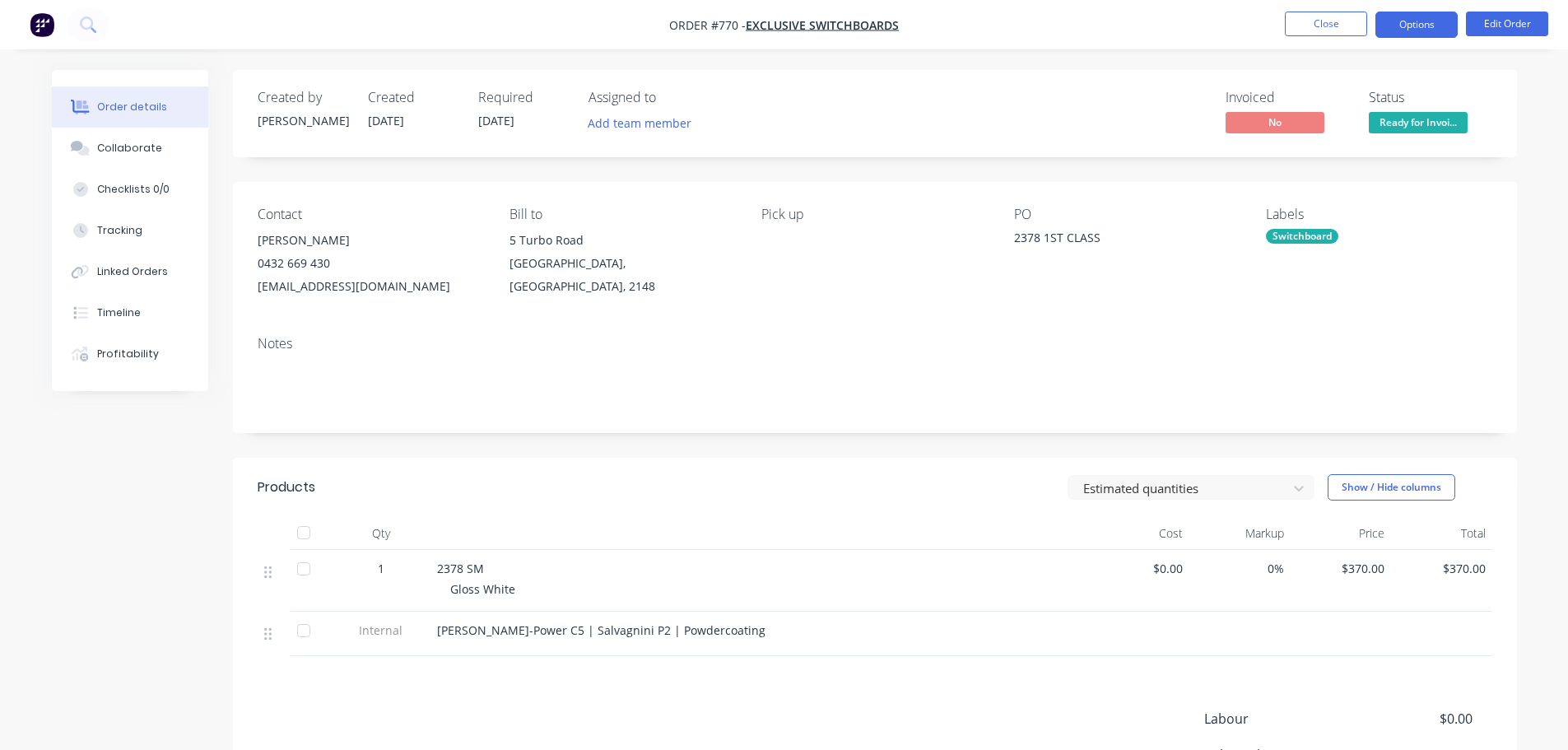
click at [1410, 30] on button "Options" at bounding box center [1417, 24] width 82 height 26
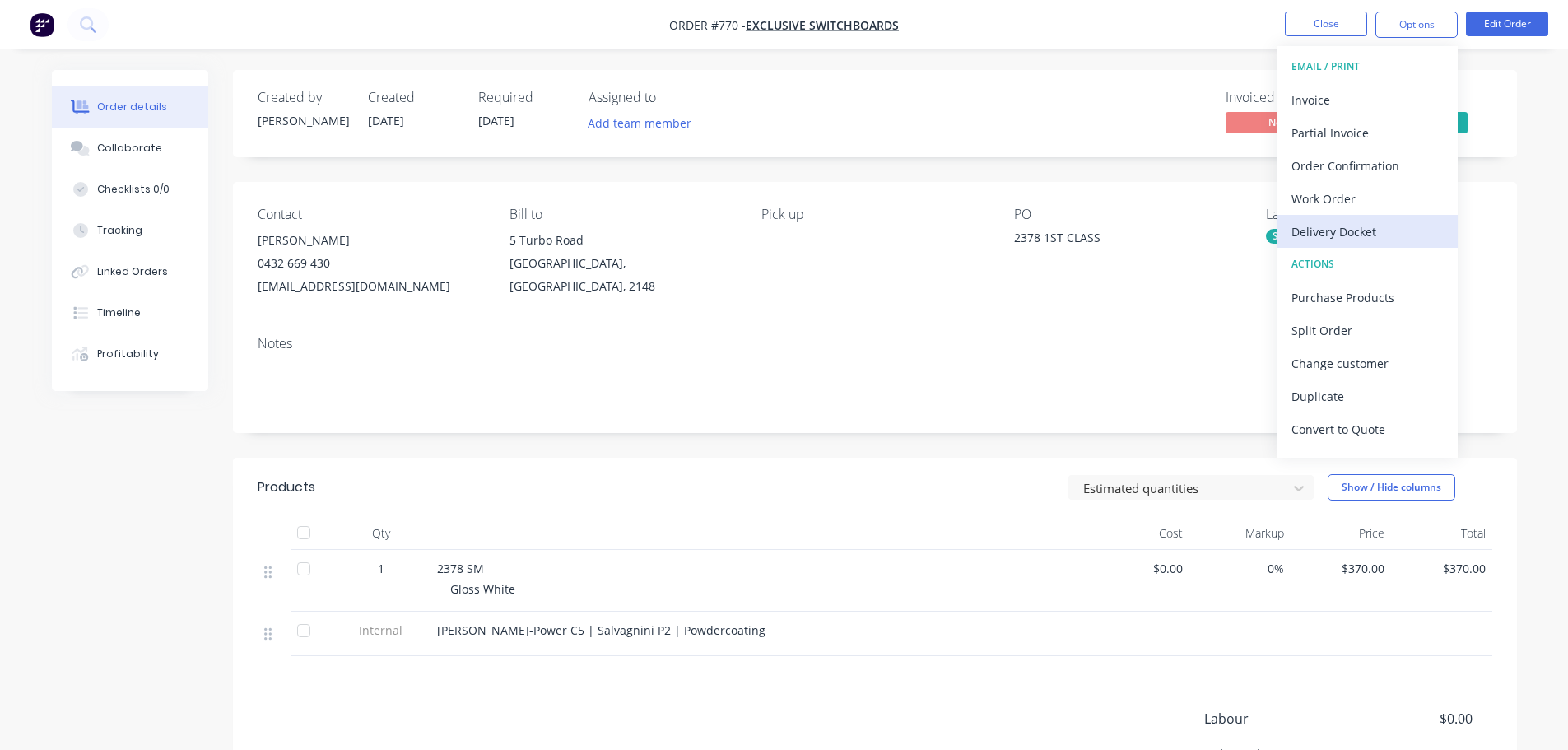
click at [1400, 233] on div "Delivery Docket" at bounding box center [1368, 232] width 152 height 24
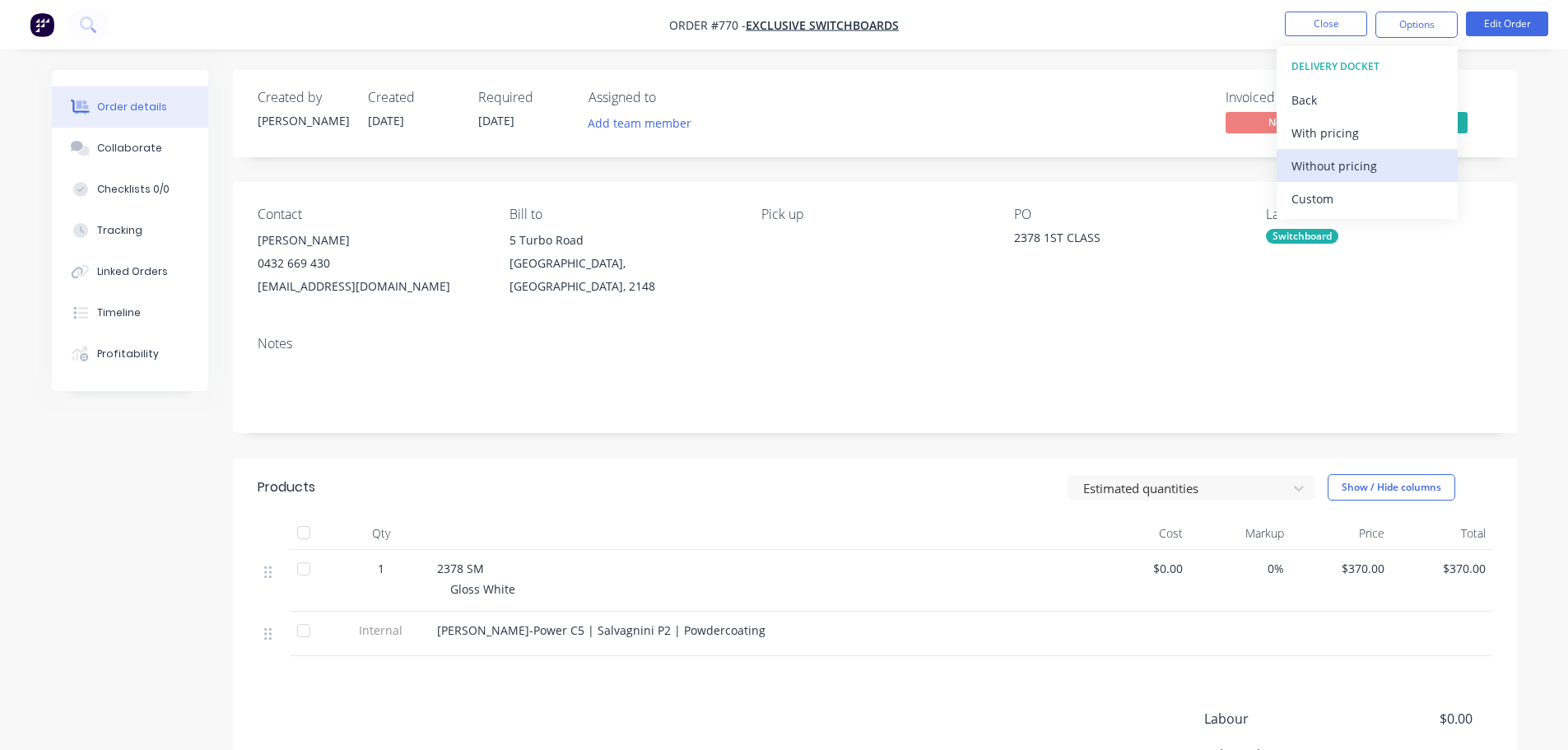
drag, startPoint x: 1373, startPoint y: 166, endPoint x: 1445, endPoint y: 168, distance: 72.0
click at [1451, 168] on button "Without pricing" at bounding box center [1368, 165] width 181 height 33
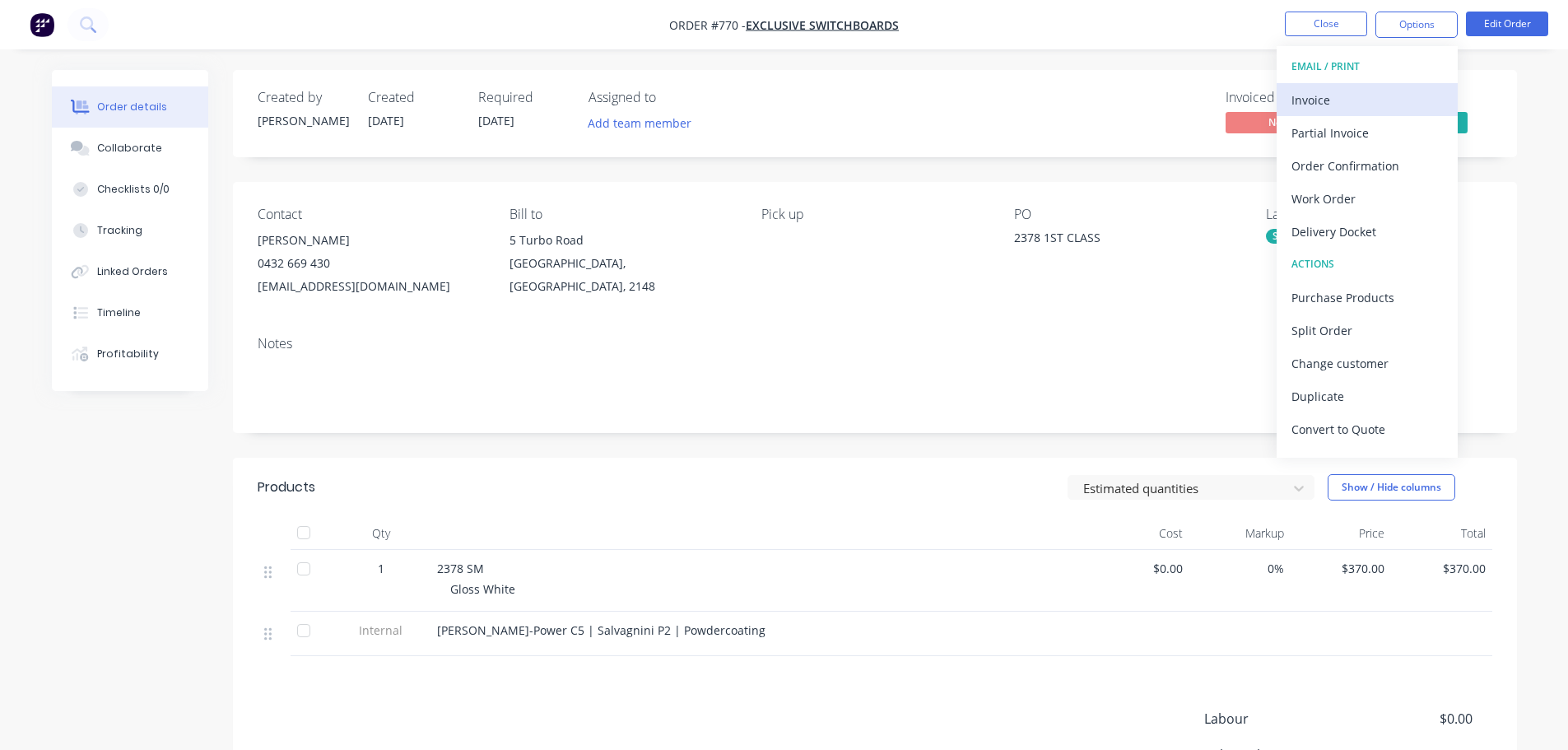
click at [1370, 105] on div "Invoice" at bounding box center [1368, 100] width 152 height 24
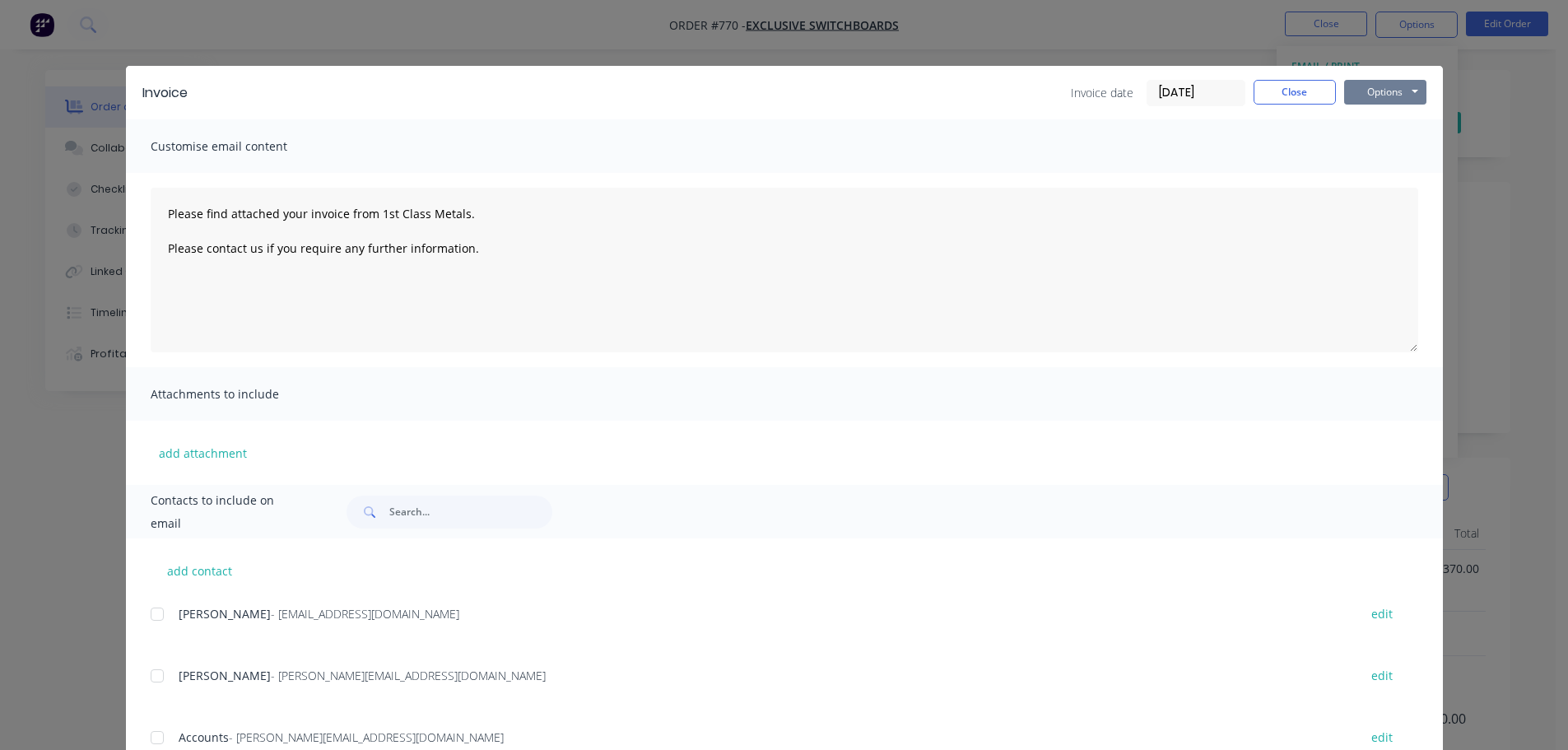
click at [1369, 103] on button "Options" at bounding box center [1386, 92] width 82 height 24
click at [1387, 151] on button "Print" at bounding box center [1397, 148] width 106 height 27
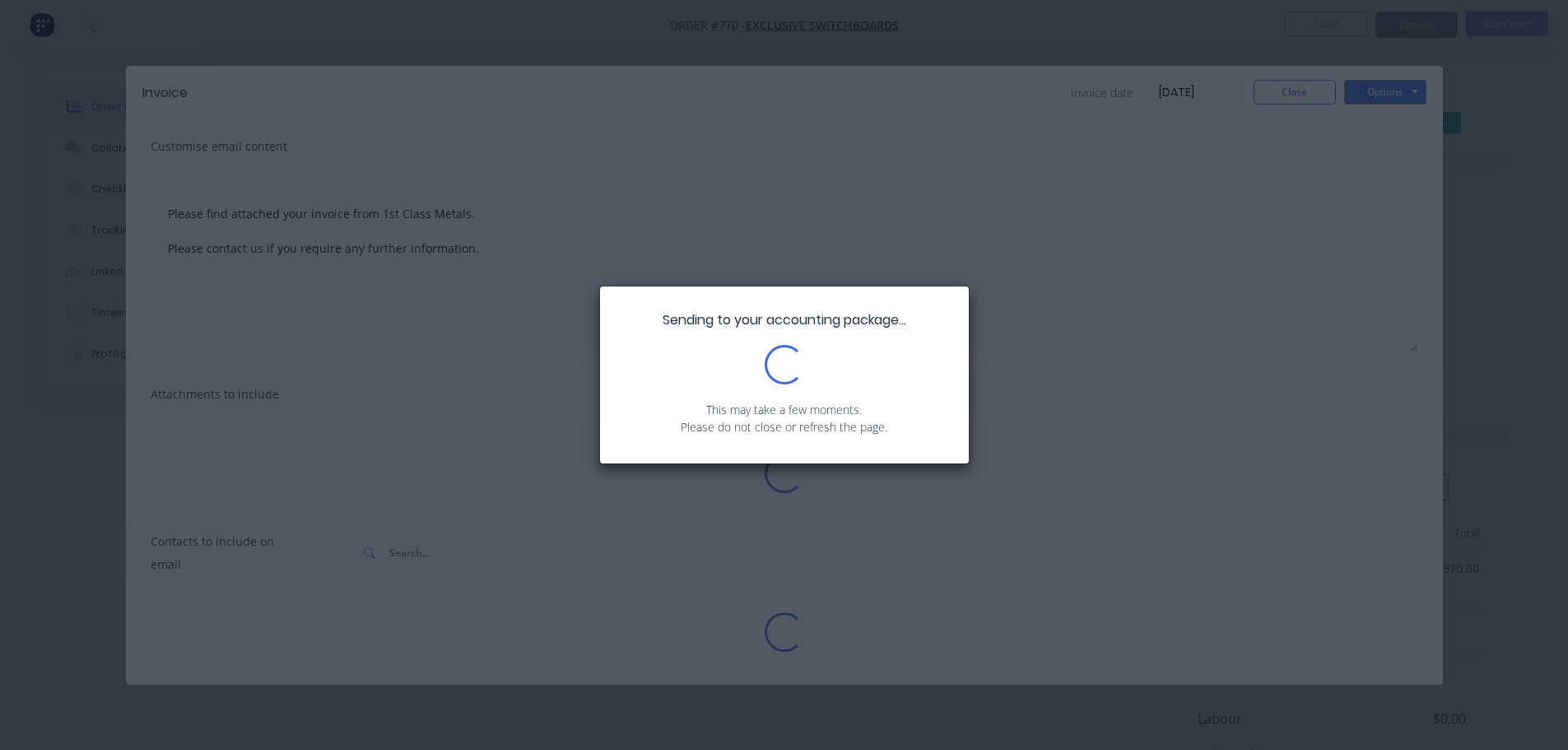
type textarea "Please find attached your invoice from 1st Class Metals. Please contact us if y…"
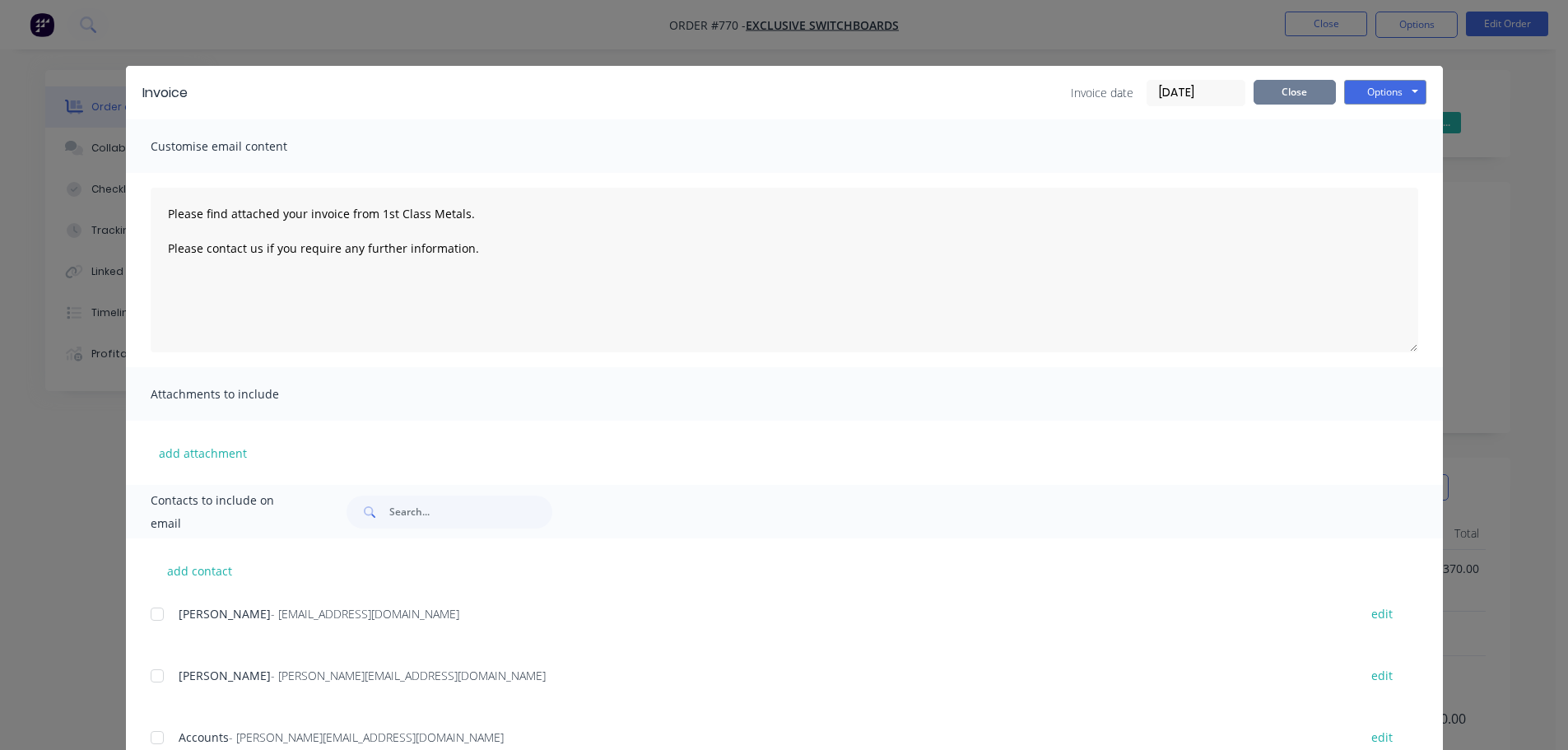
drag, startPoint x: 1288, startPoint y: 86, endPoint x: 1404, endPoint y: 129, distance: 123.7
click at [1288, 86] on button "Close" at bounding box center [1295, 92] width 82 height 24
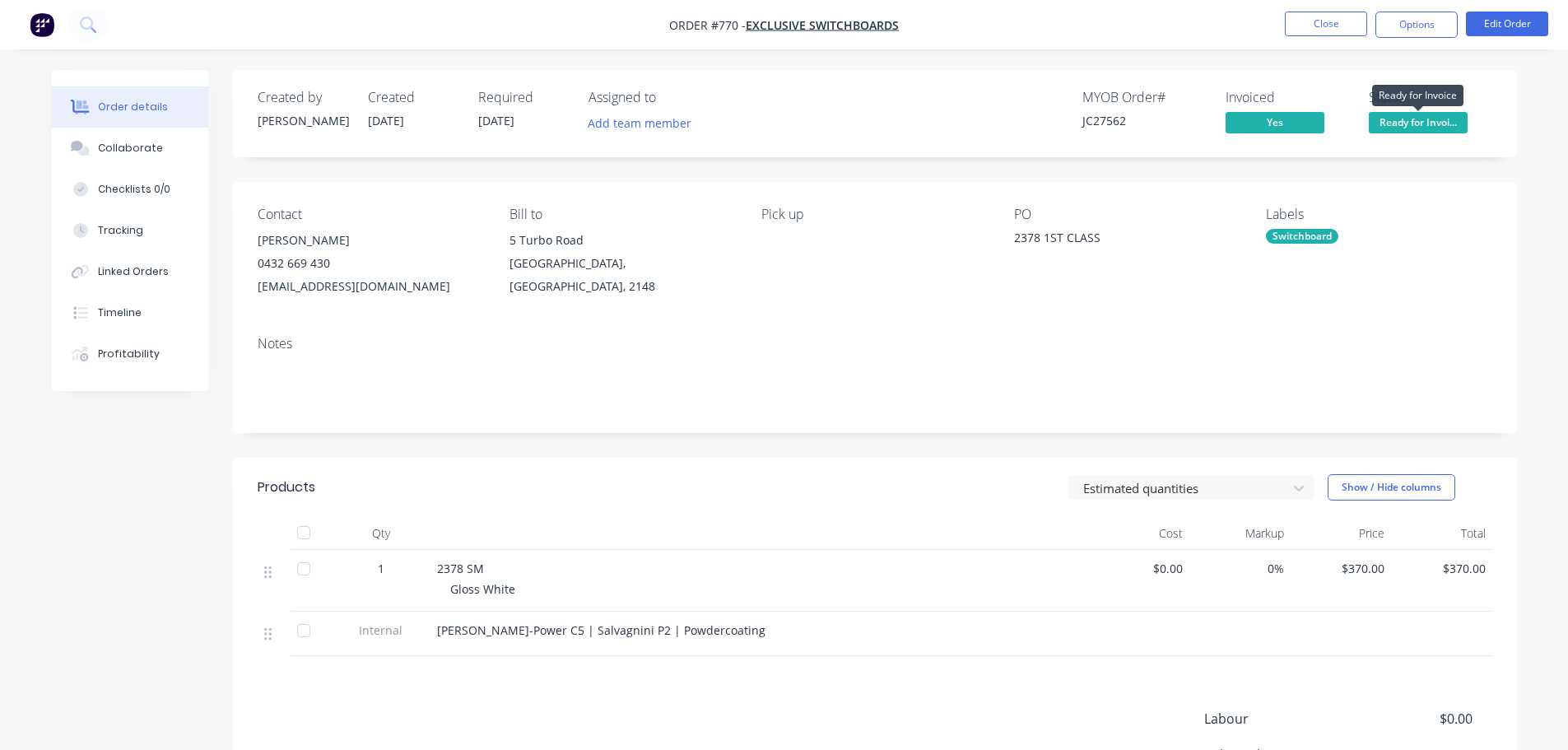
click at [1410, 112] on span "Ready for Invoi..." at bounding box center [1418, 123] width 99 height 21
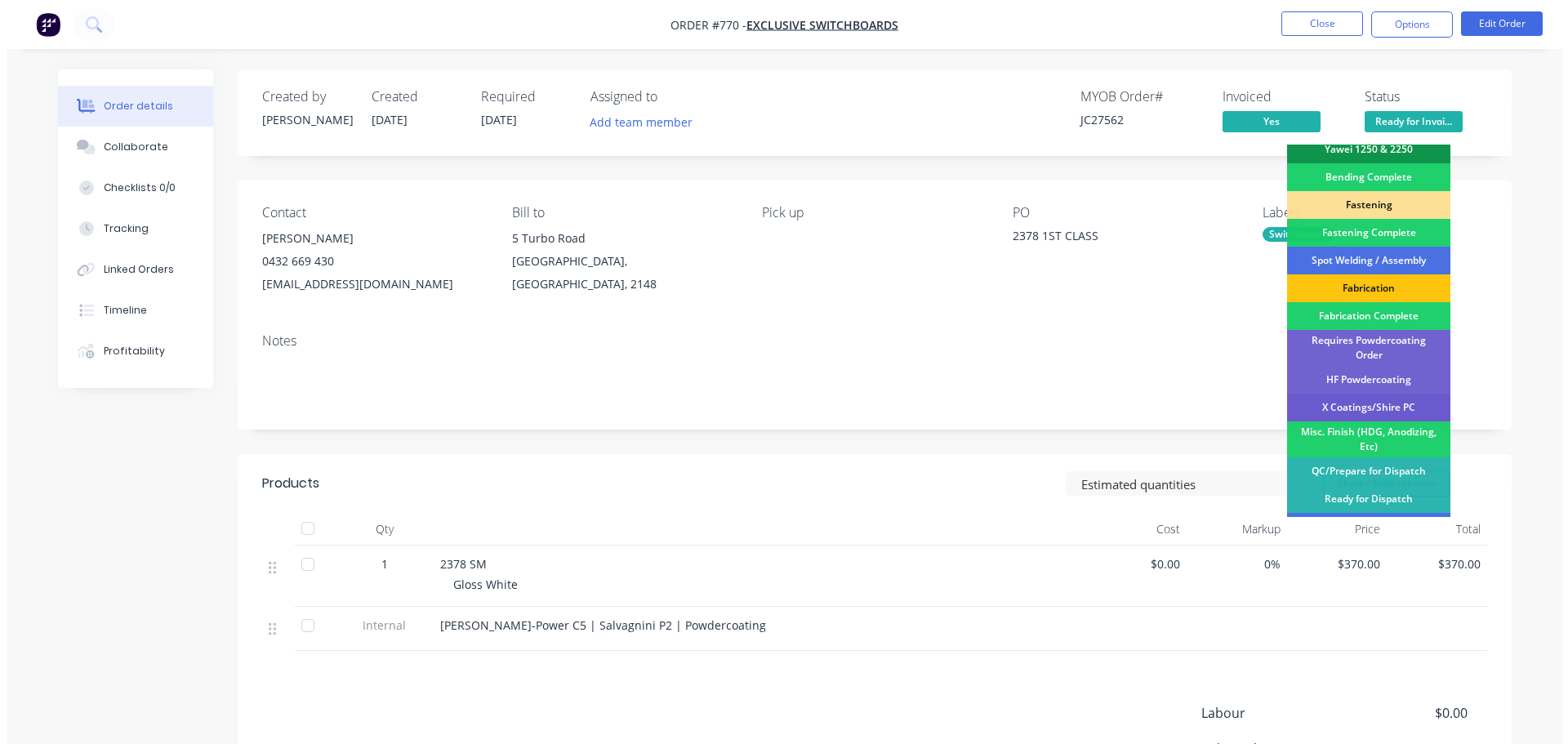
scroll to position [477, 0]
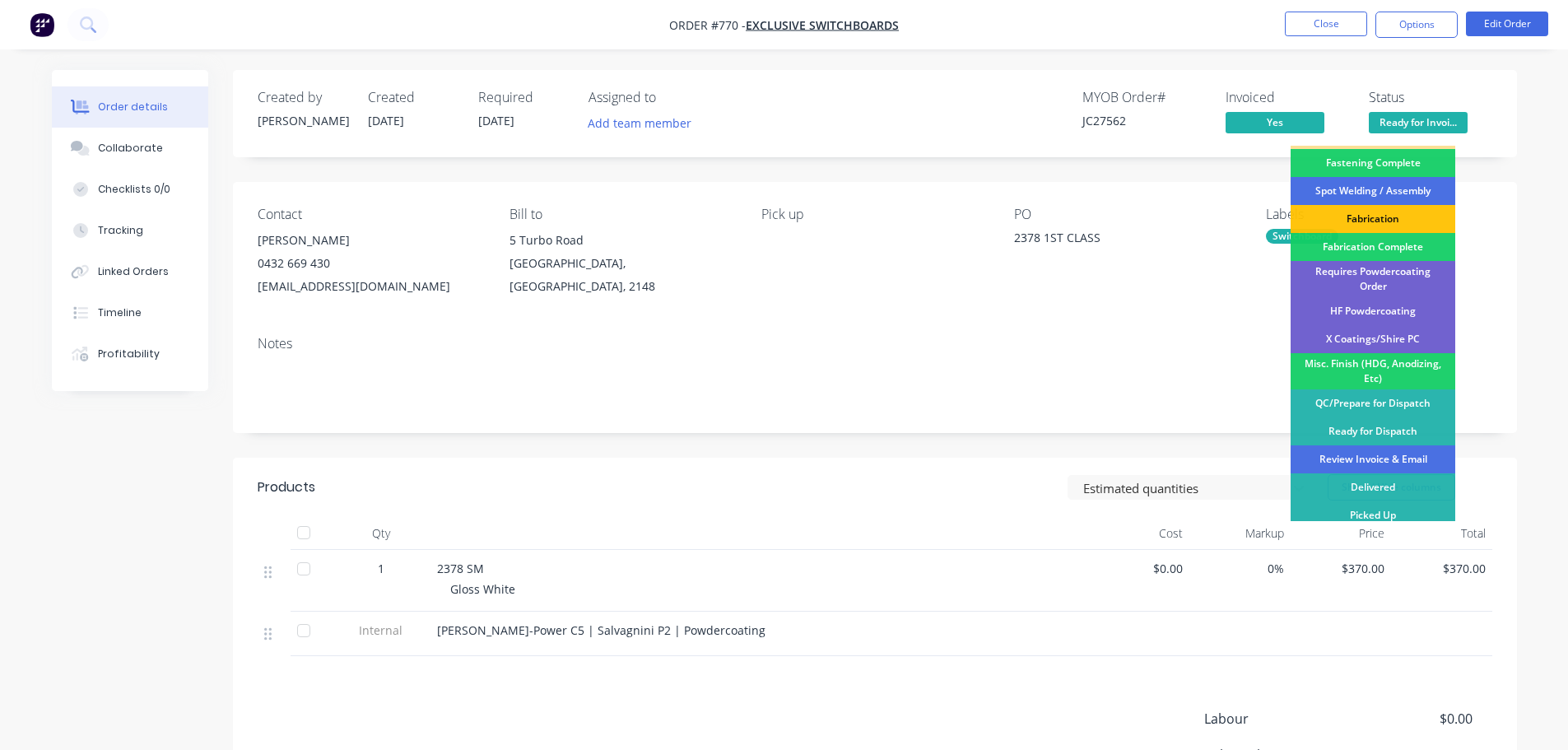
drag, startPoint x: 1390, startPoint y: 448, endPoint x: 1386, endPoint y: 297, distance: 151.1
click at [1390, 447] on div "Review Invoice & Email" at bounding box center [1373, 459] width 165 height 28
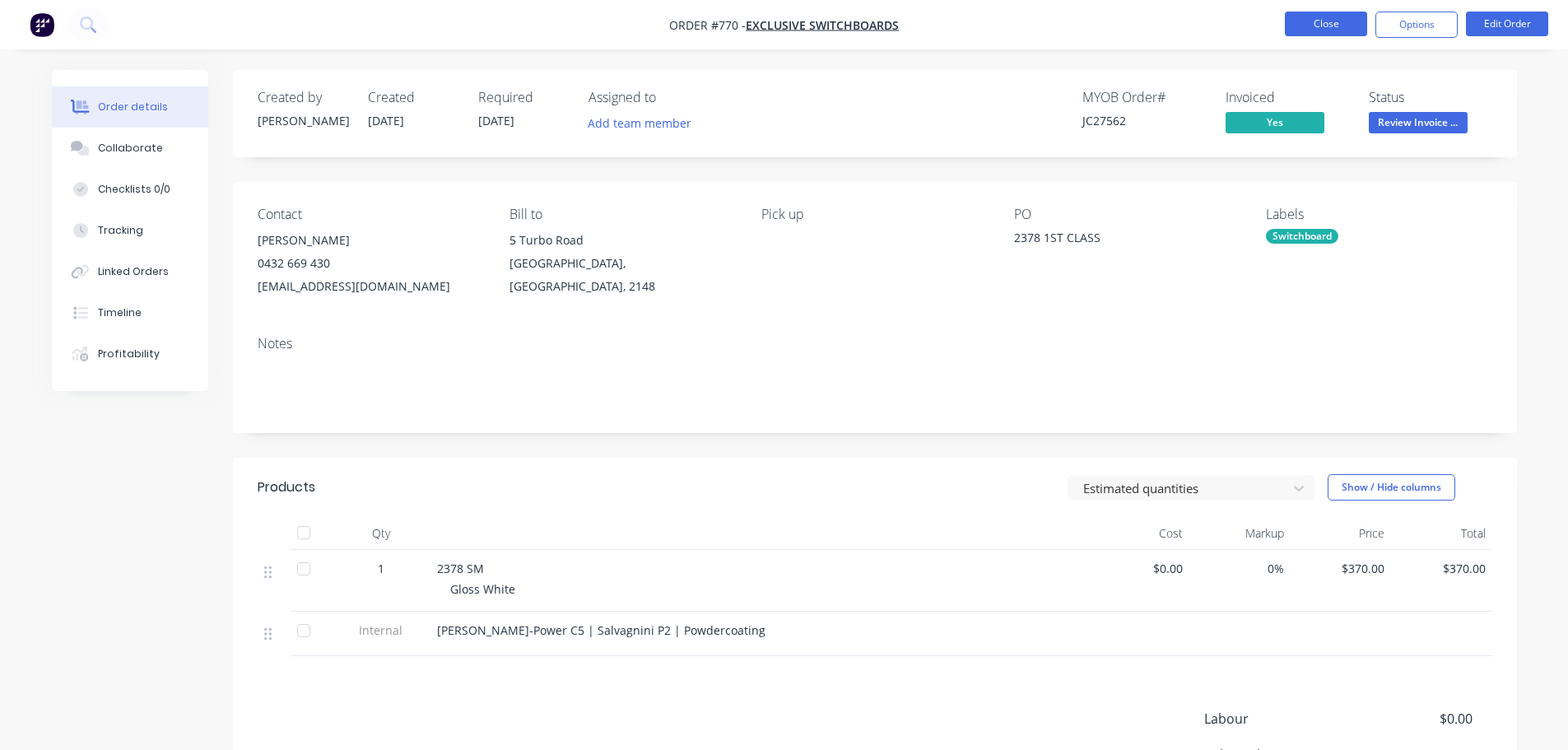
click at [1324, 24] on button "Close" at bounding box center [1327, 23] width 82 height 24
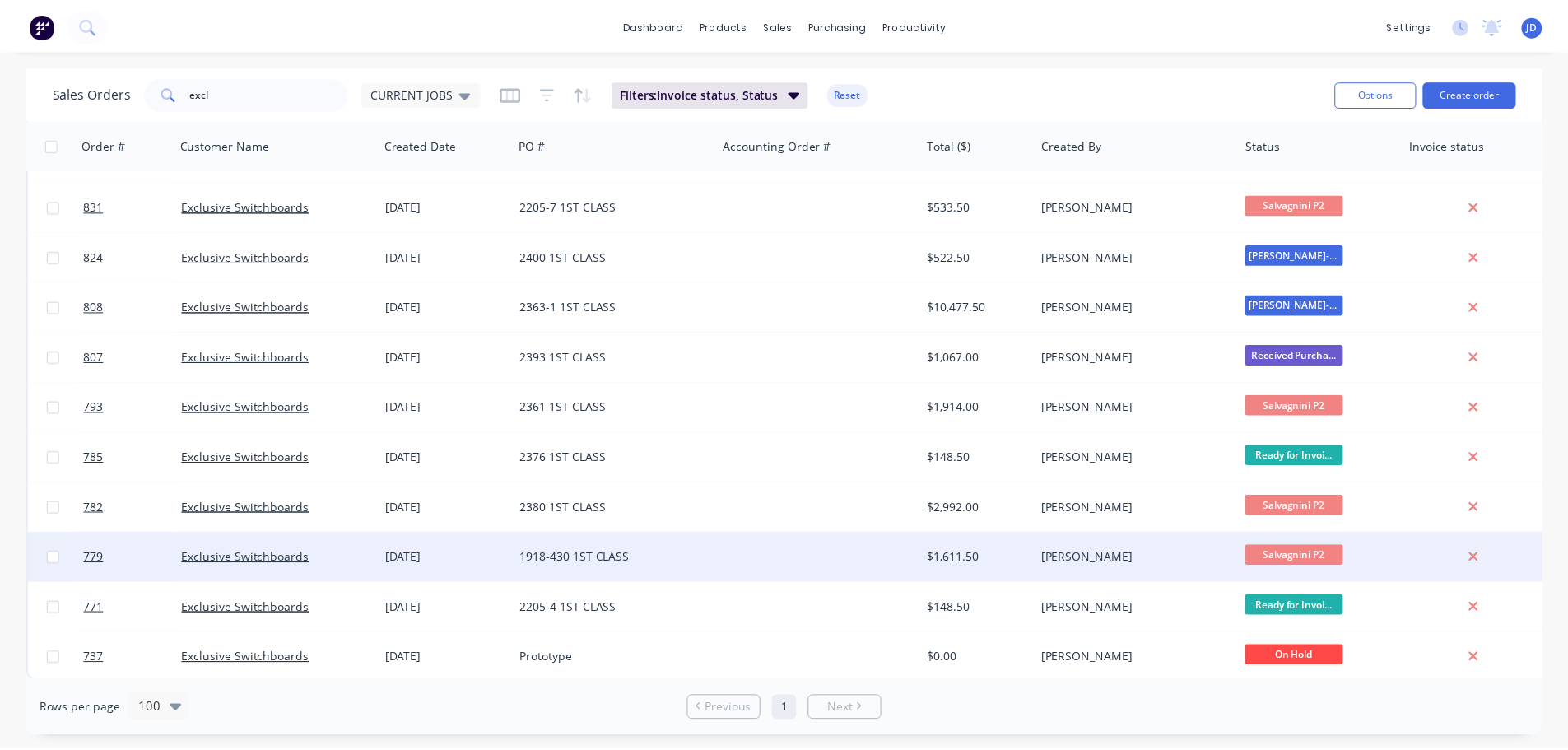
scroll to position [300, 0]
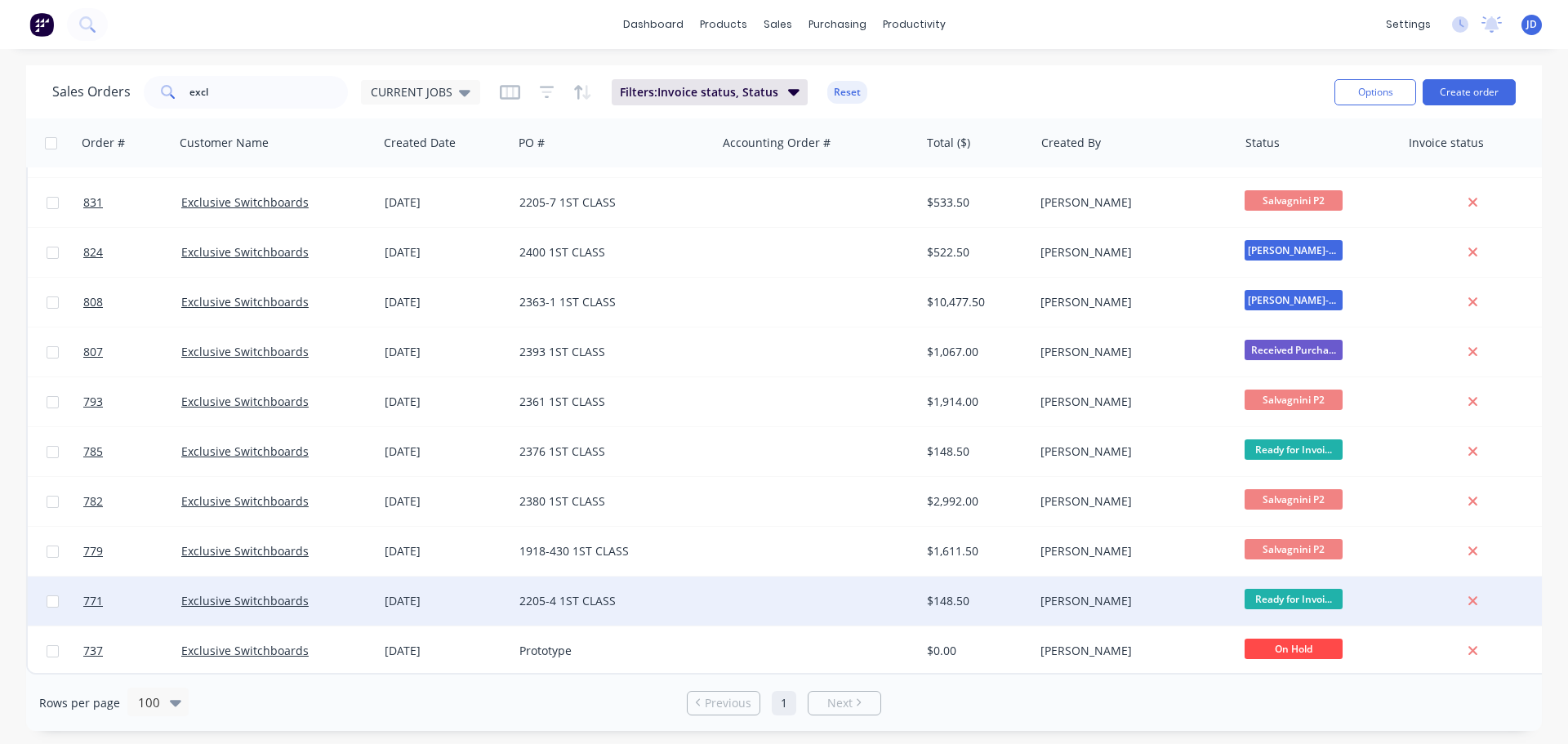
click at [352, 595] on div "Exclusive Switchboards" at bounding box center [271, 601] width 181 height 17
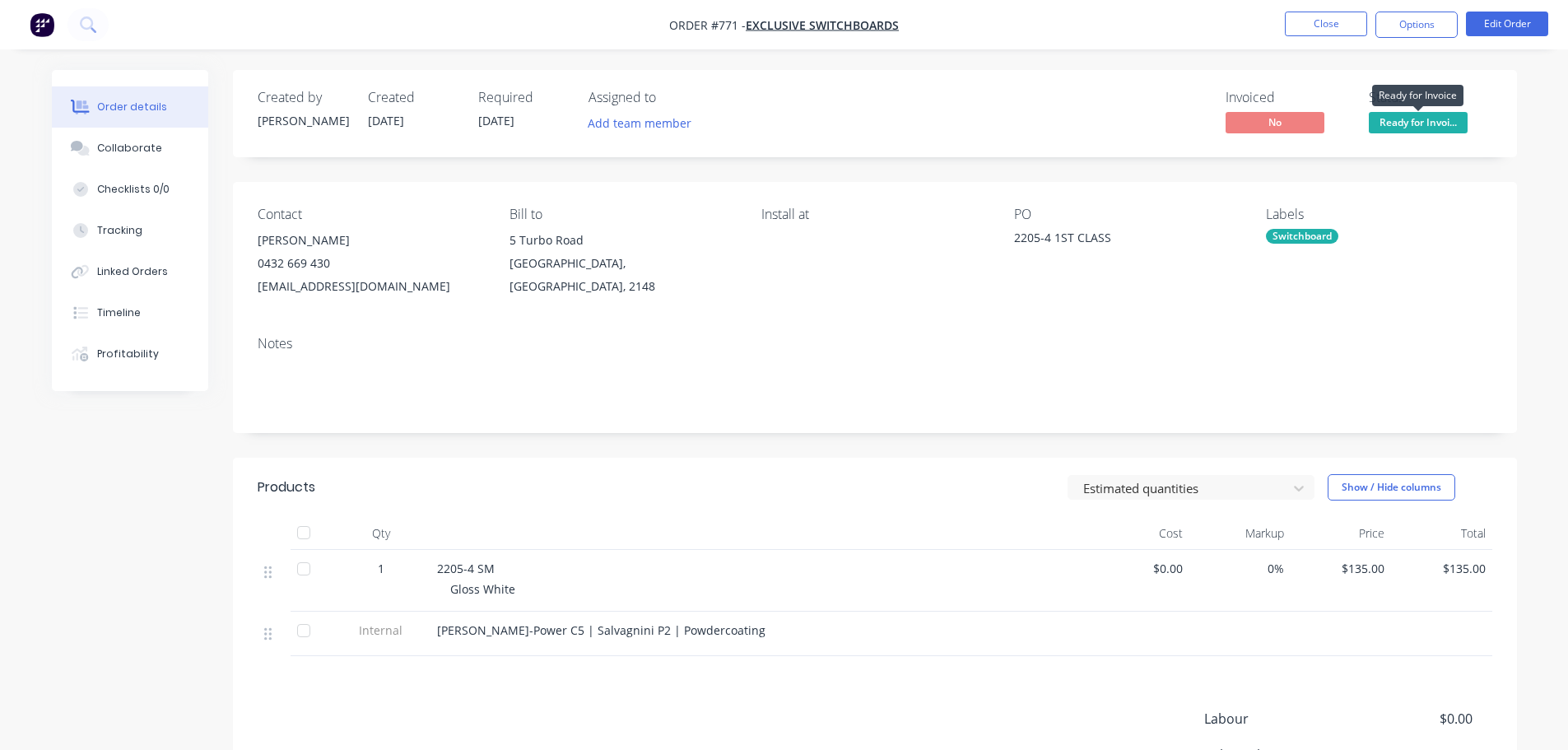
click at [1401, 129] on span "Ready for Invoi..." at bounding box center [1418, 123] width 99 height 21
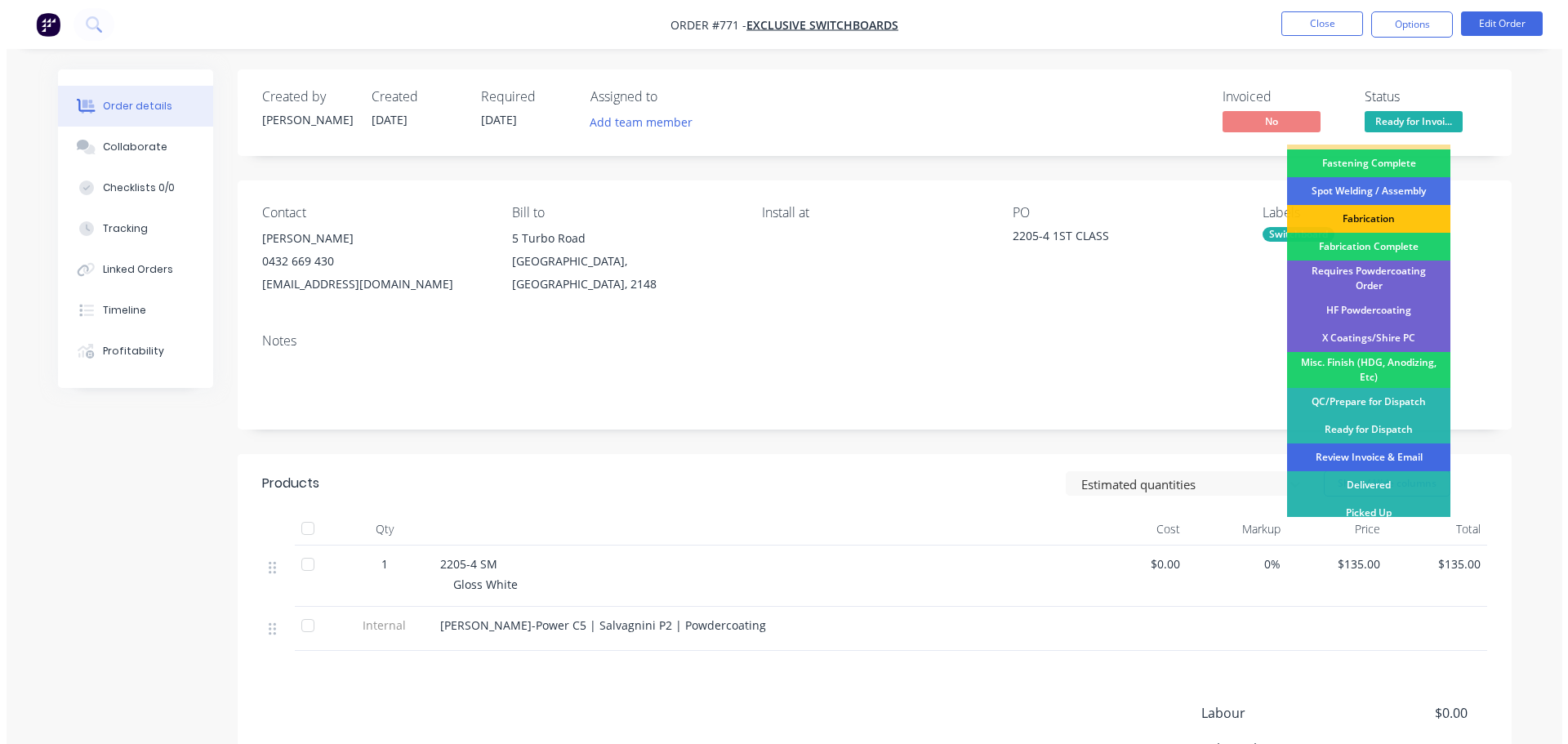
scroll to position [477, 0]
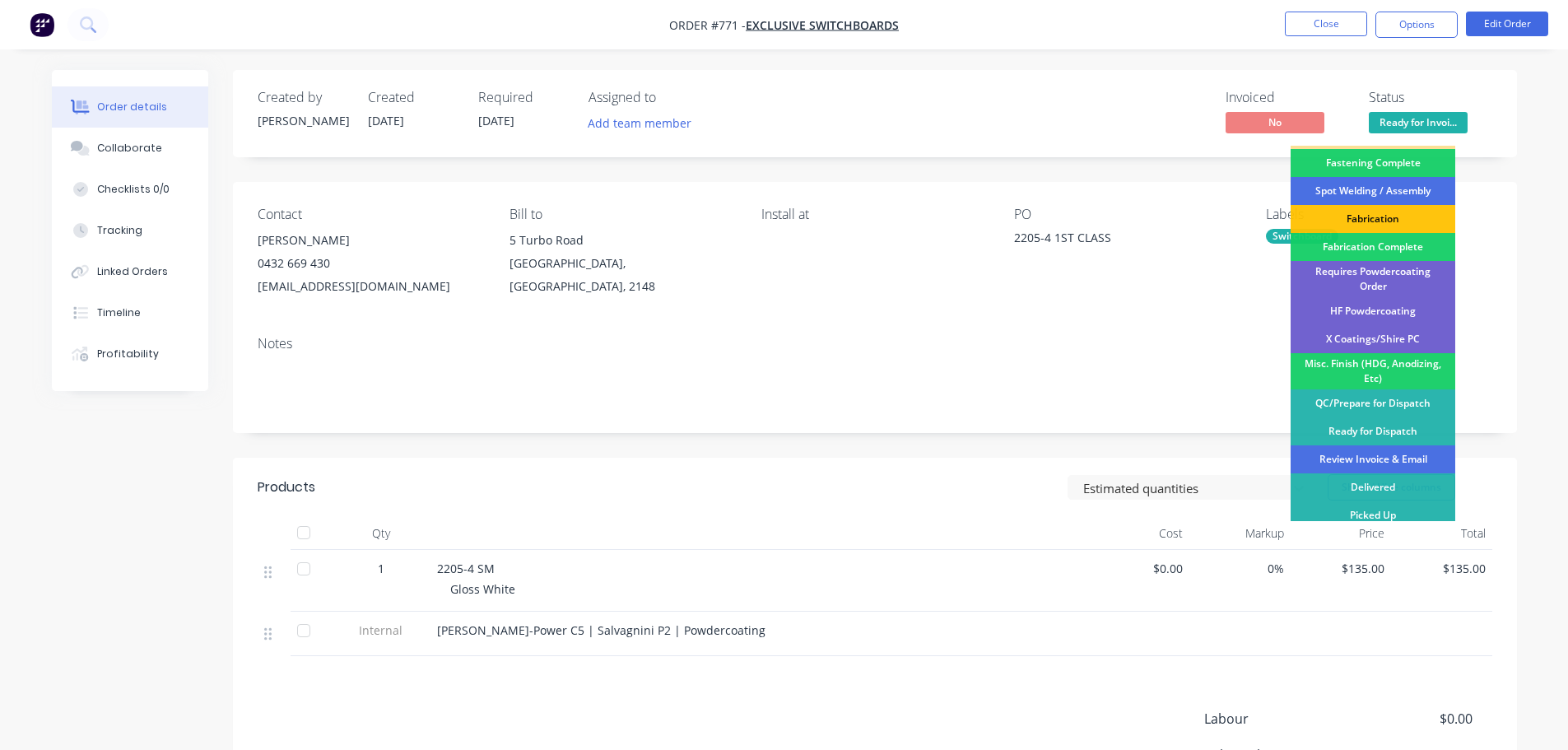
click at [1410, 445] on div "Review Invoice & Email" at bounding box center [1373, 459] width 165 height 28
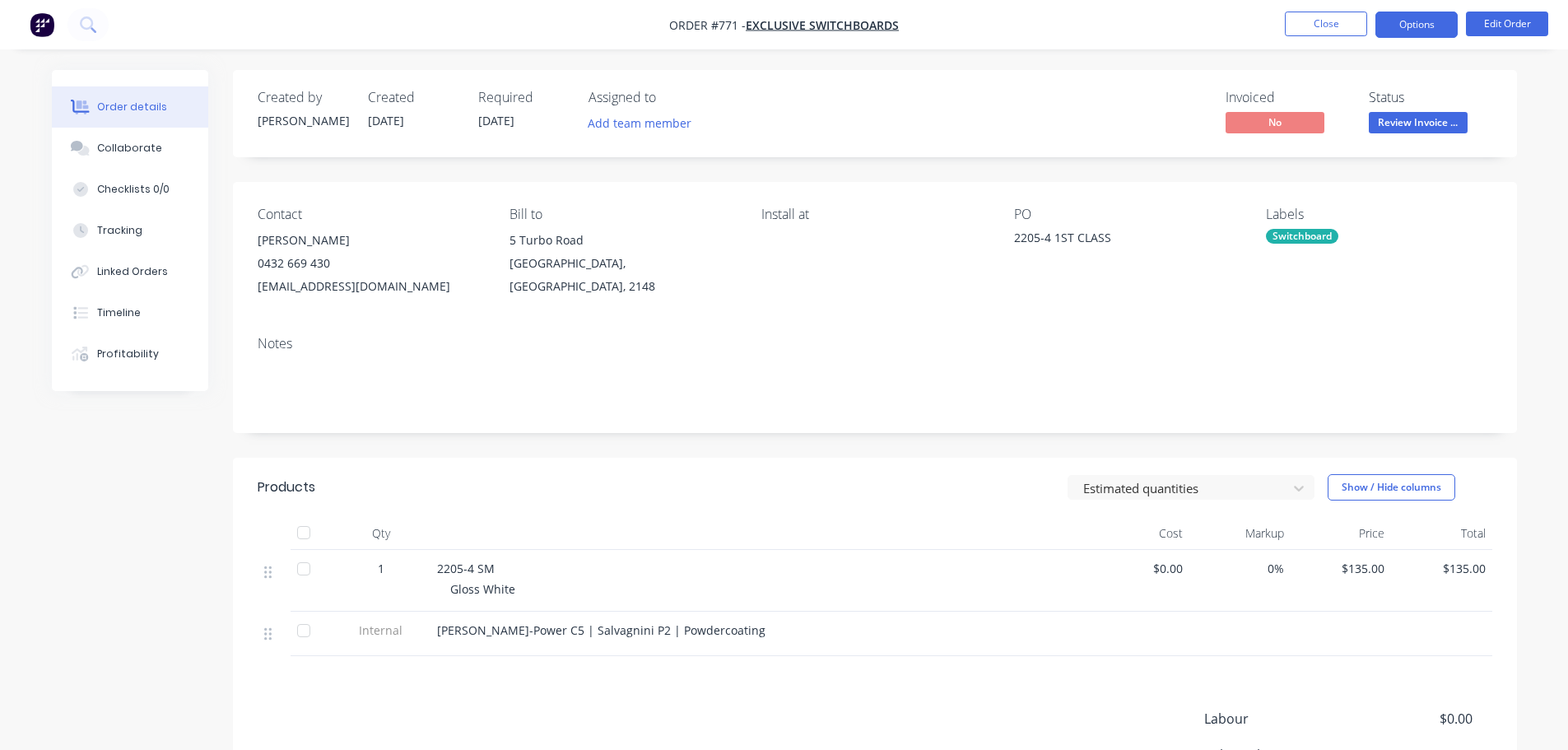
click at [1425, 22] on button "Options" at bounding box center [1417, 24] width 82 height 26
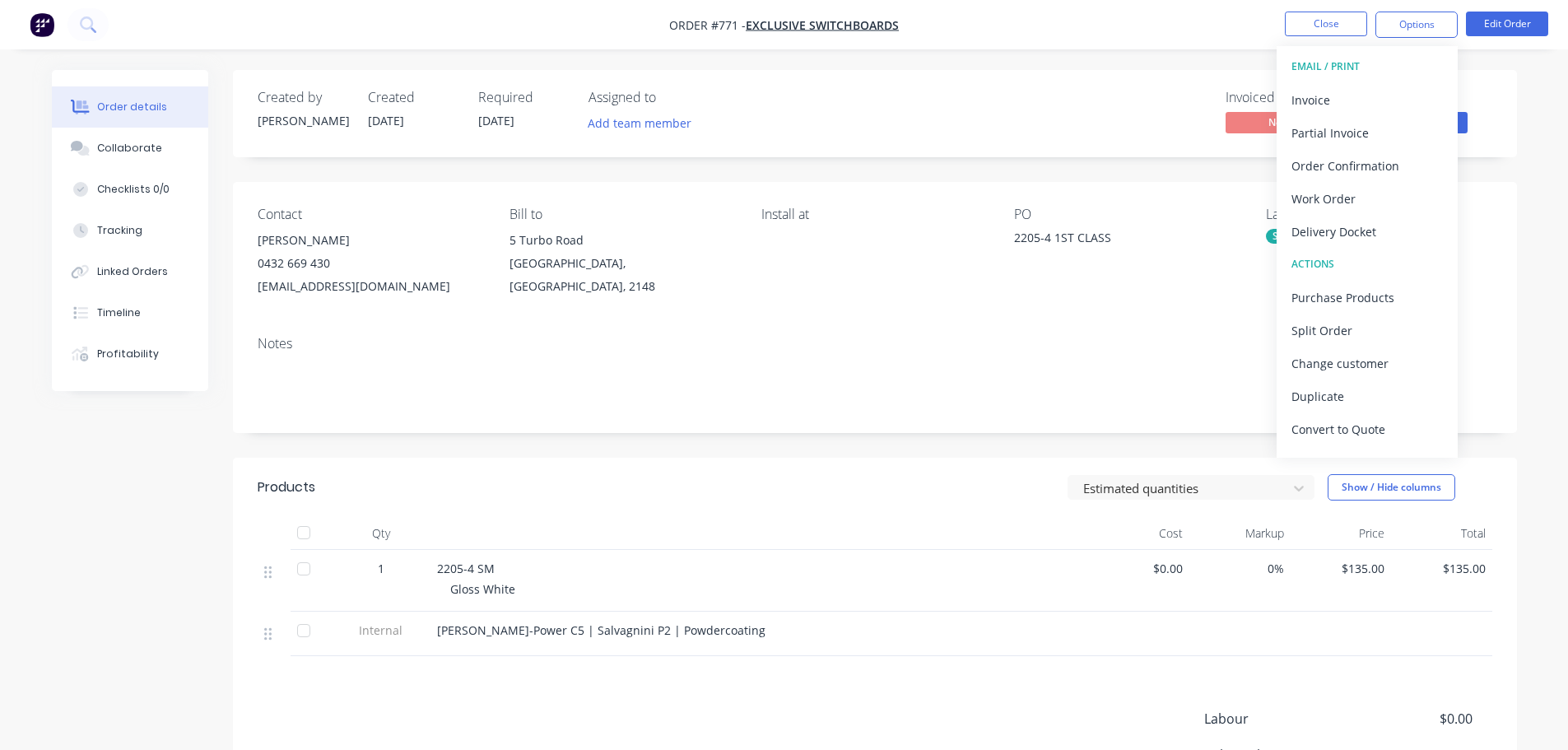
drag, startPoint x: 1388, startPoint y: 236, endPoint x: 1387, endPoint y: 216, distance: 20.0
click at [1388, 234] on div "Delivery Docket" at bounding box center [1368, 232] width 152 height 24
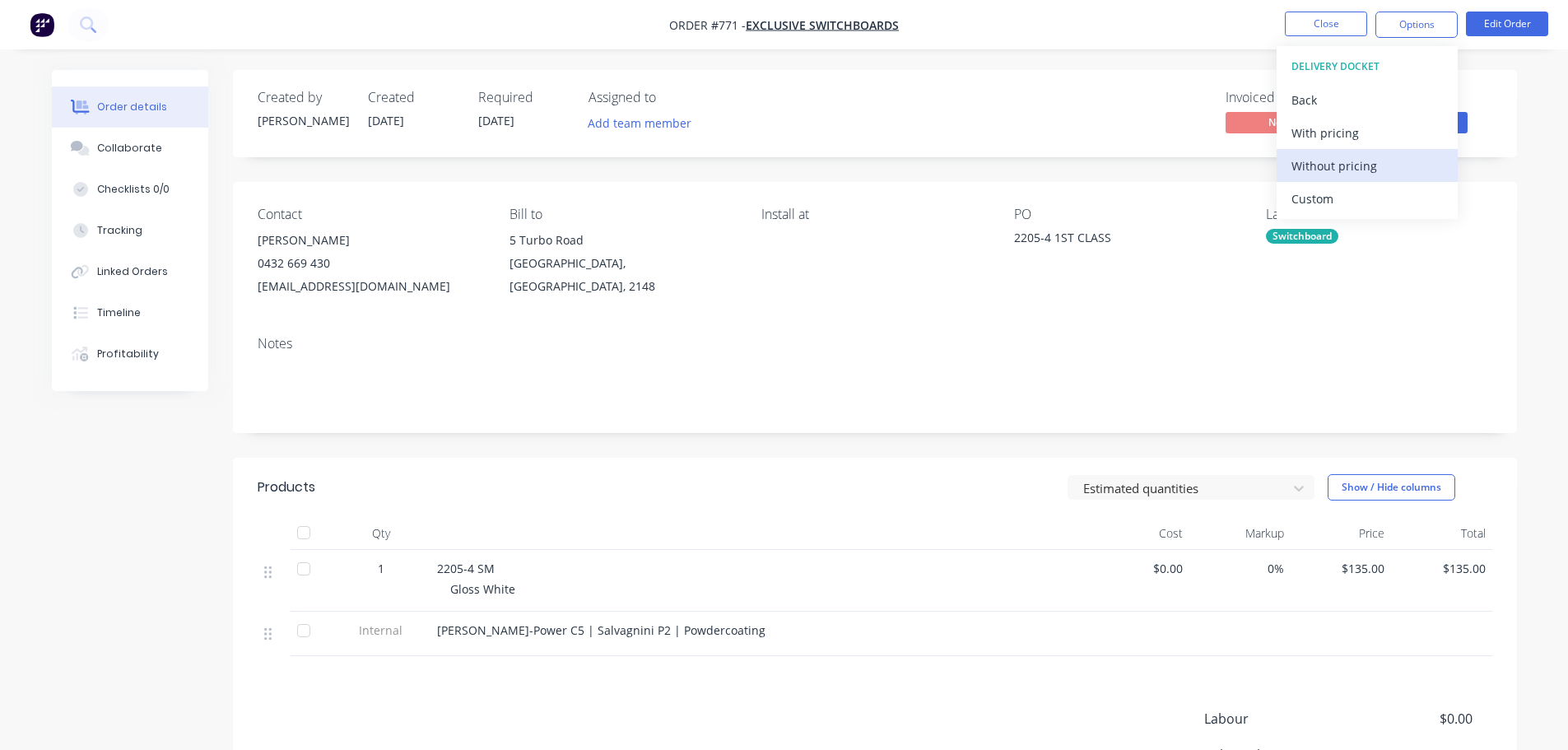
click at [1377, 163] on div "Without pricing" at bounding box center [1368, 166] width 152 height 24
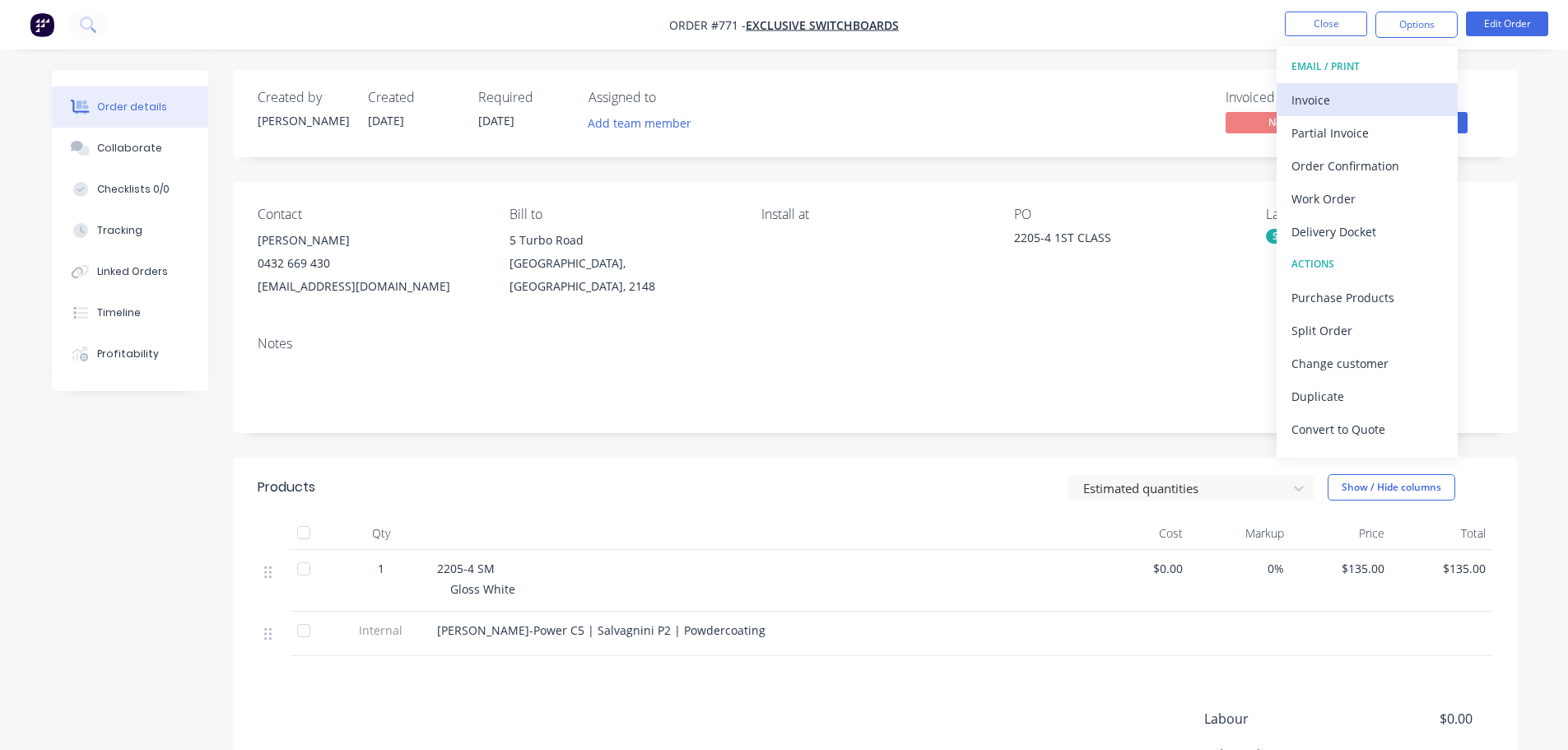
click at [1353, 106] on div "Invoice" at bounding box center [1368, 100] width 152 height 24
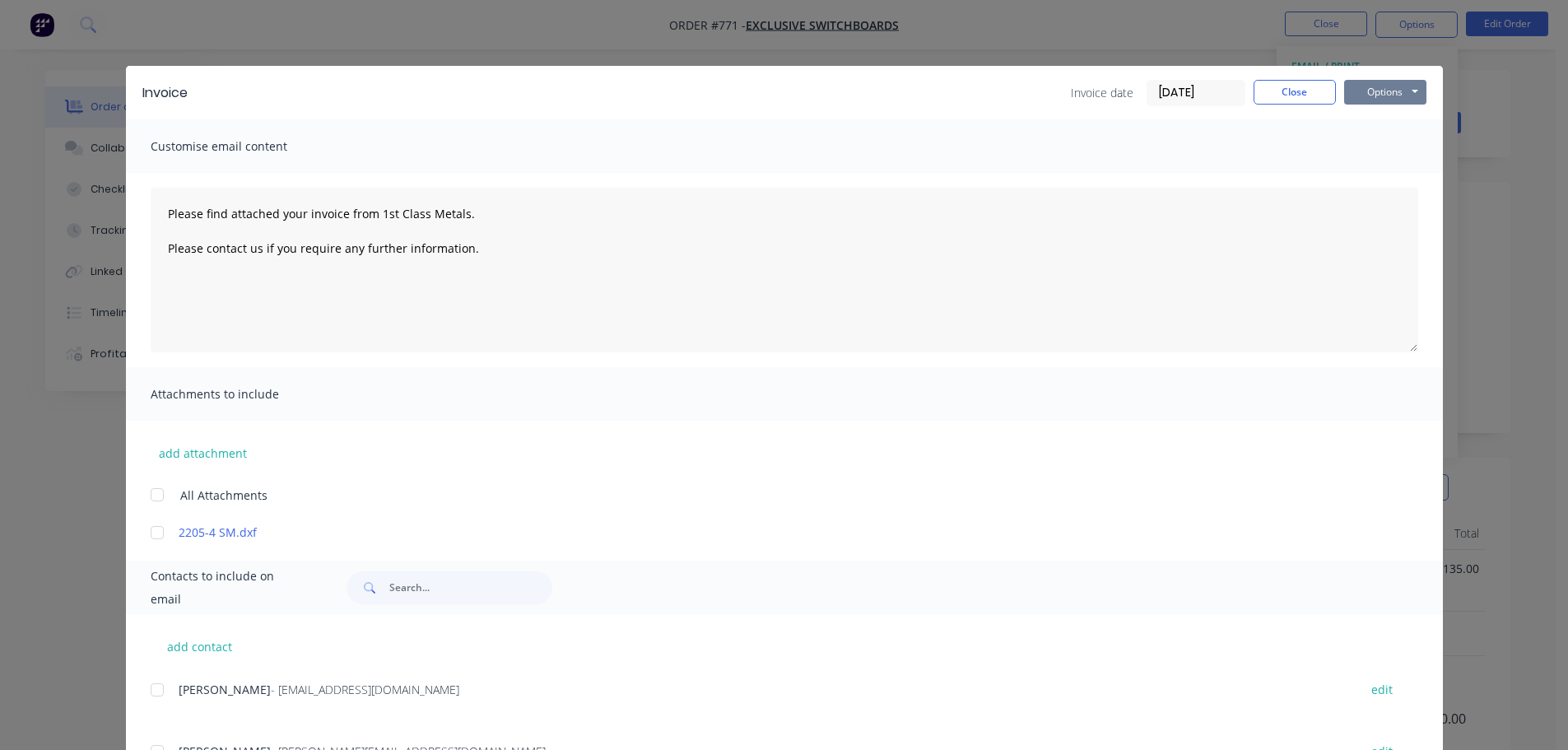
click at [1376, 98] on button "Options" at bounding box center [1386, 92] width 82 height 24
click at [1376, 146] on button "Print" at bounding box center [1397, 148] width 106 height 27
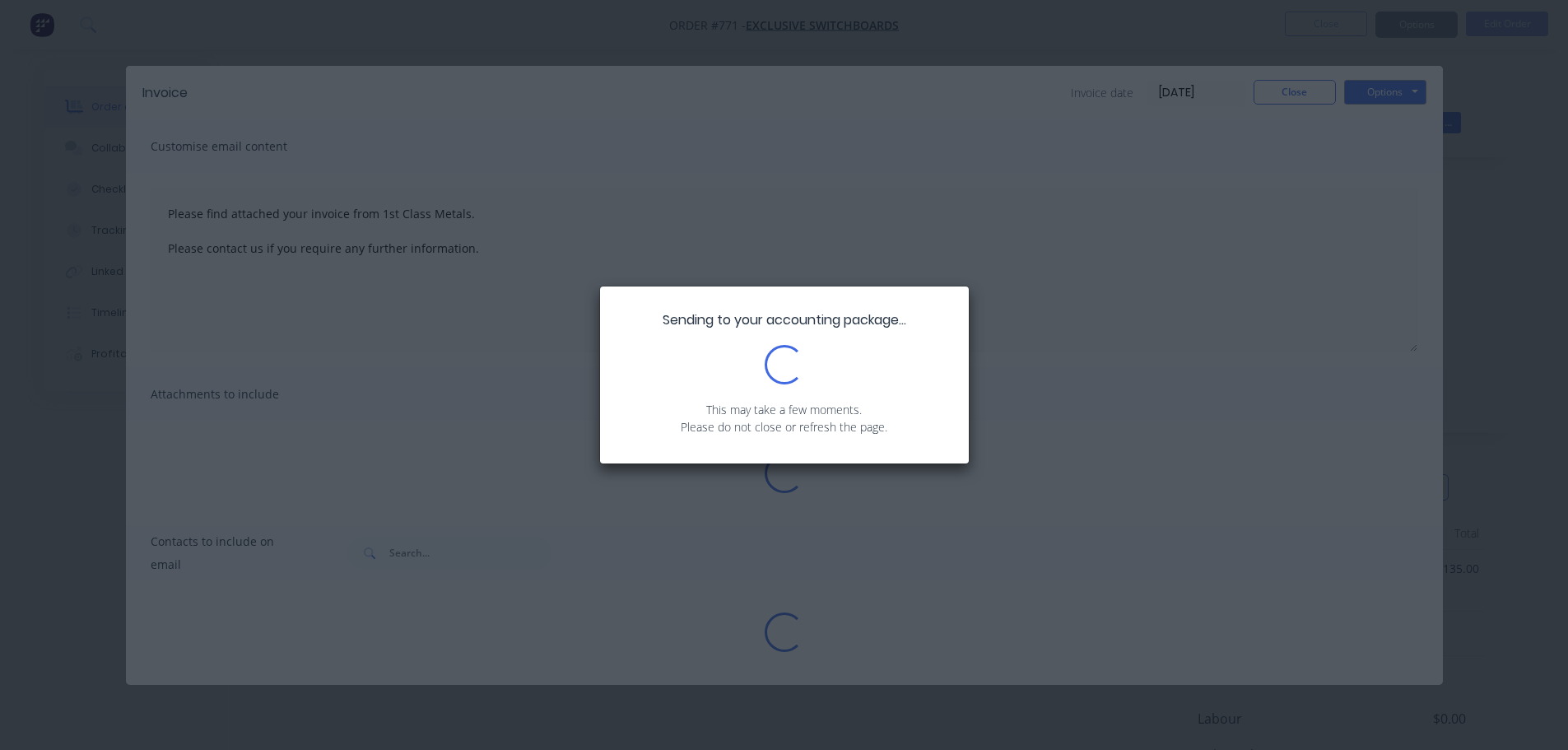
type textarea "Please find attached your invoice from 1st Class Metals. Please contact us if y…"
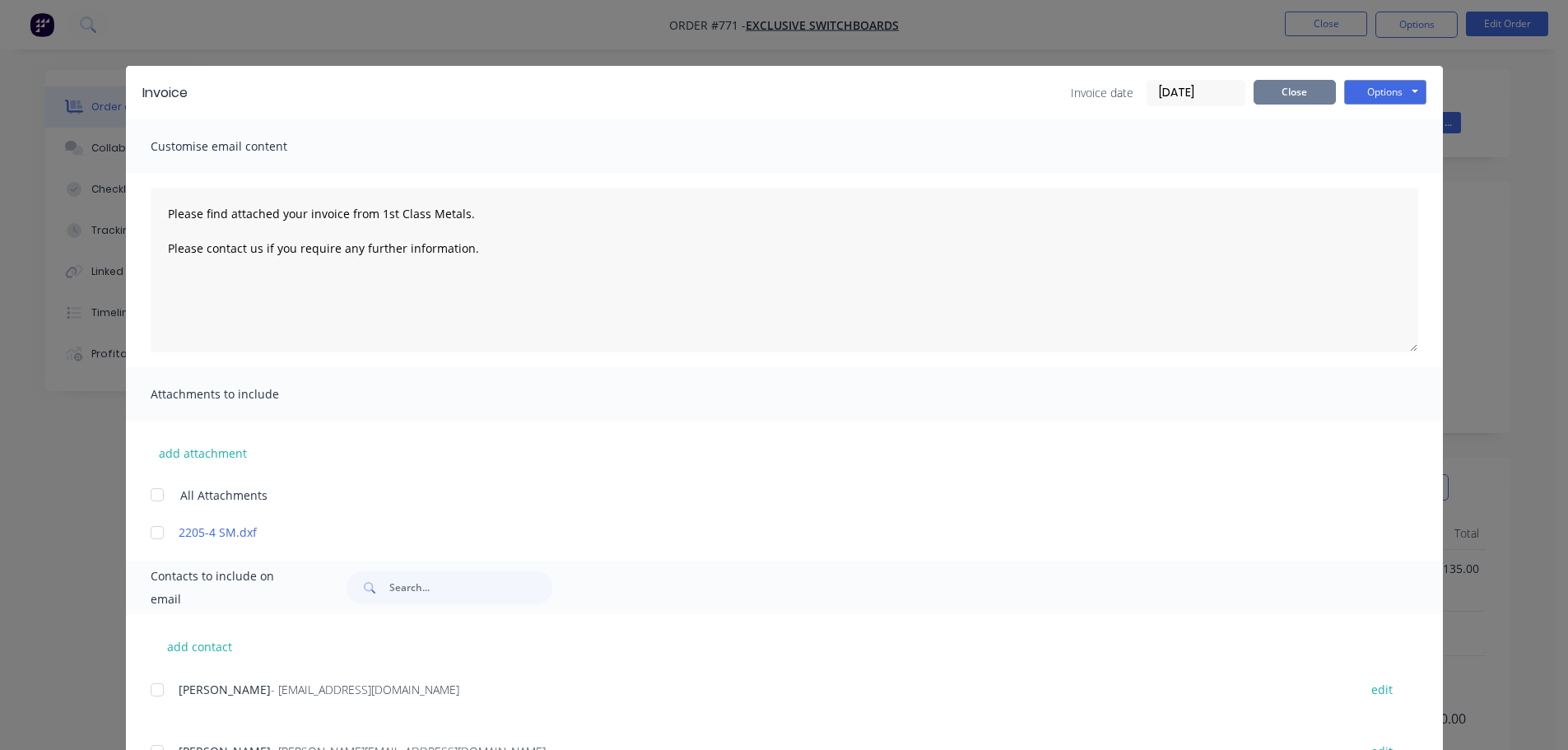
click at [1296, 86] on button "Close" at bounding box center [1295, 92] width 82 height 24
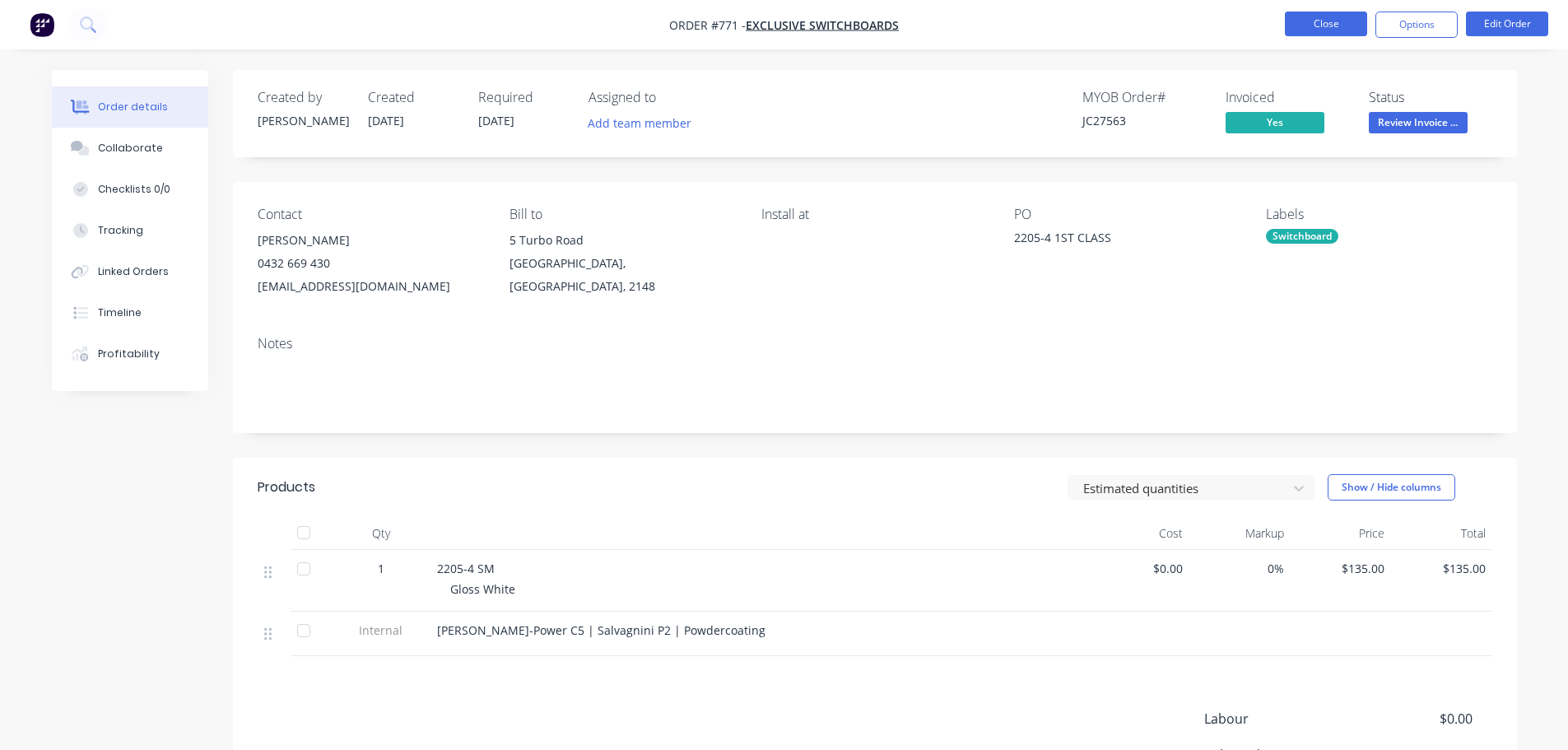
click at [1321, 21] on button "Close" at bounding box center [1327, 23] width 82 height 24
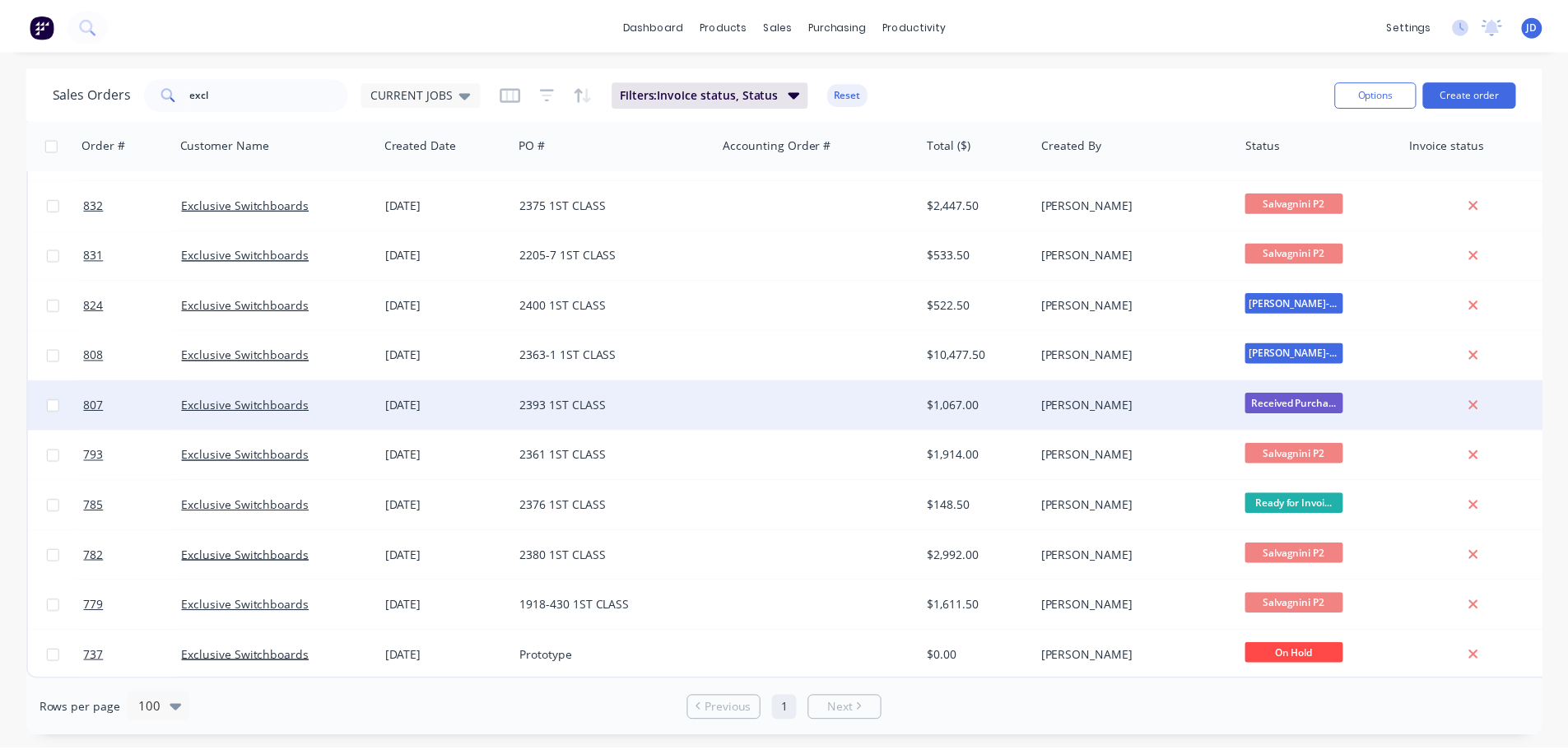
scroll to position [251, 0]
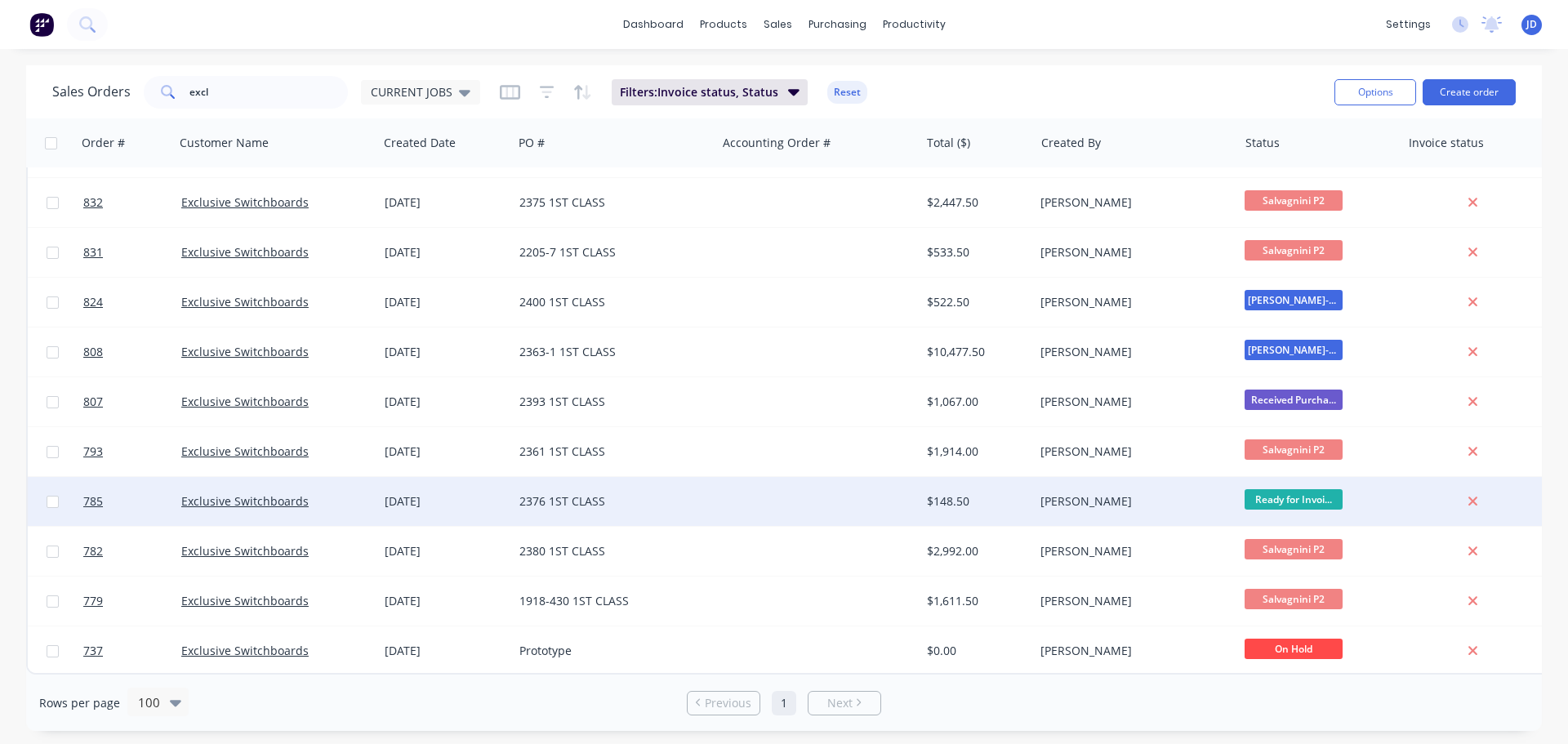
click at [552, 494] on div "2376 1ST CLASS" at bounding box center [610, 502] width 181 height 17
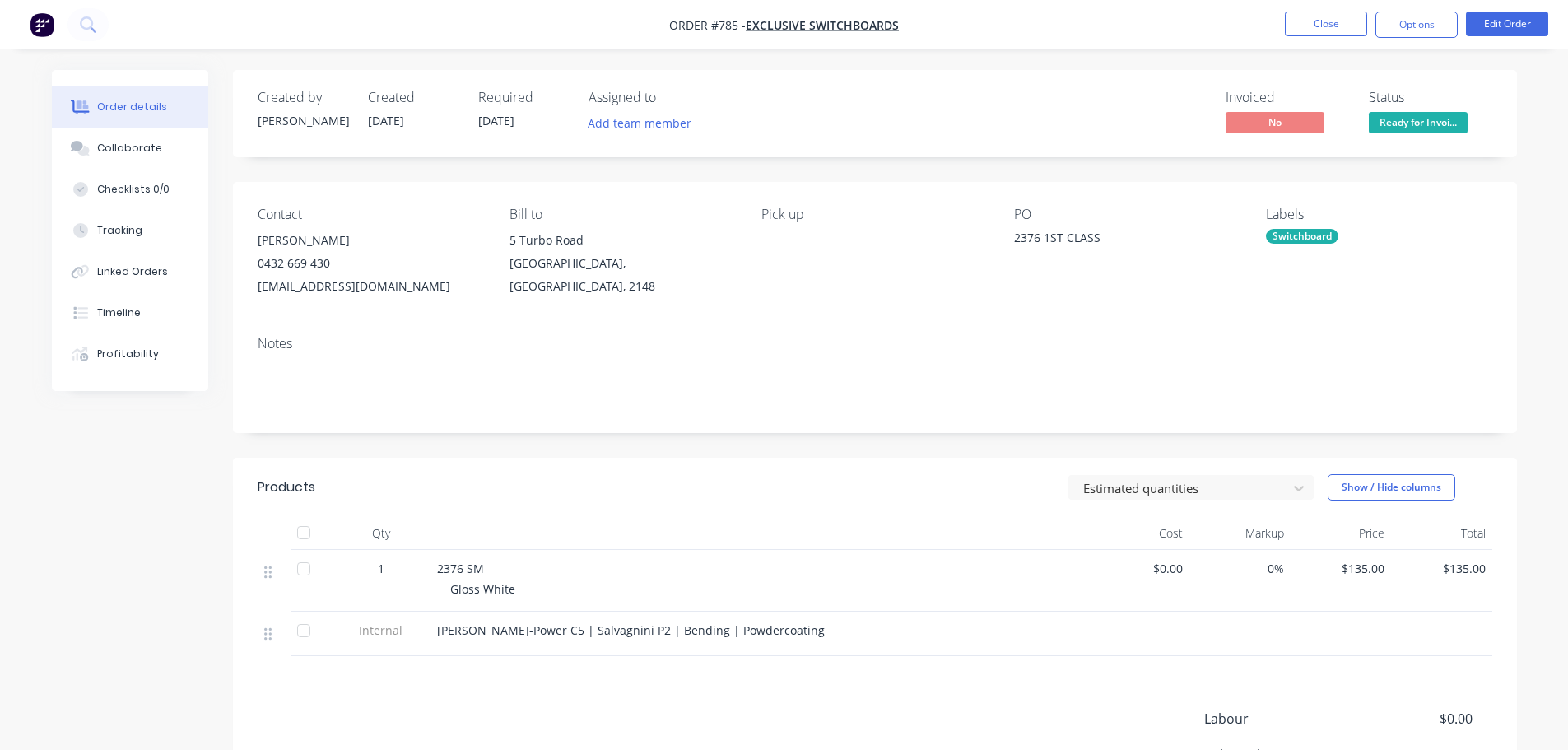
click at [1415, 124] on span "Ready for Invoi..." at bounding box center [1418, 123] width 99 height 21
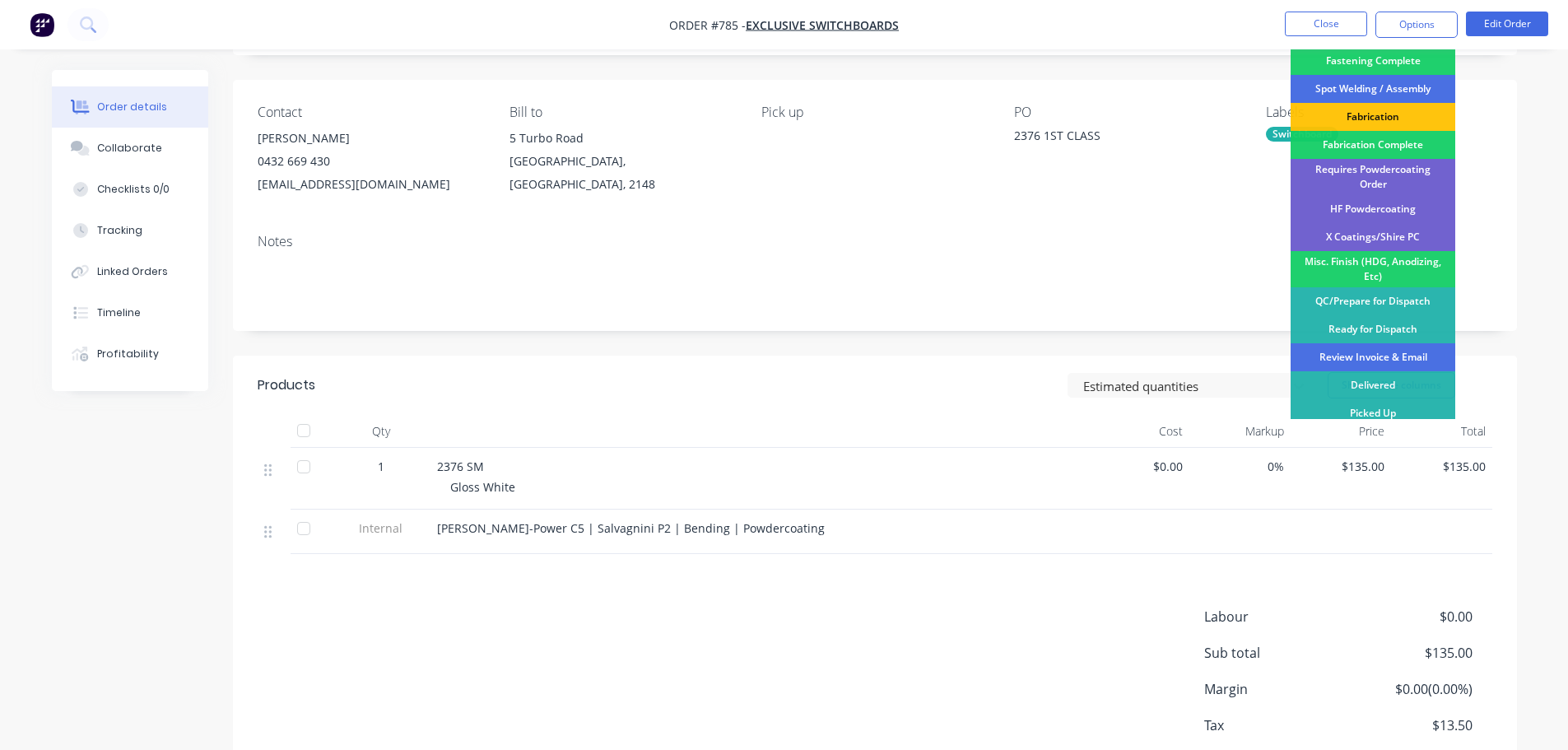
scroll to position [199, 0]
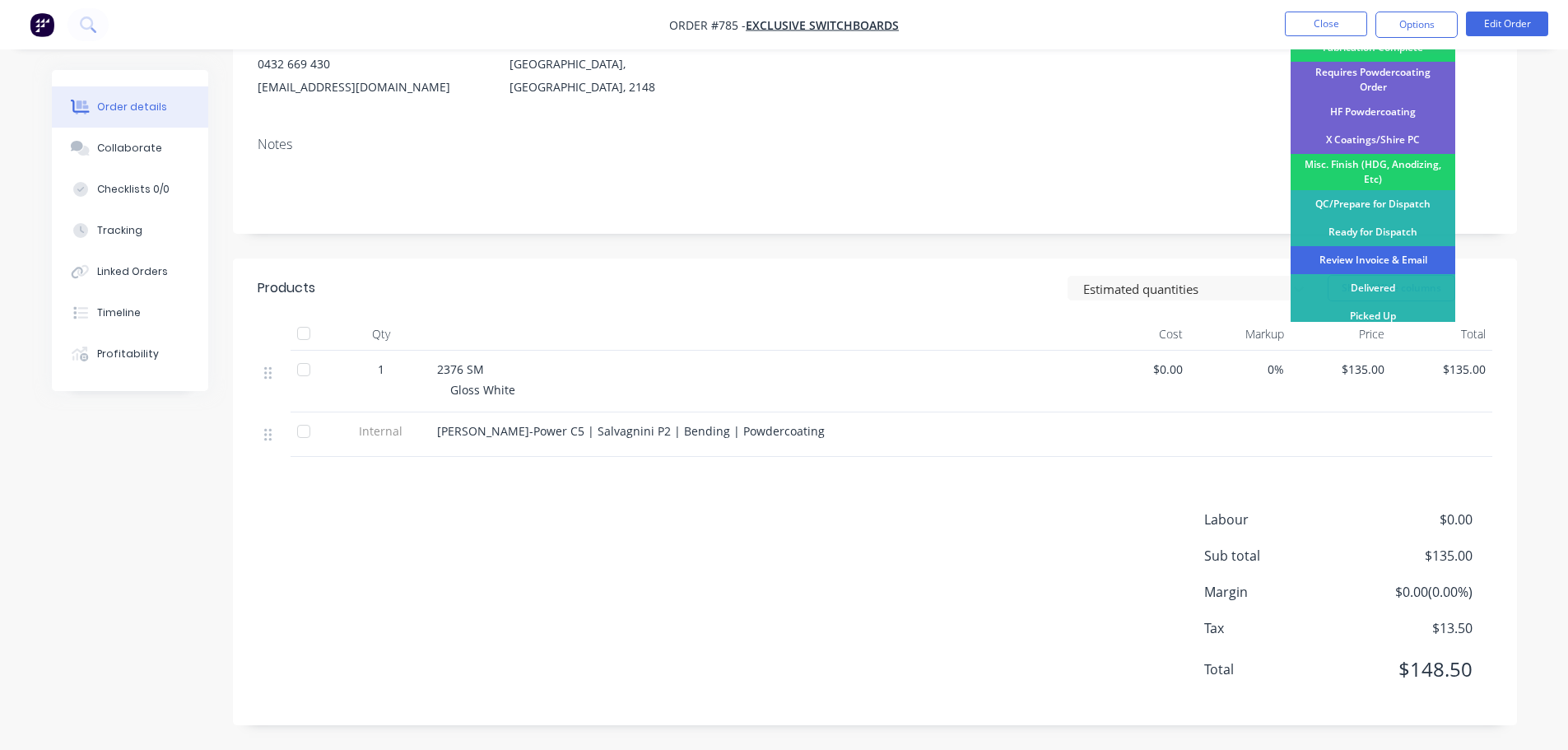
click at [1429, 246] on div "Review Invoice & Email" at bounding box center [1373, 260] width 165 height 28
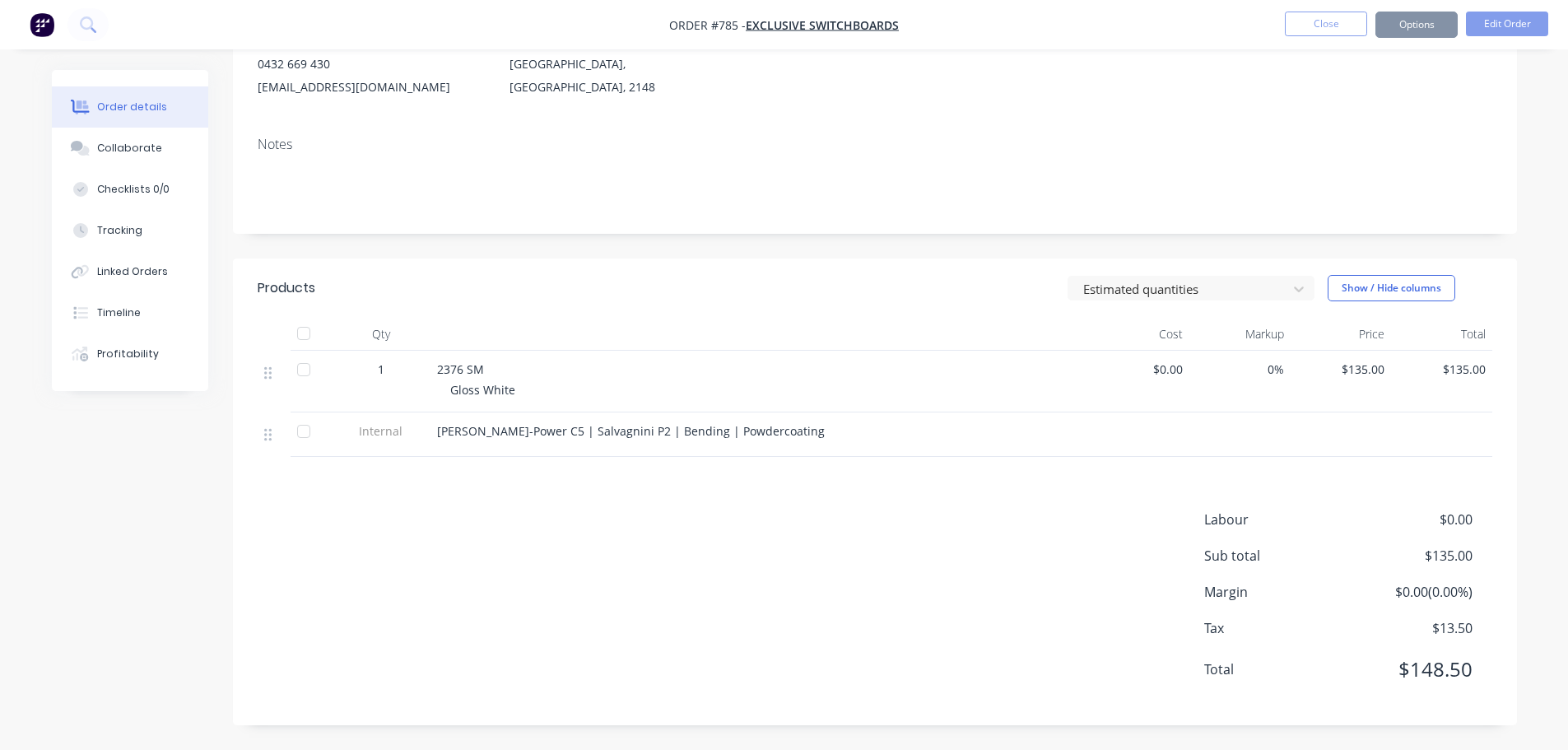
scroll to position [0, 0]
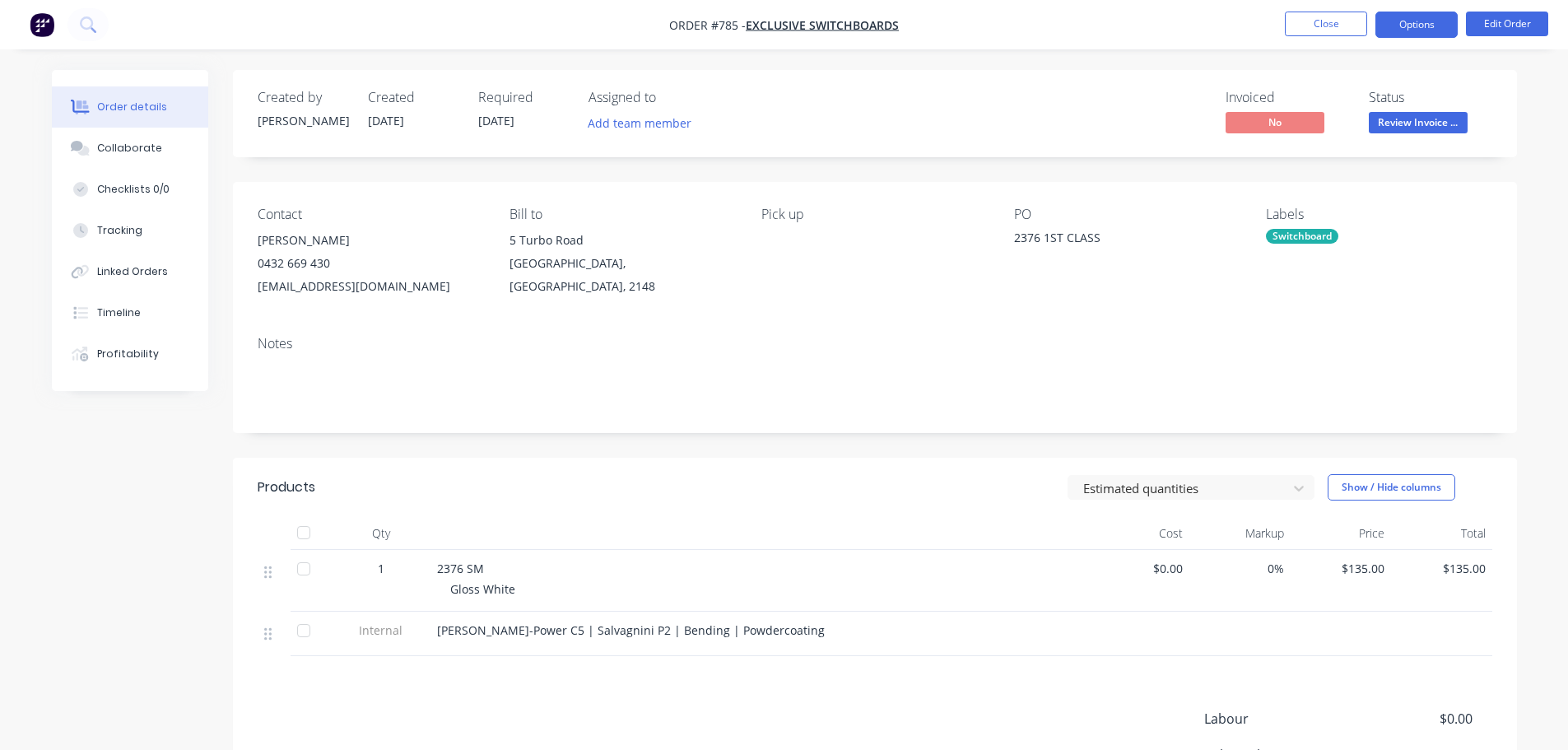
click at [1422, 24] on button "Options" at bounding box center [1417, 24] width 82 height 26
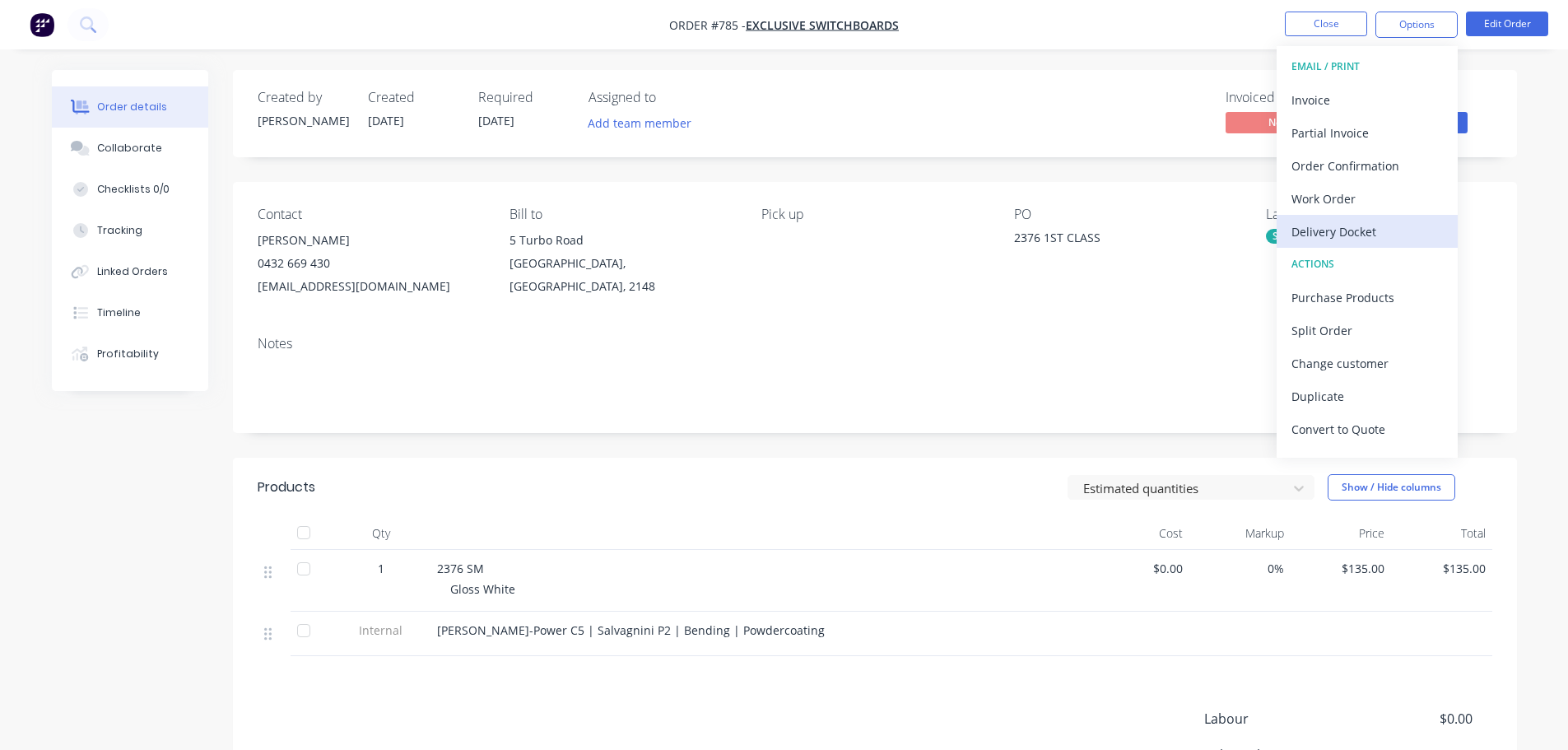
click at [1368, 232] on div "Delivery Docket" at bounding box center [1368, 232] width 152 height 24
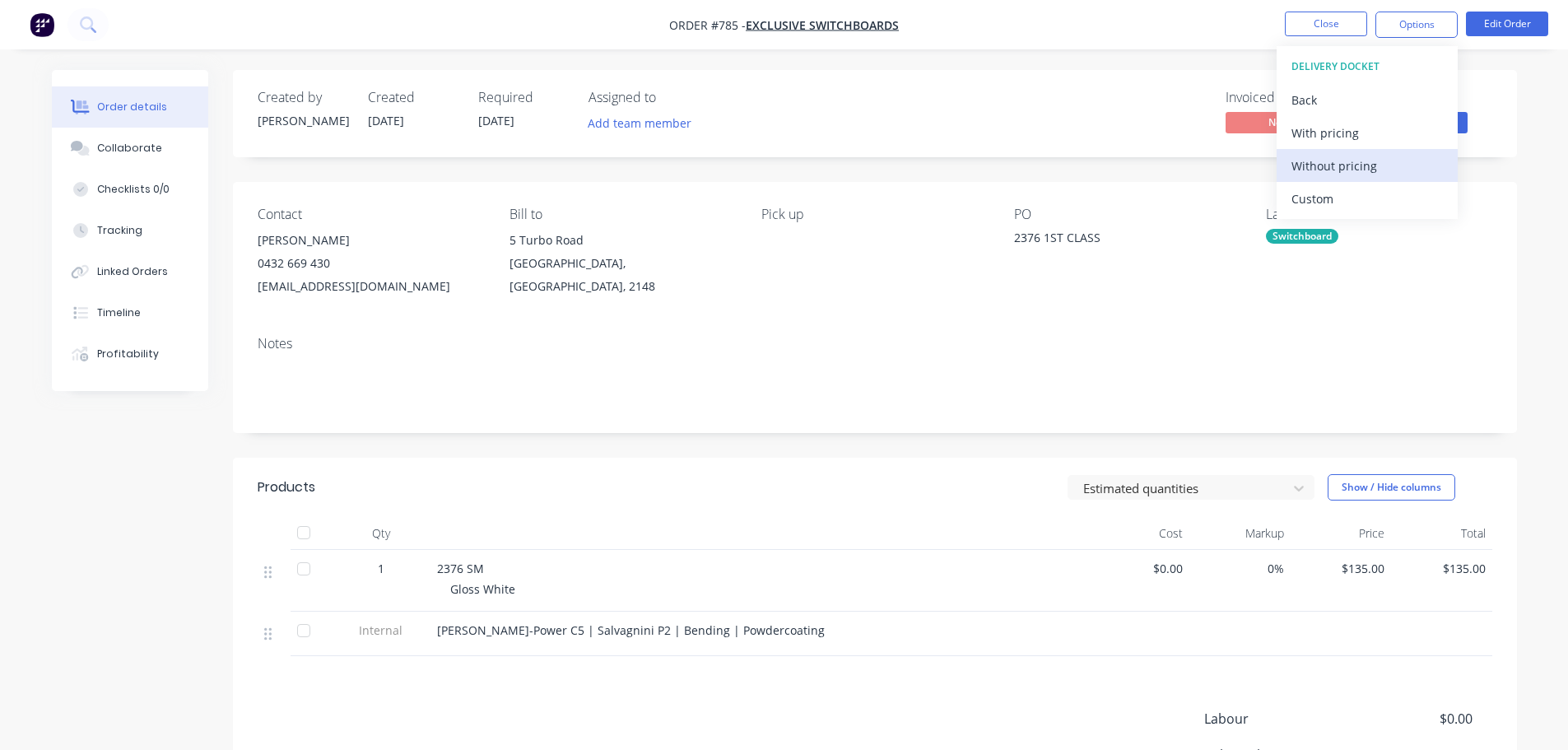
click at [1352, 163] on div "Without pricing" at bounding box center [1368, 166] width 152 height 24
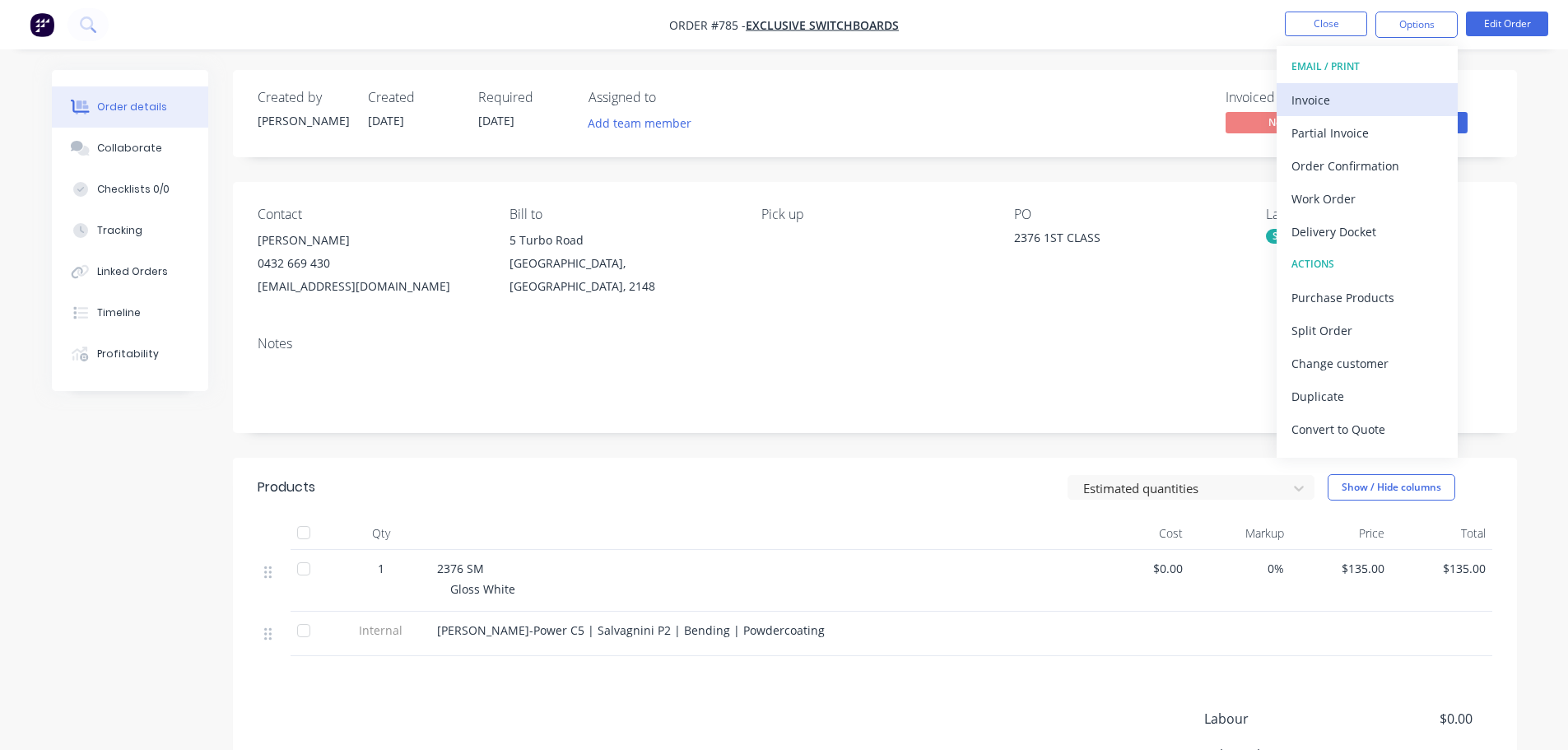
click at [1345, 95] on div "Invoice" at bounding box center [1368, 100] width 152 height 24
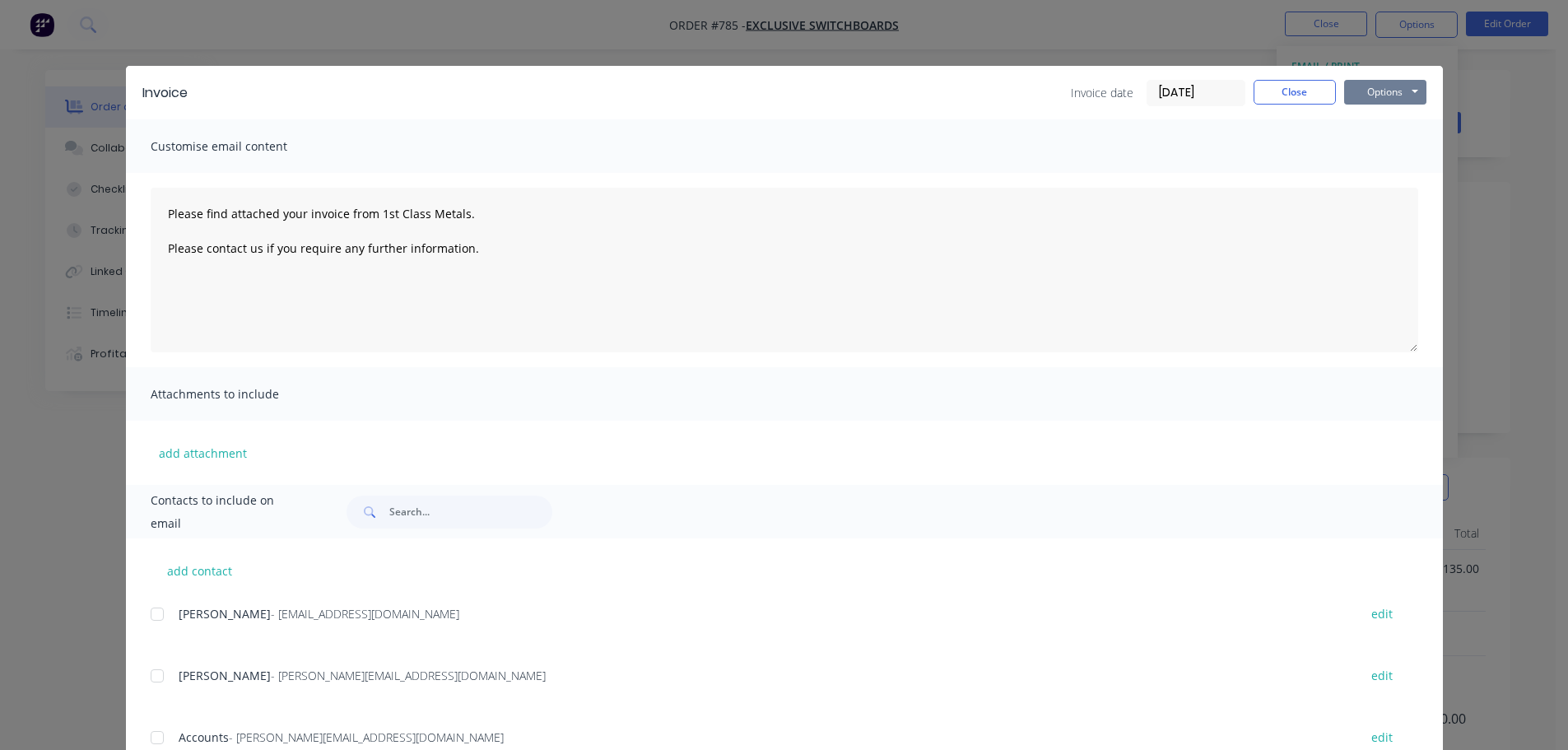
click at [1381, 93] on button "Options" at bounding box center [1386, 92] width 82 height 24
click at [1396, 147] on button "Print" at bounding box center [1397, 148] width 106 height 27
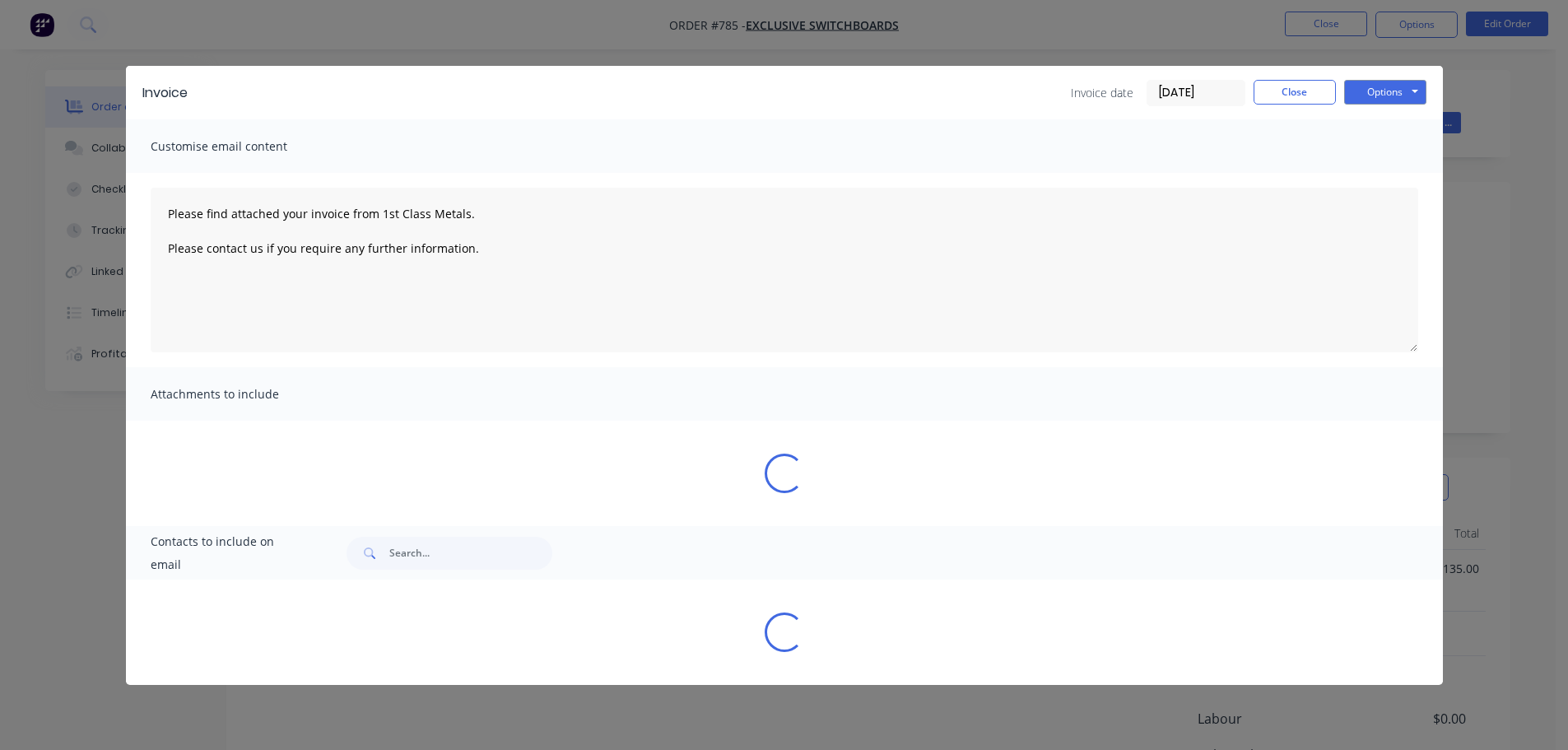
type textarea "Please find attached your invoice from 1st Class Metals. Please contact us if y…"
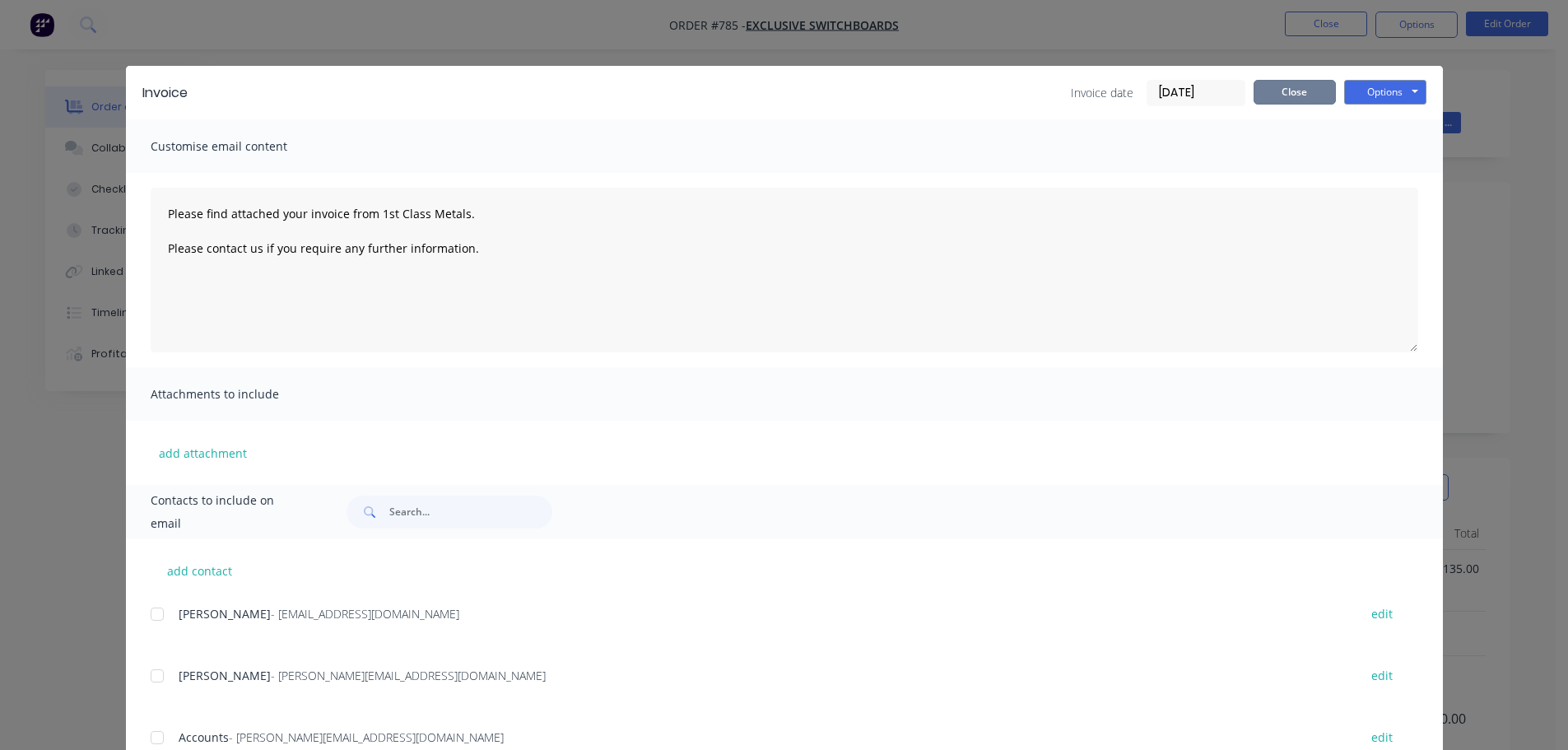
click at [1263, 93] on button "Close" at bounding box center [1295, 92] width 82 height 24
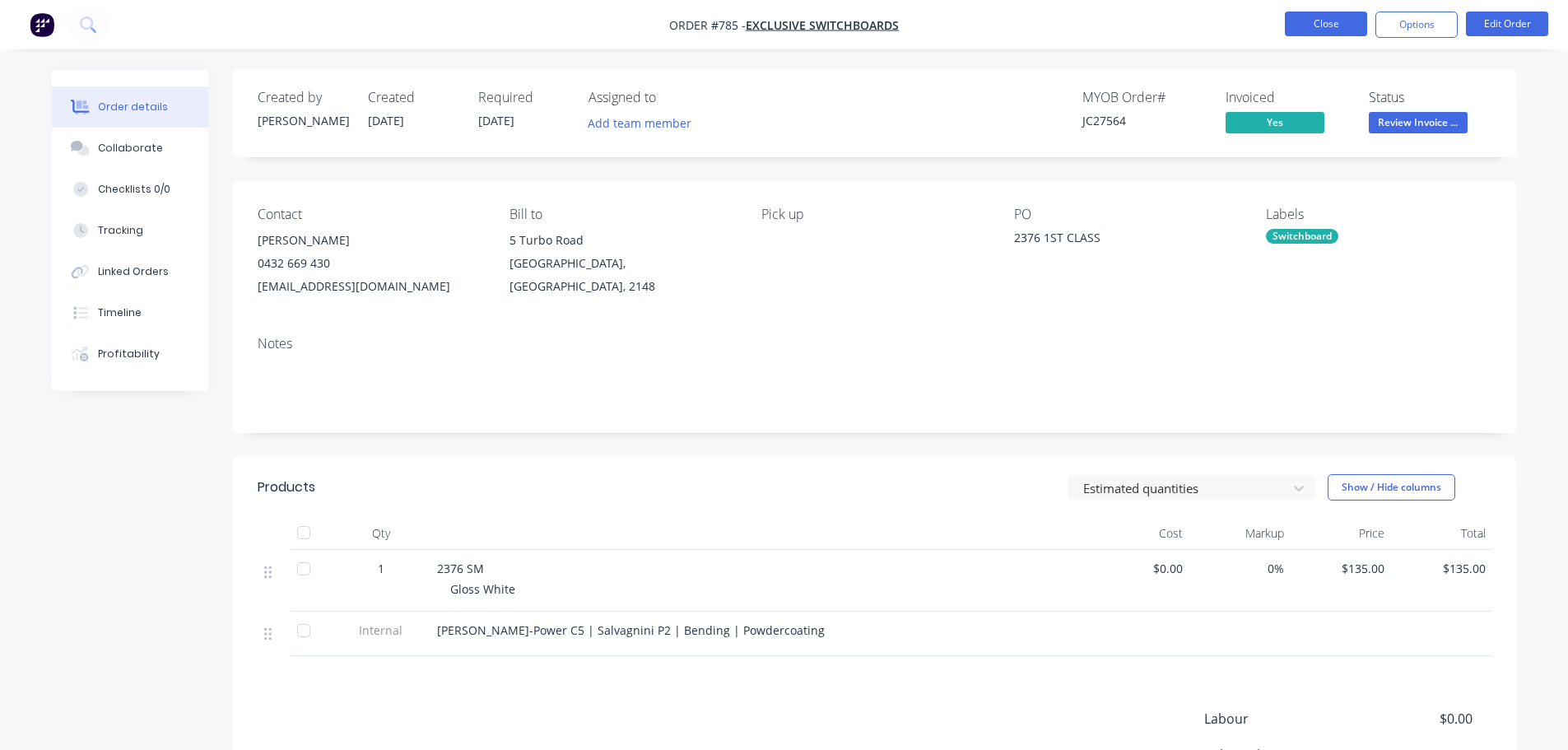
click at [1315, 16] on button "Close" at bounding box center [1327, 23] width 82 height 24
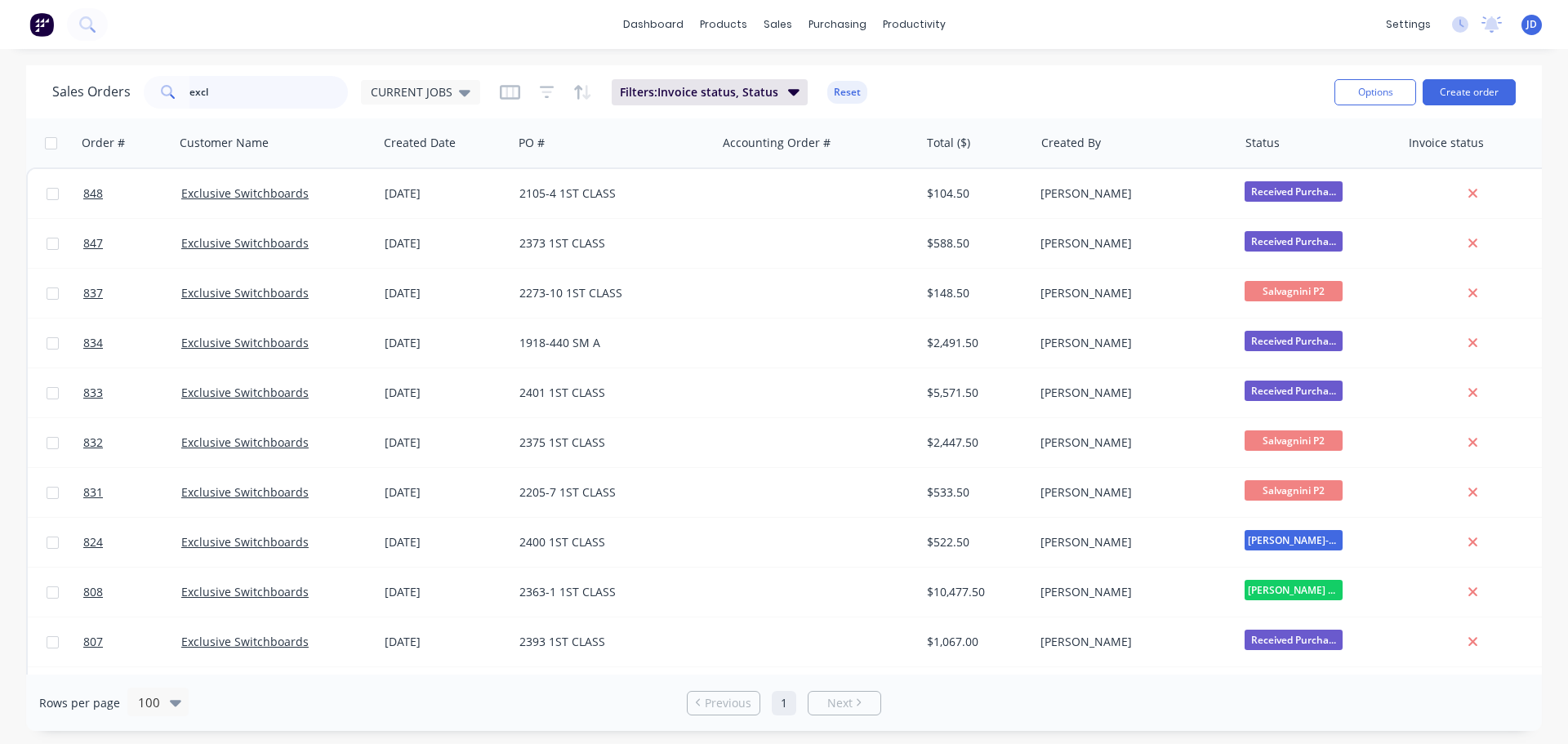
click at [147, 77] on div "excl" at bounding box center [246, 92] width 204 height 32
type input "boss"
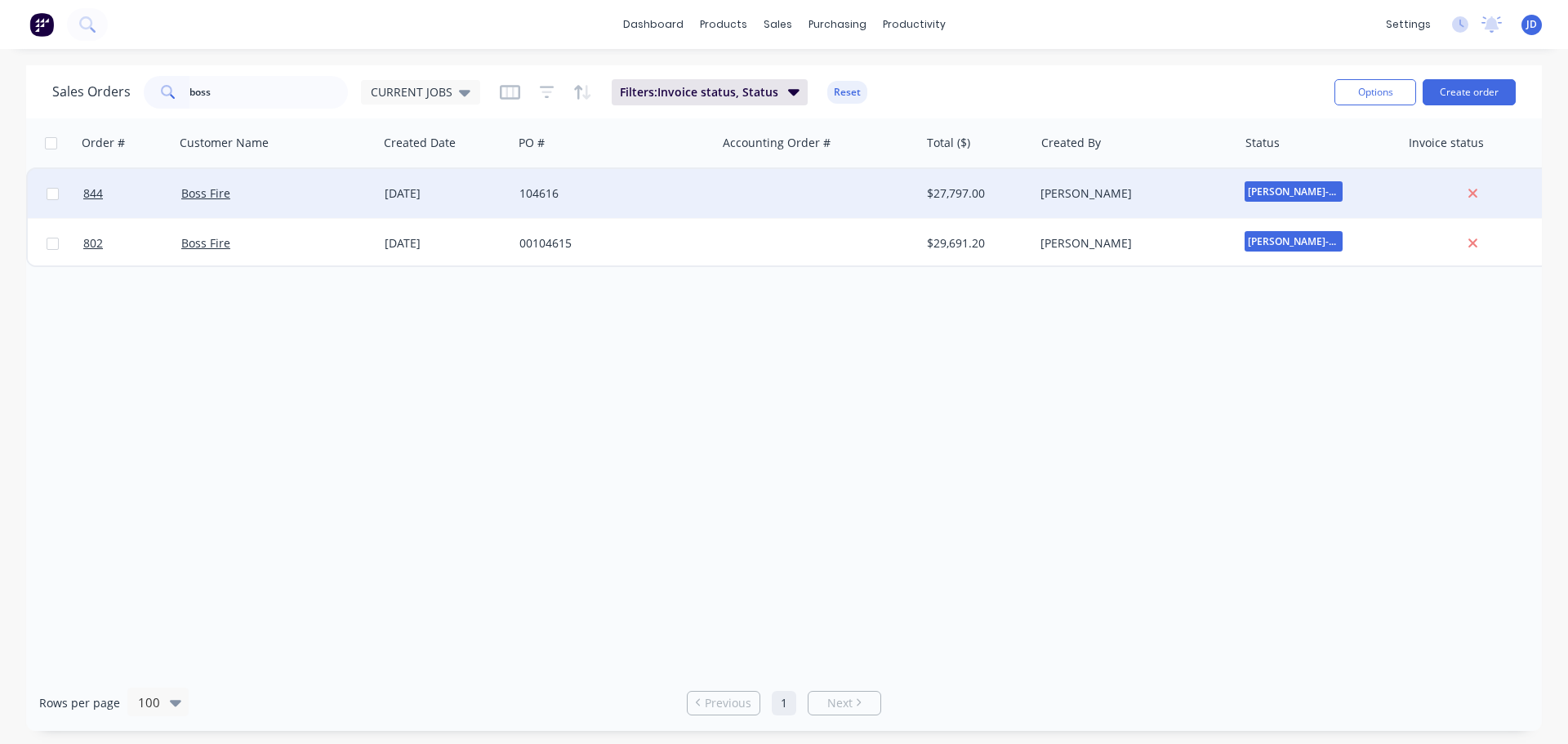
click at [596, 208] on div "104616" at bounding box center [614, 193] width 203 height 49
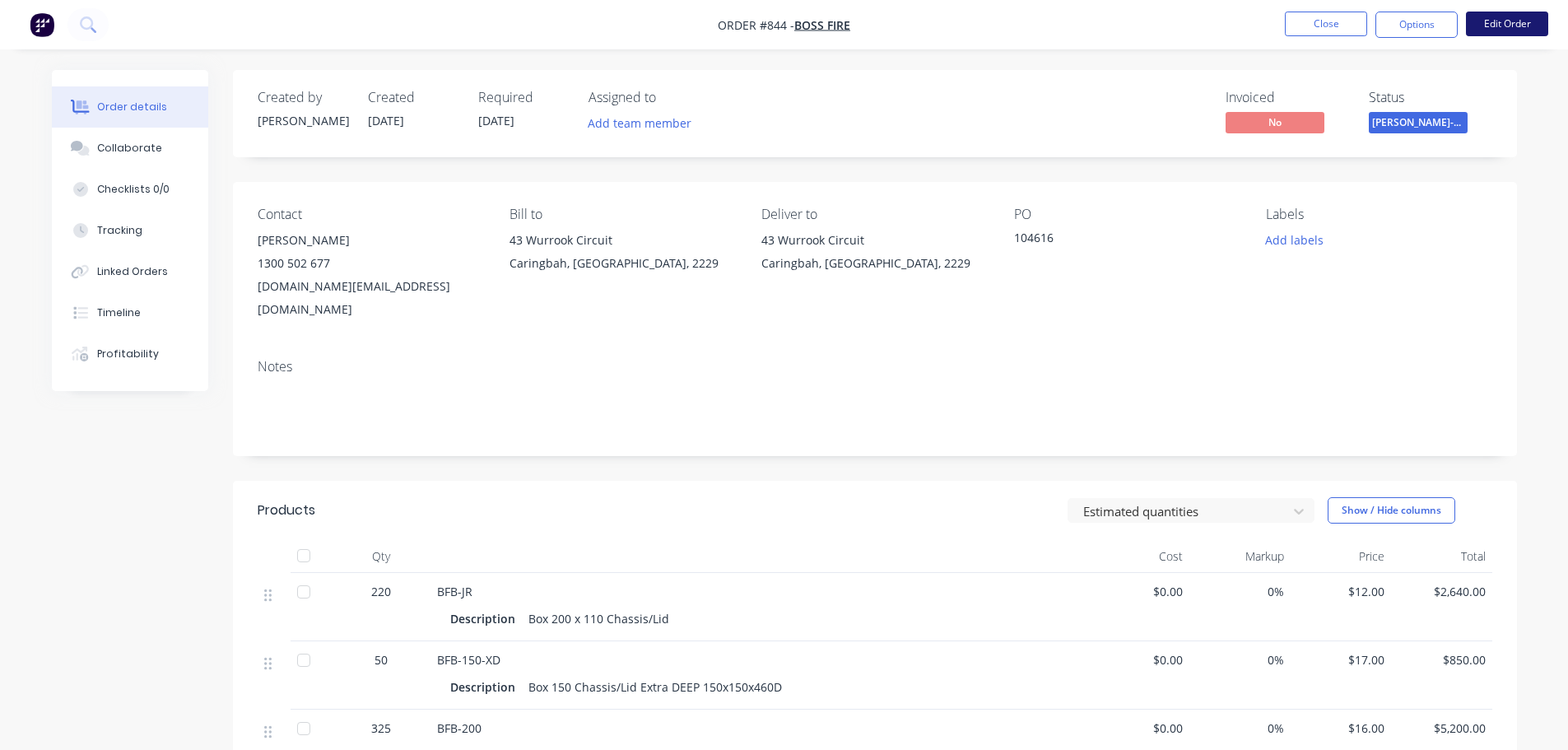
click at [1483, 24] on button "Edit Order" at bounding box center [1507, 23] width 82 height 24
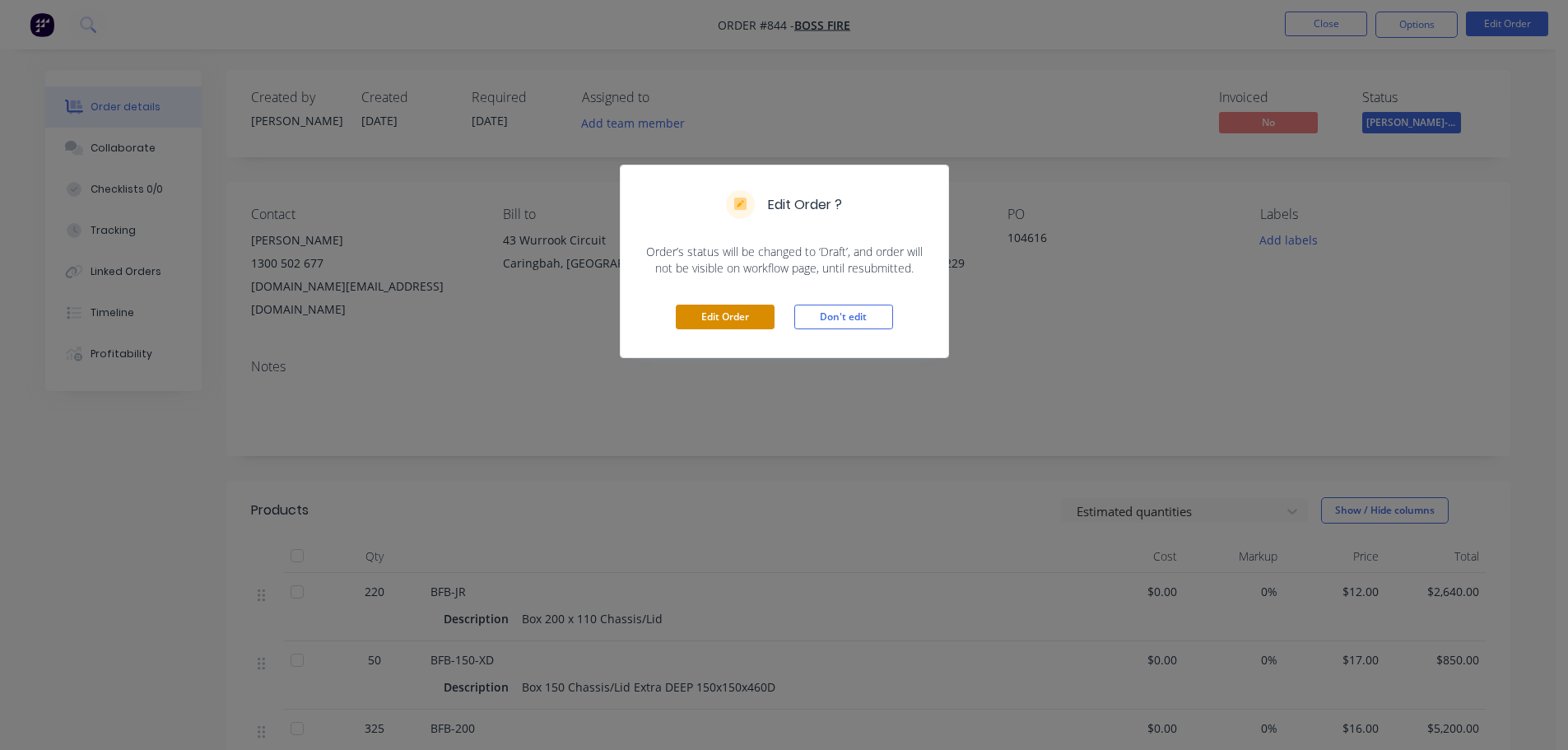
click at [710, 319] on button "Edit Order" at bounding box center [726, 317] width 99 height 24
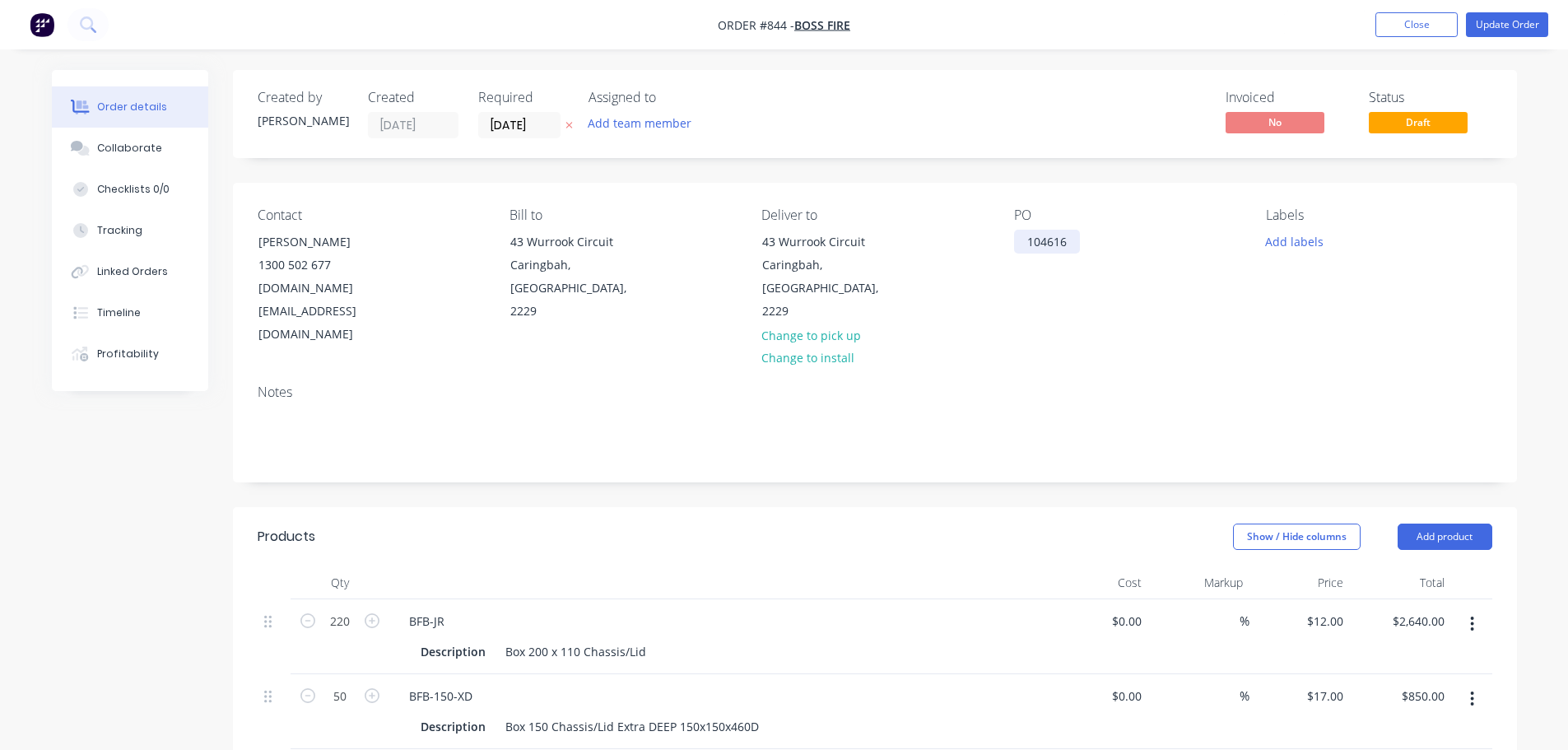
click at [1024, 245] on div "104616" at bounding box center [1047, 242] width 65 height 24
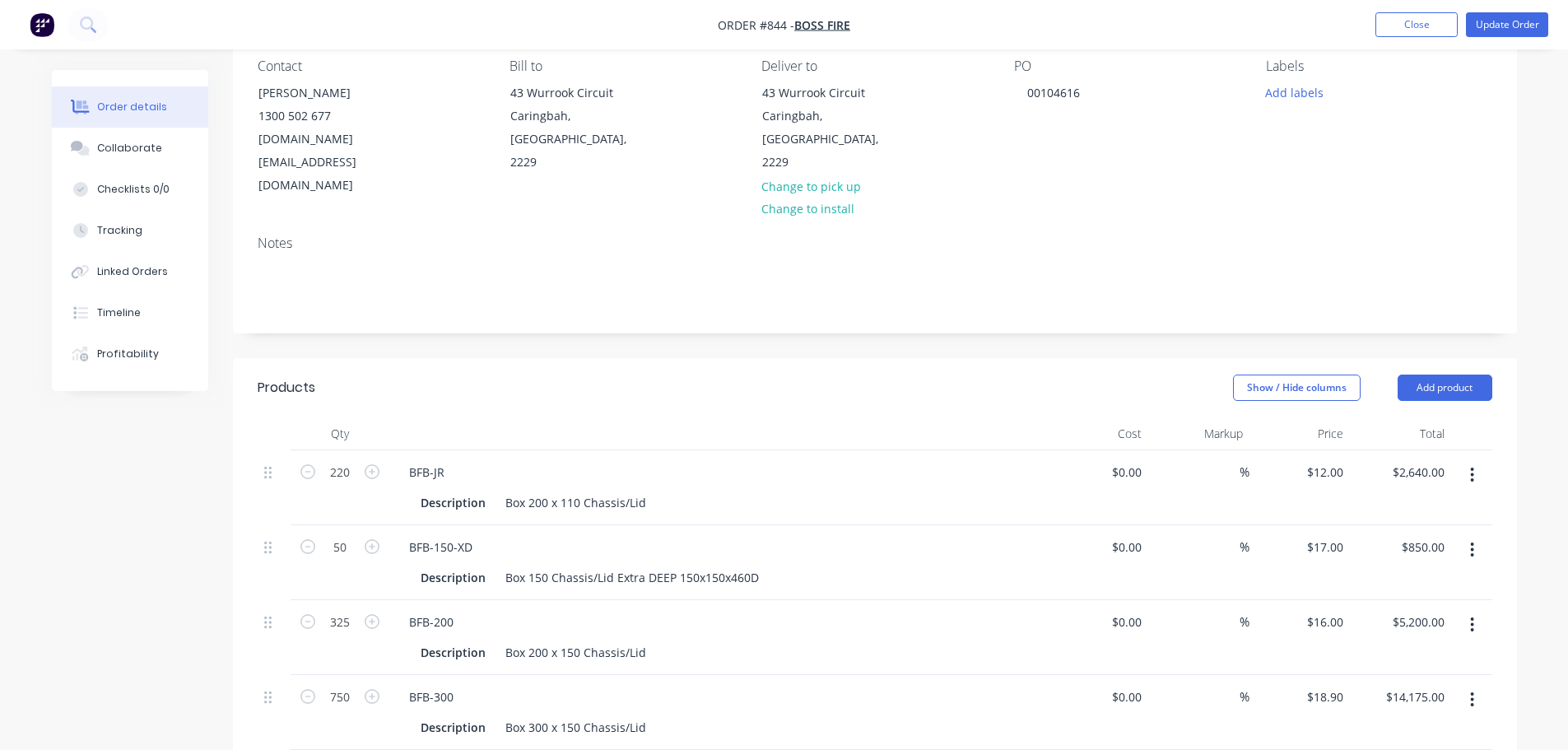
scroll to position [165, 0]
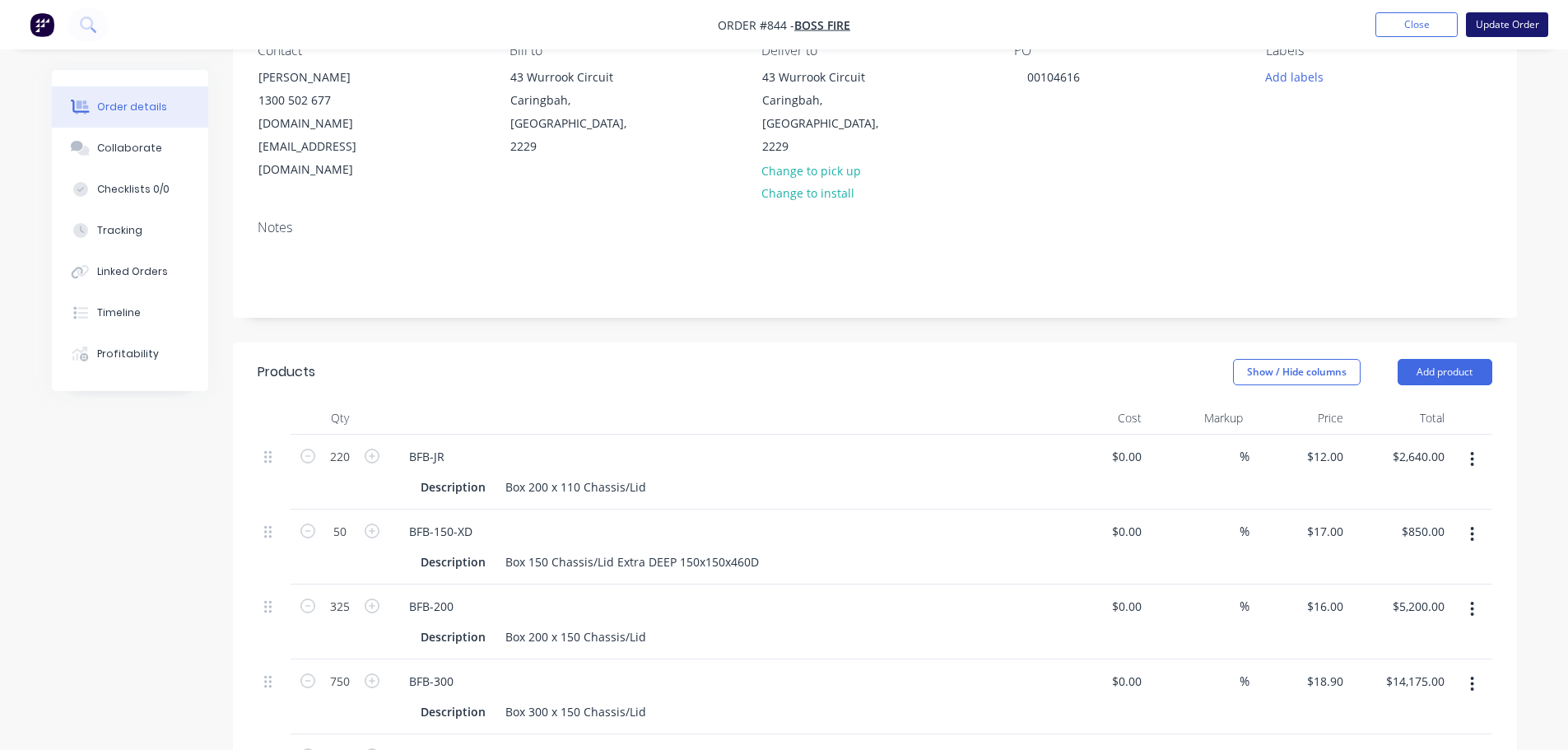
click at [1496, 22] on button "Update Order" at bounding box center [1507, 24] width 82 height 24
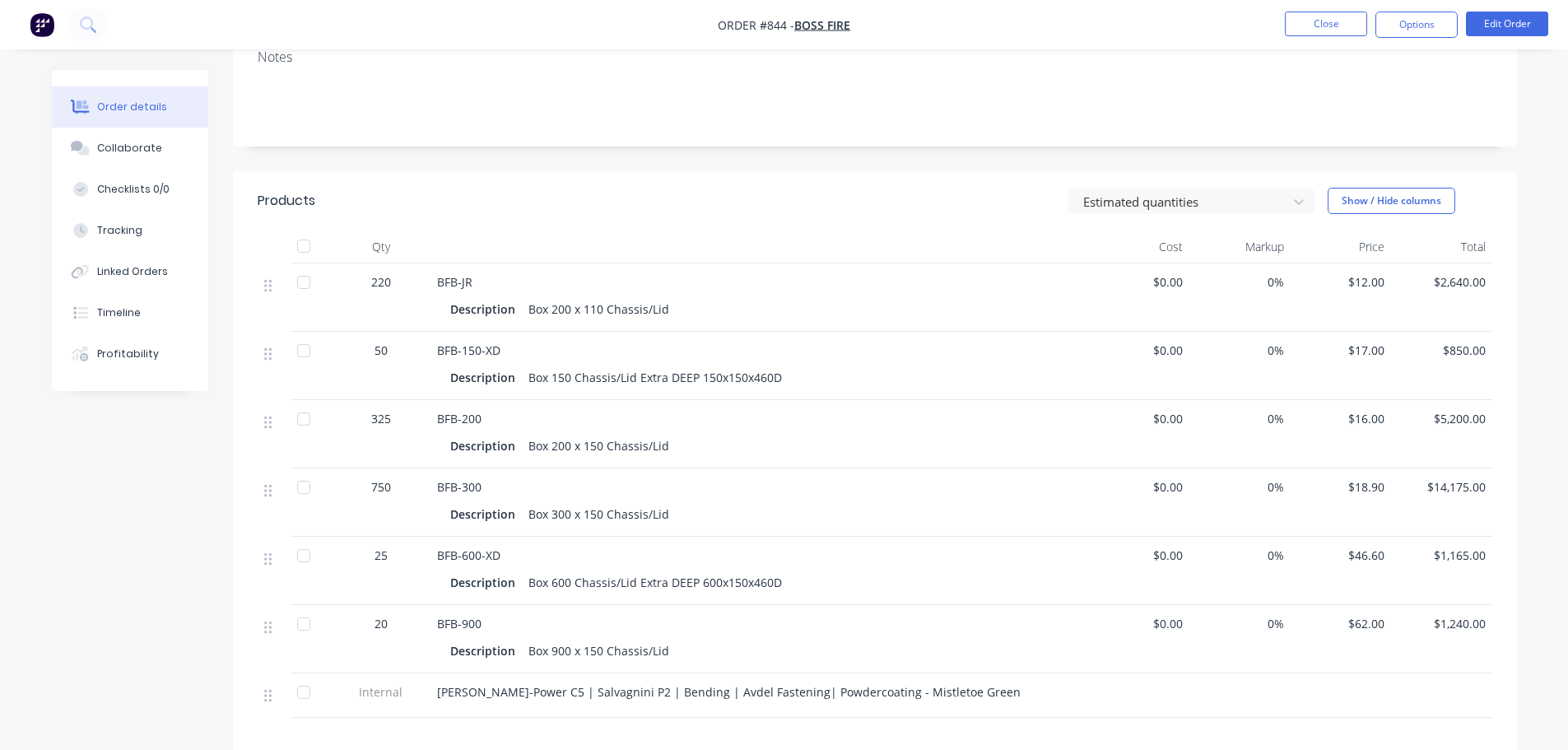
scroll to position [0, 0]
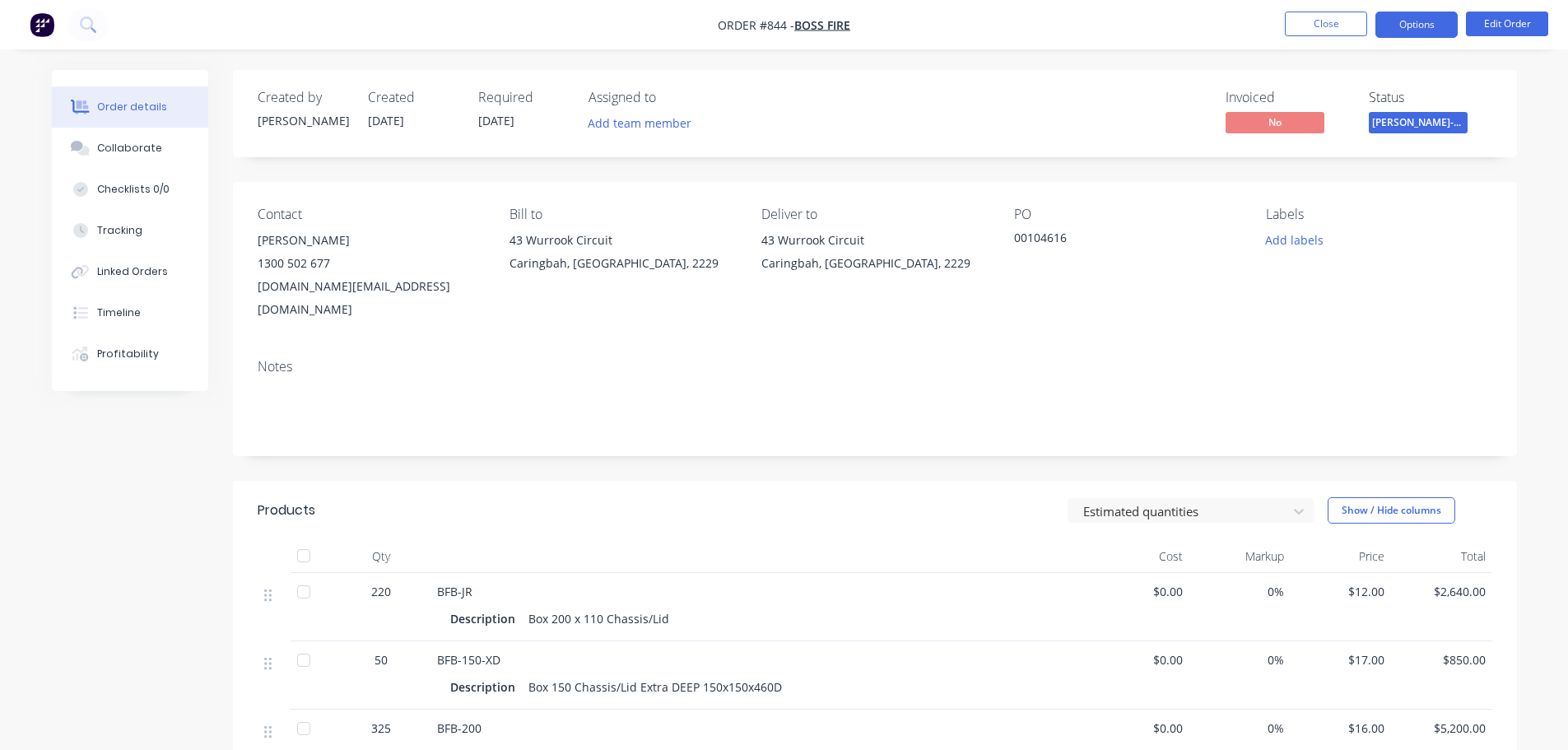
click at [1411, 24] on button "Options" at bounding box center [1417, 24] width 82 height 26
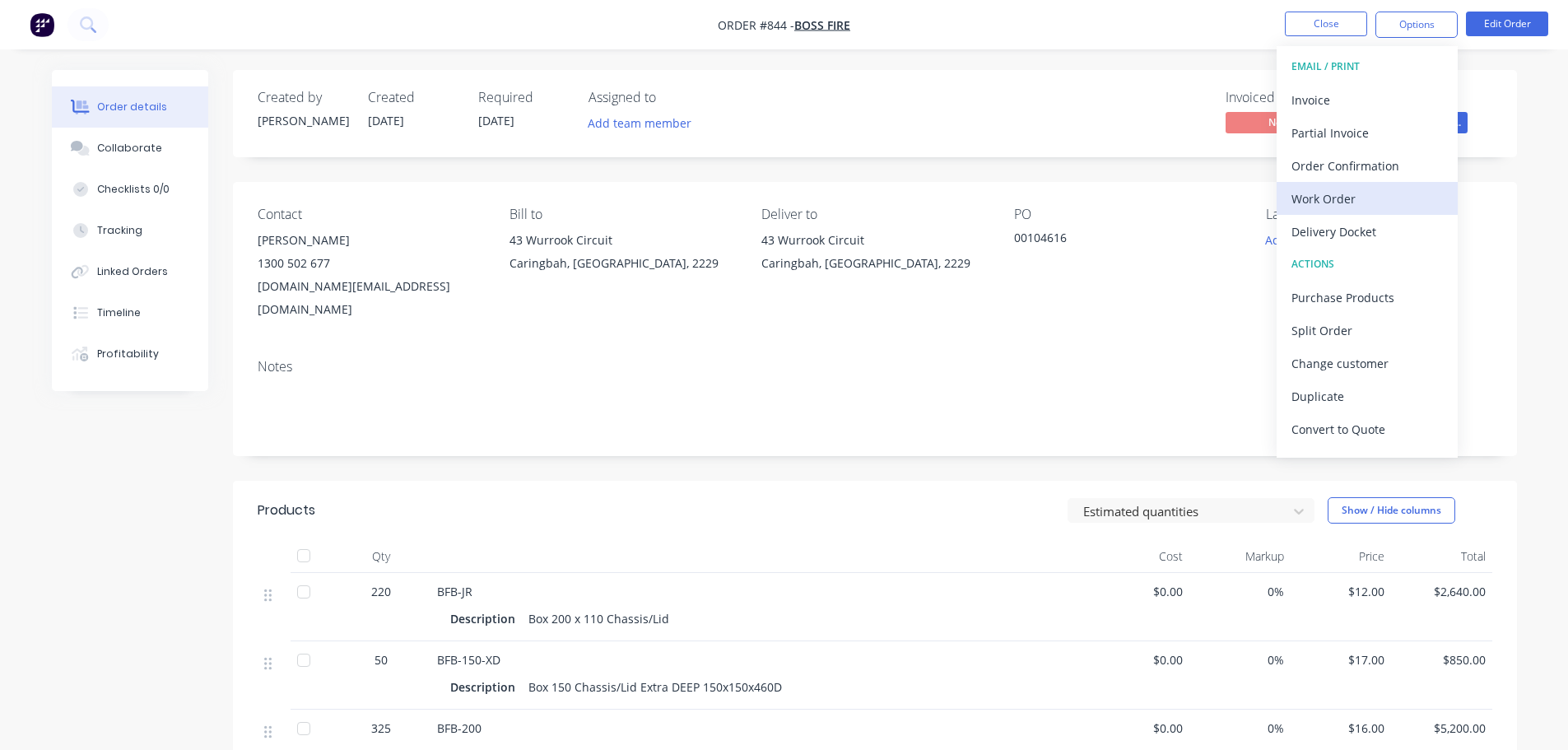
click at [1379, 198] on div "Work Order" at bounding box center [1368, 199] width 152 height 24
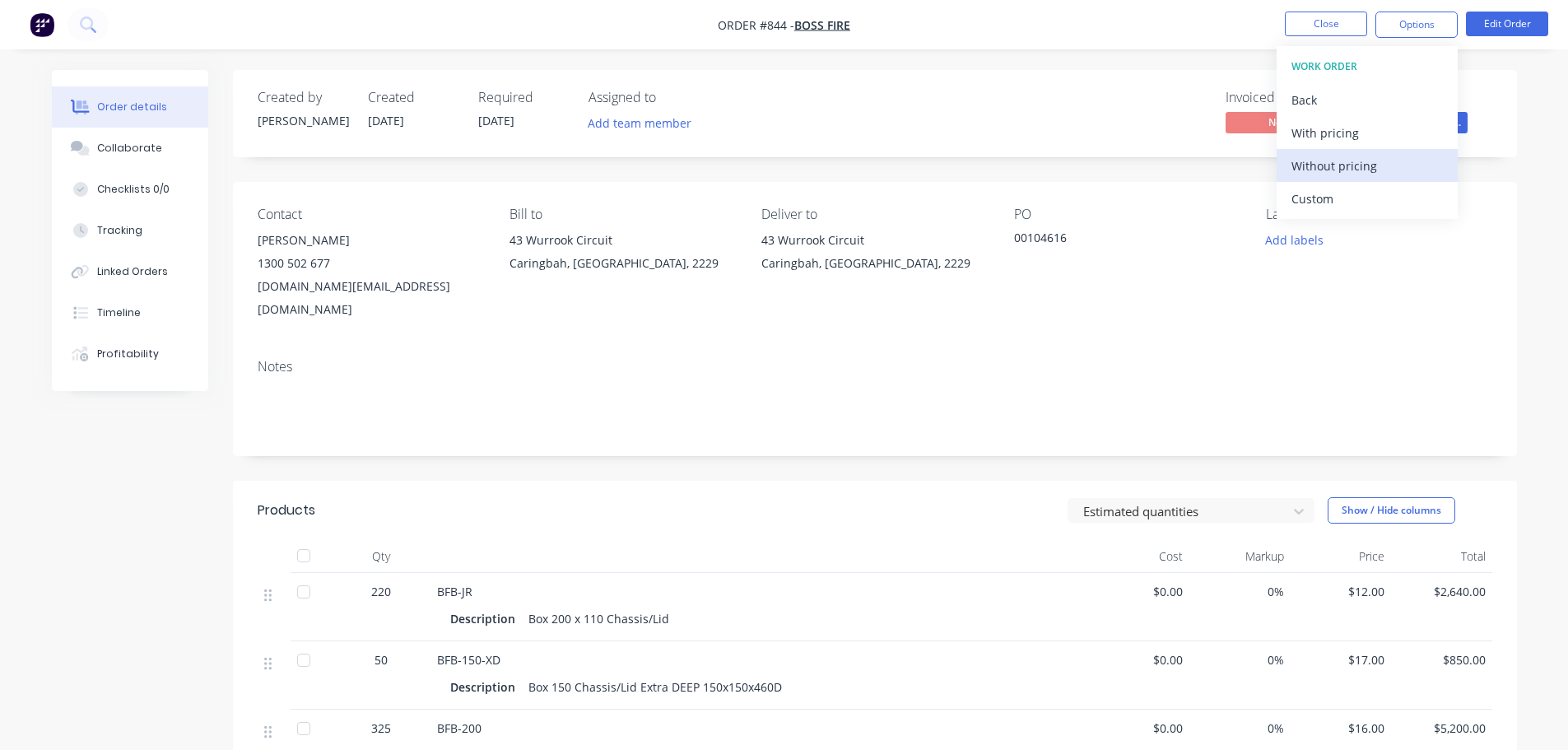
click at [1372, 164] on div "Without pricing" at bounding box center [1368, 166] width 152 height 24
